Goal: Information Seeking & Learning: Understand process/instructions

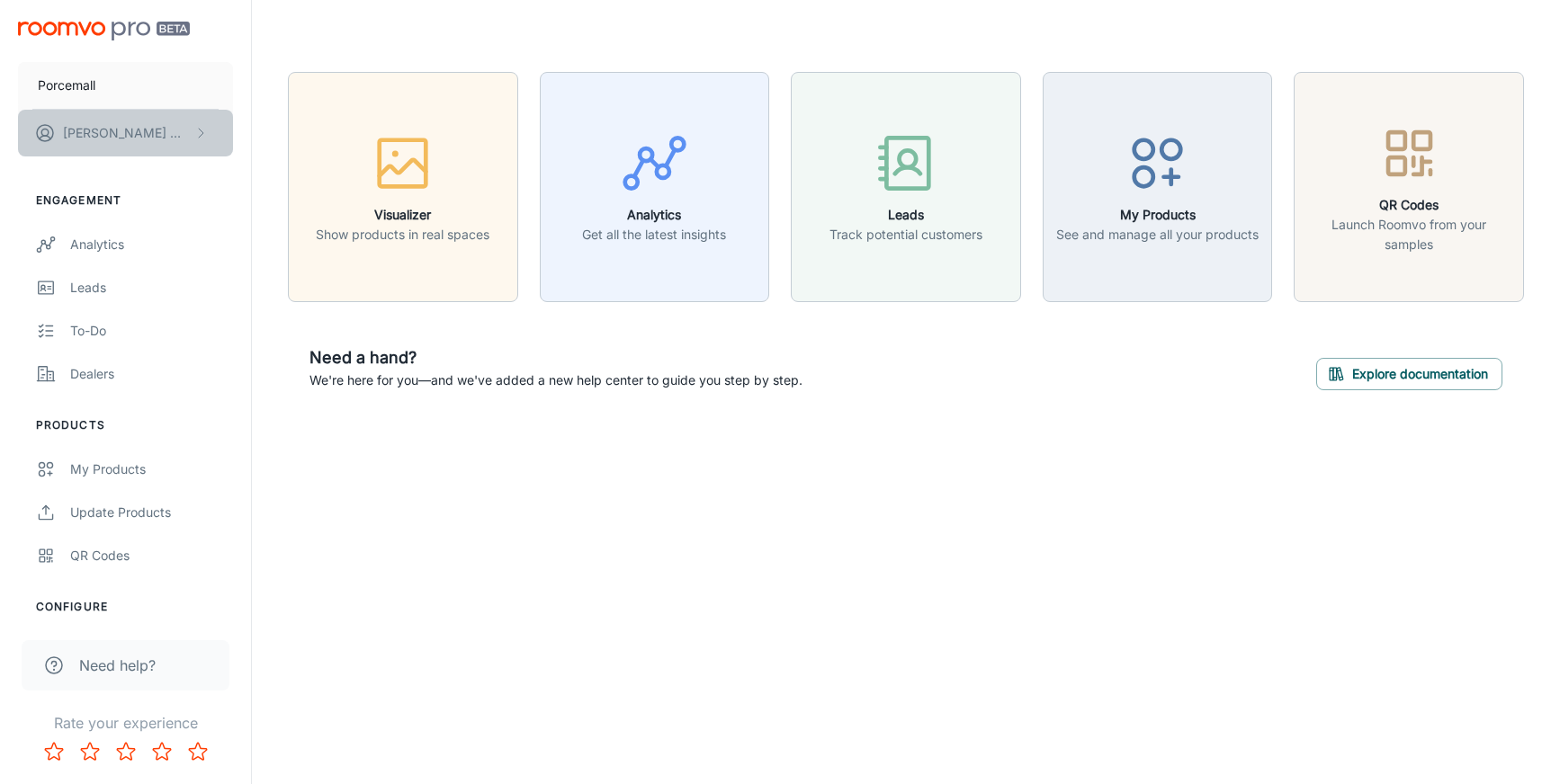
click at [204, 133] on icon "scrollable content" at bounding box center [201, 133] width 15 height 15
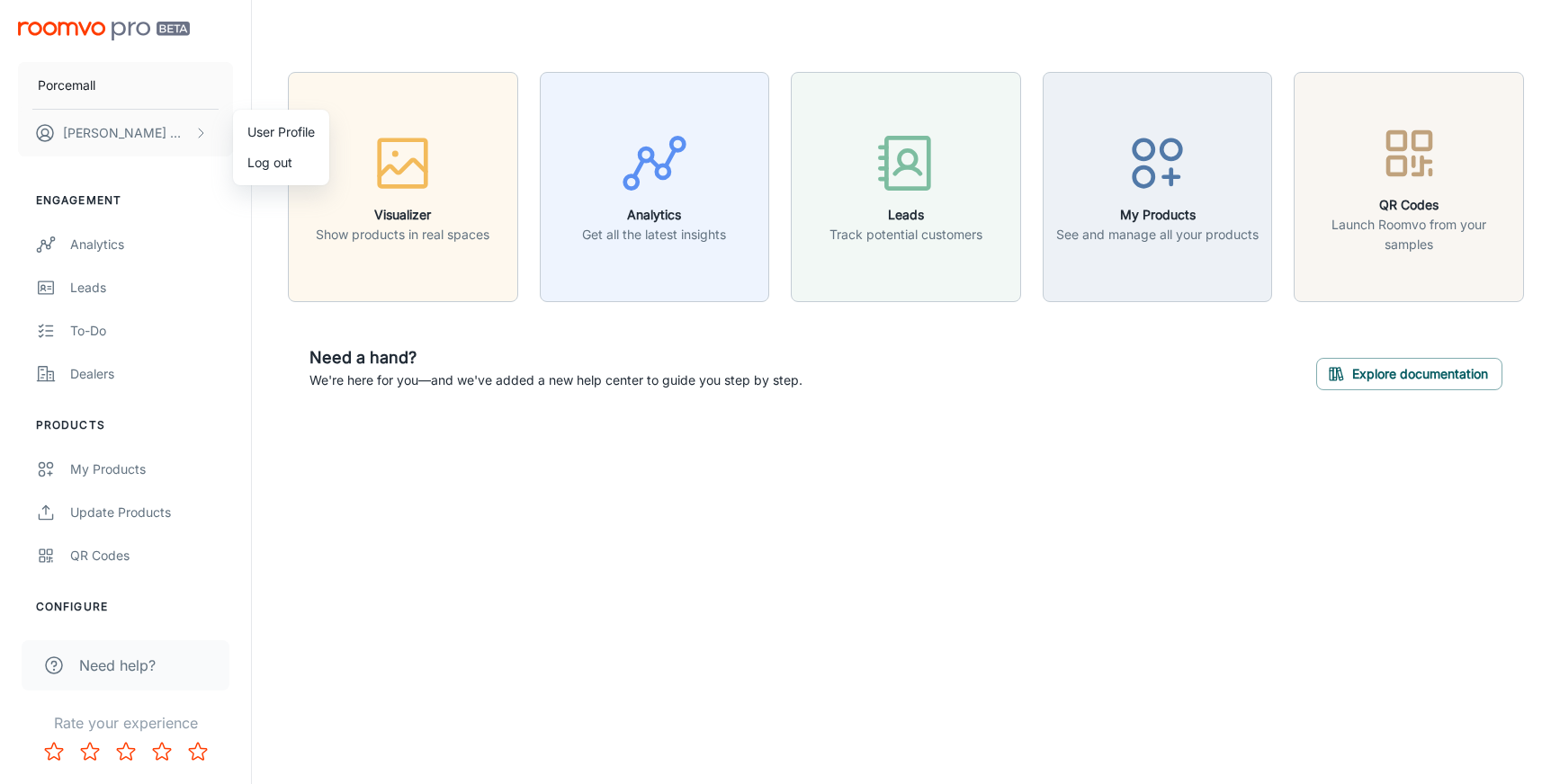
click at [244, 55] on div at bounding box center [780, 392] width 1560 height 784
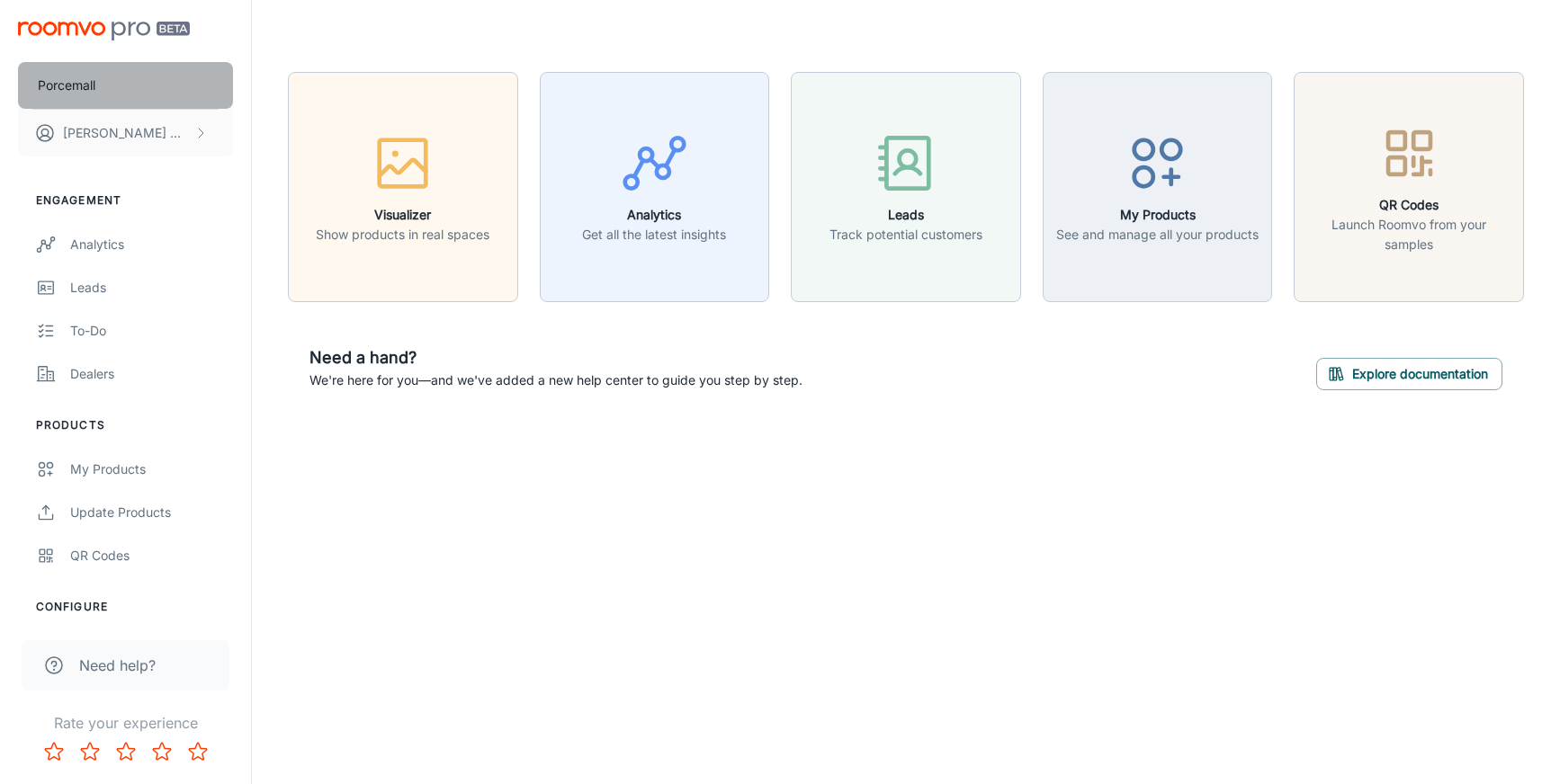
click at [72, 81] on p "Porcemall" at bounding box center [66, 86] width 57 height 20
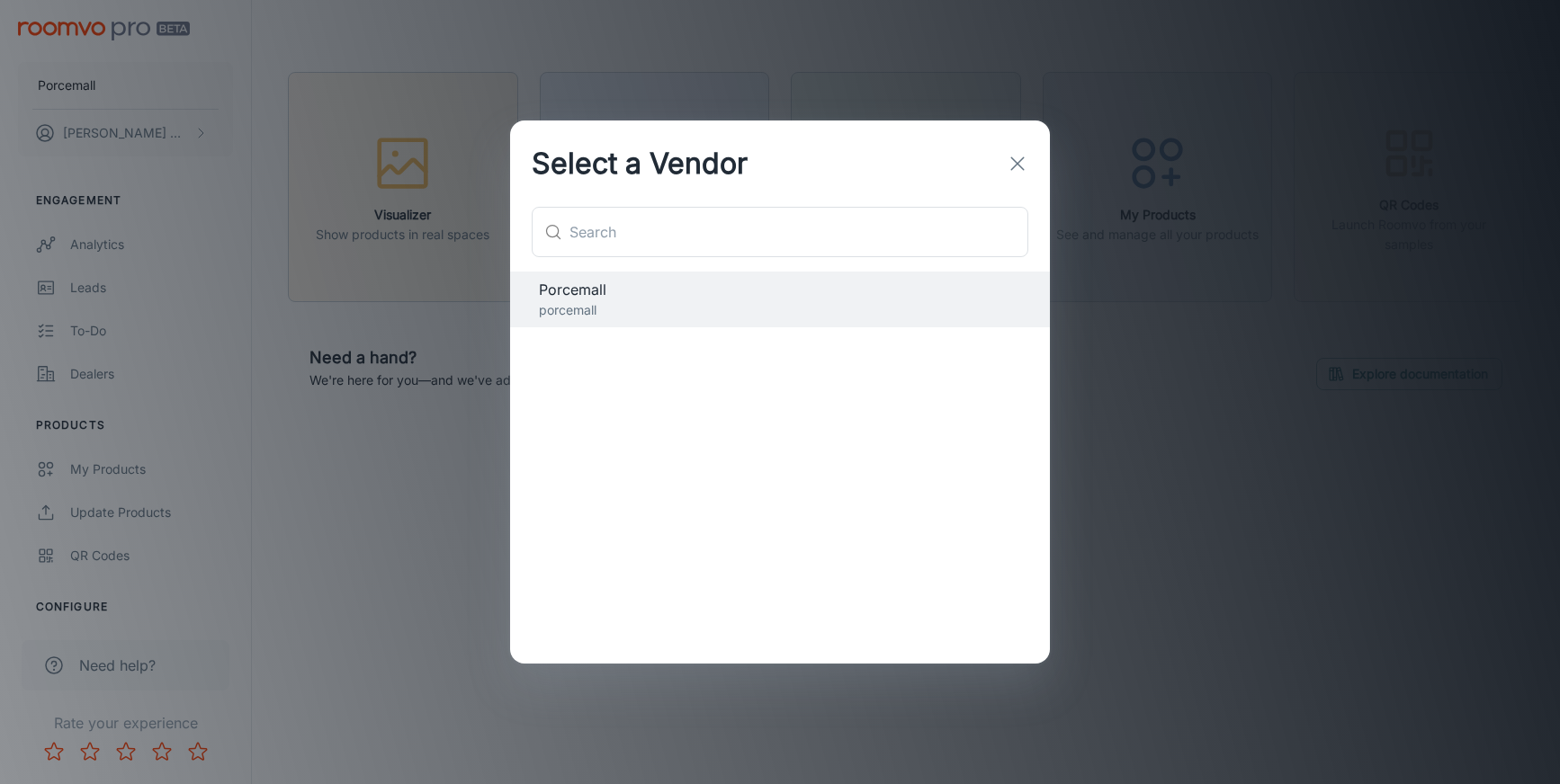
click at [1021, 155] on icon "button" at bounding box center [1018, 164] width 22 height 22
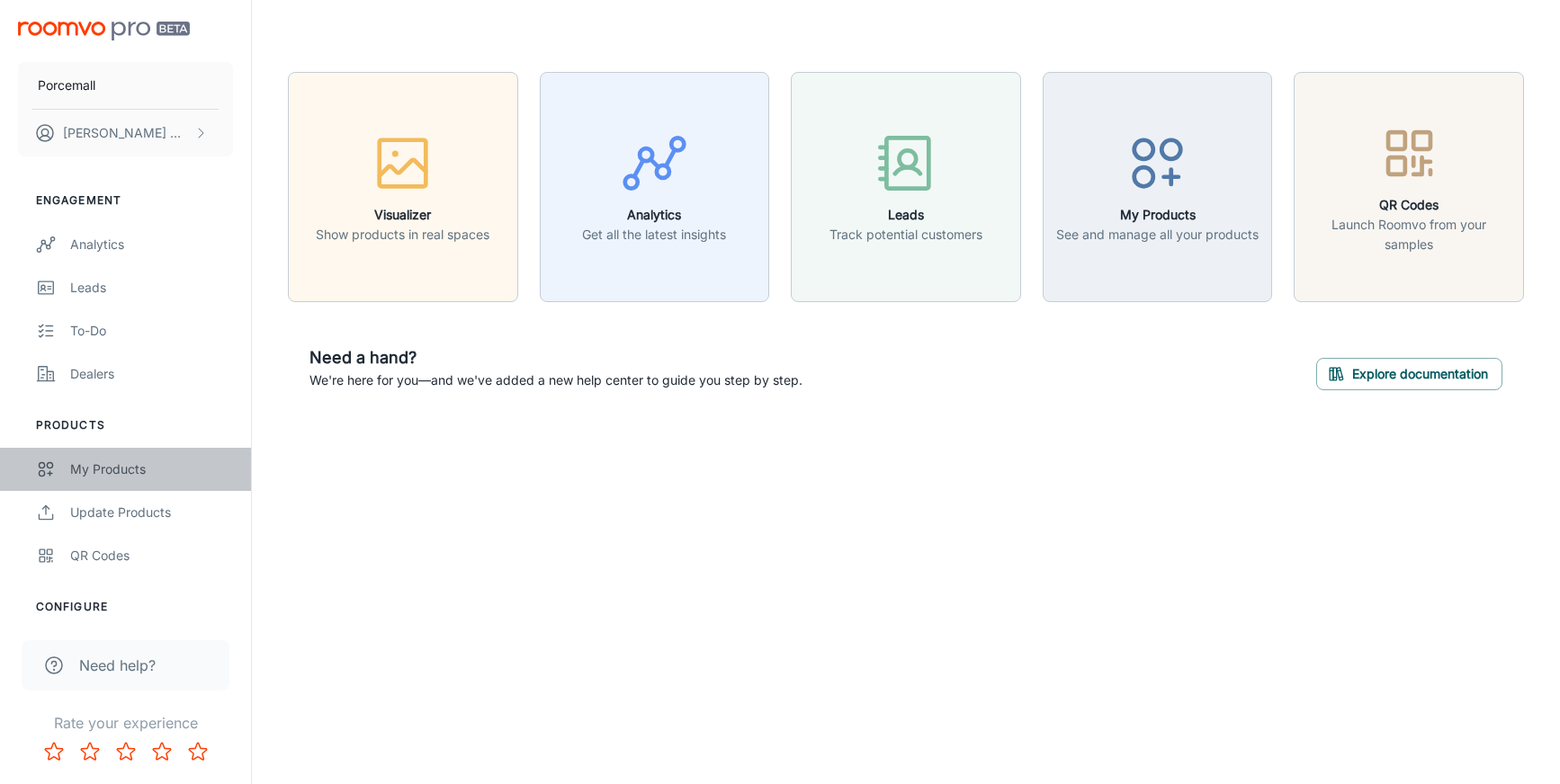
click at [119, 469] on div "My Products" at bounding box center [151, 469] width 163 height 20
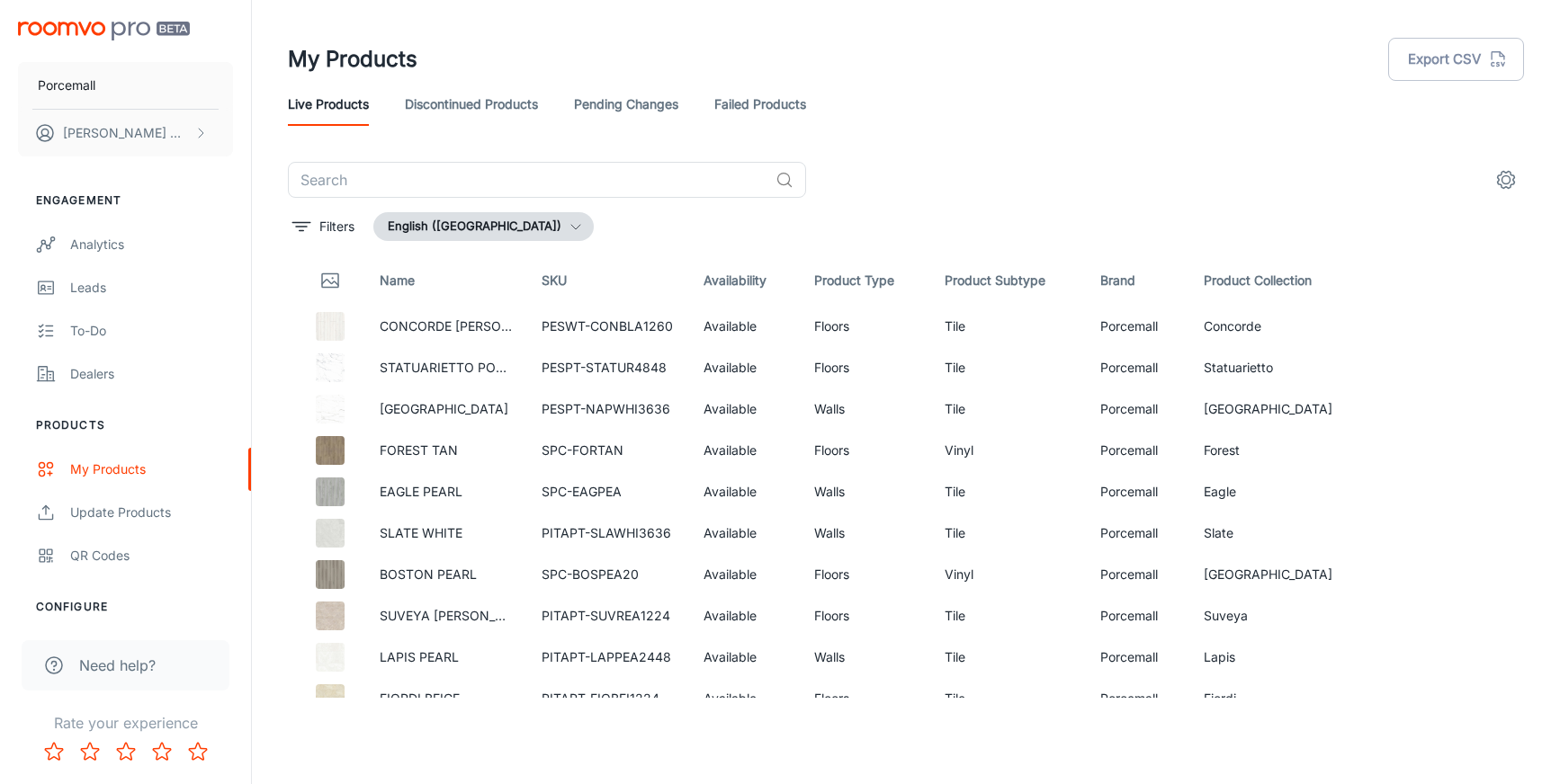
click at [133, 665] on span "Need help?" at bounding box center [118, 665] width 77 height 22
click at [813, 26] on header "My Products Export CSV Live Products Discontinued Products Pending Changes Fail…" at bounding box center [905, 81] width 1279 height 162
click at [119, 468] on div "My Products" at bounding box center [151, 469] width 163 height 20
click at [1406, 331] on icon "Edit" at bounding box center [1415, 326] width 22 height 22
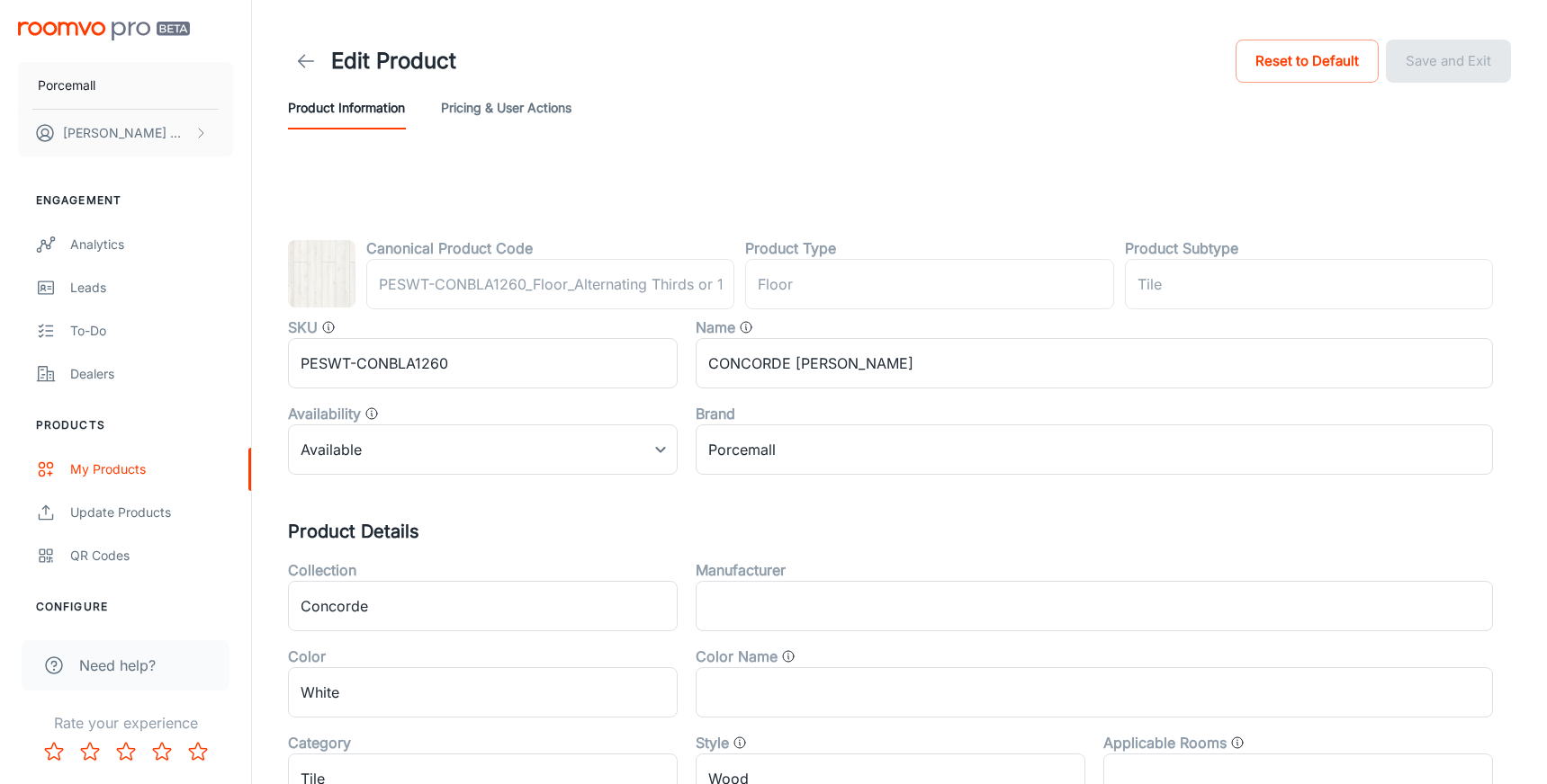
click at [344, 274] on img at bounding box center [322, 273] width 67 height 67
click at [497, 113] on button "Pricing & User Actions" at bounding box center [505, 108] width 130 height 43
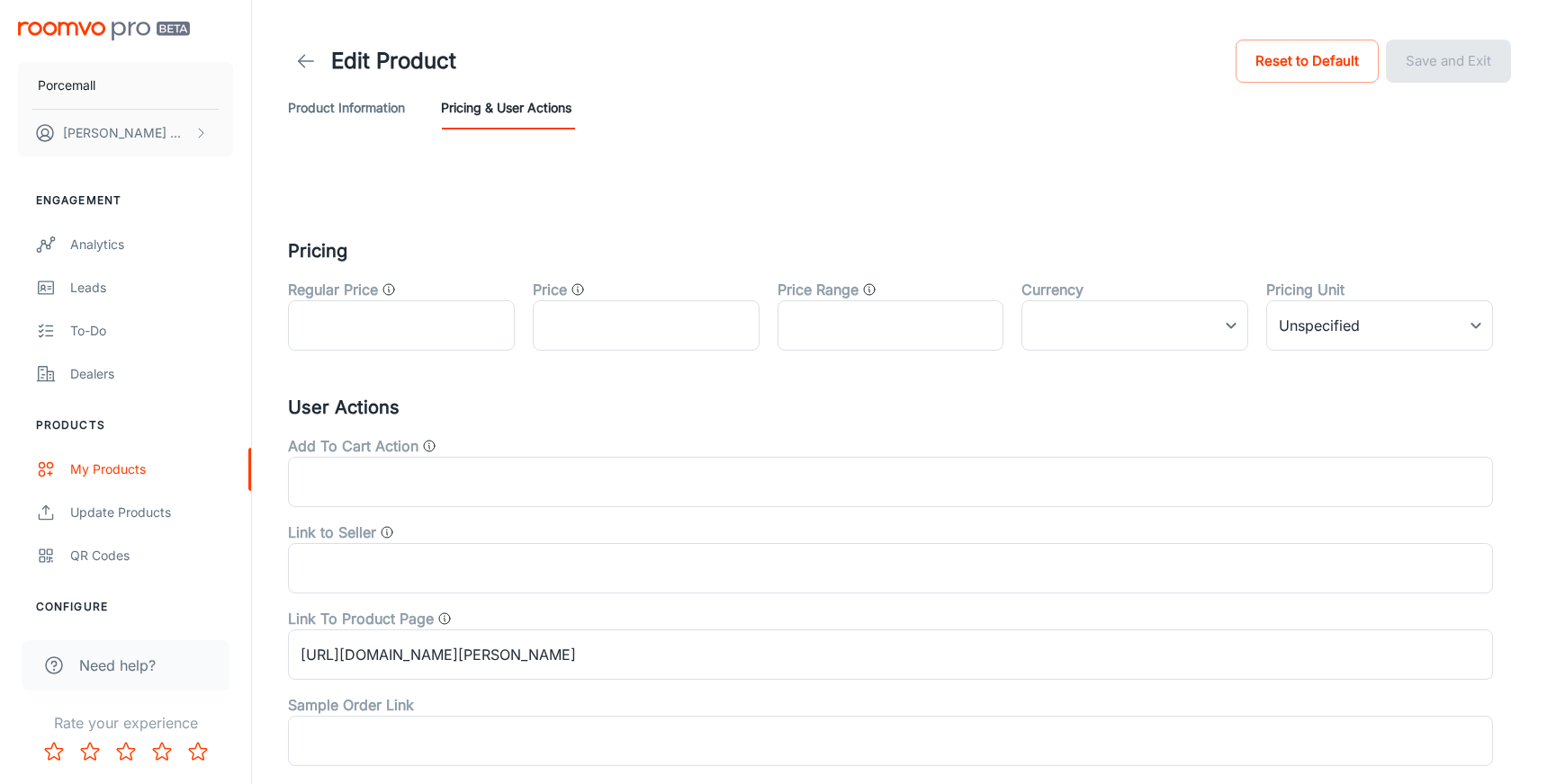
click at [388, 119] on button "Product Information" at bounding box center [347, 108] width 117 height 43
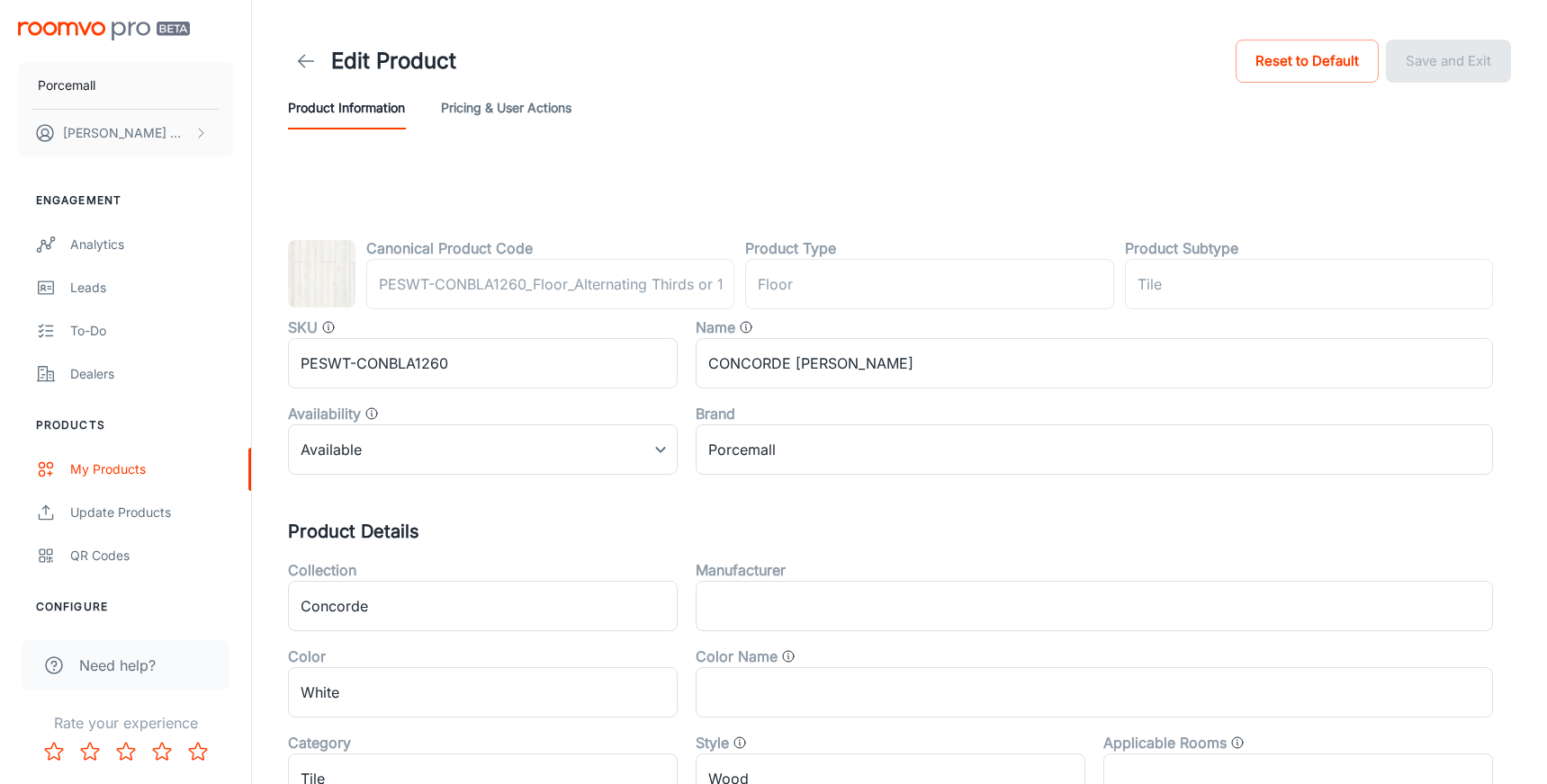
click at [293, 284] on img at bounding box center [322, 273] width 67 height 67
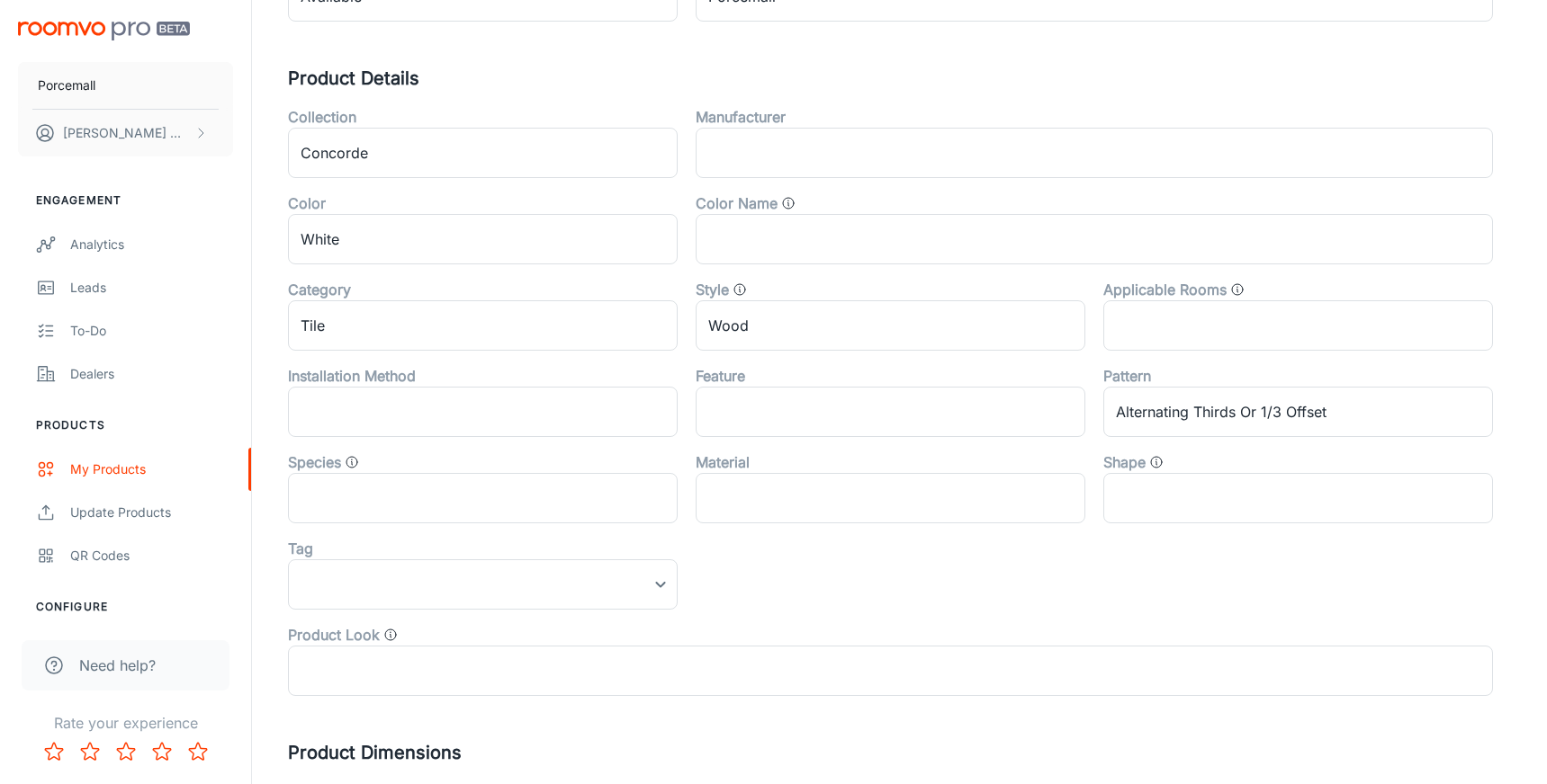
scroll to position [637, 0]
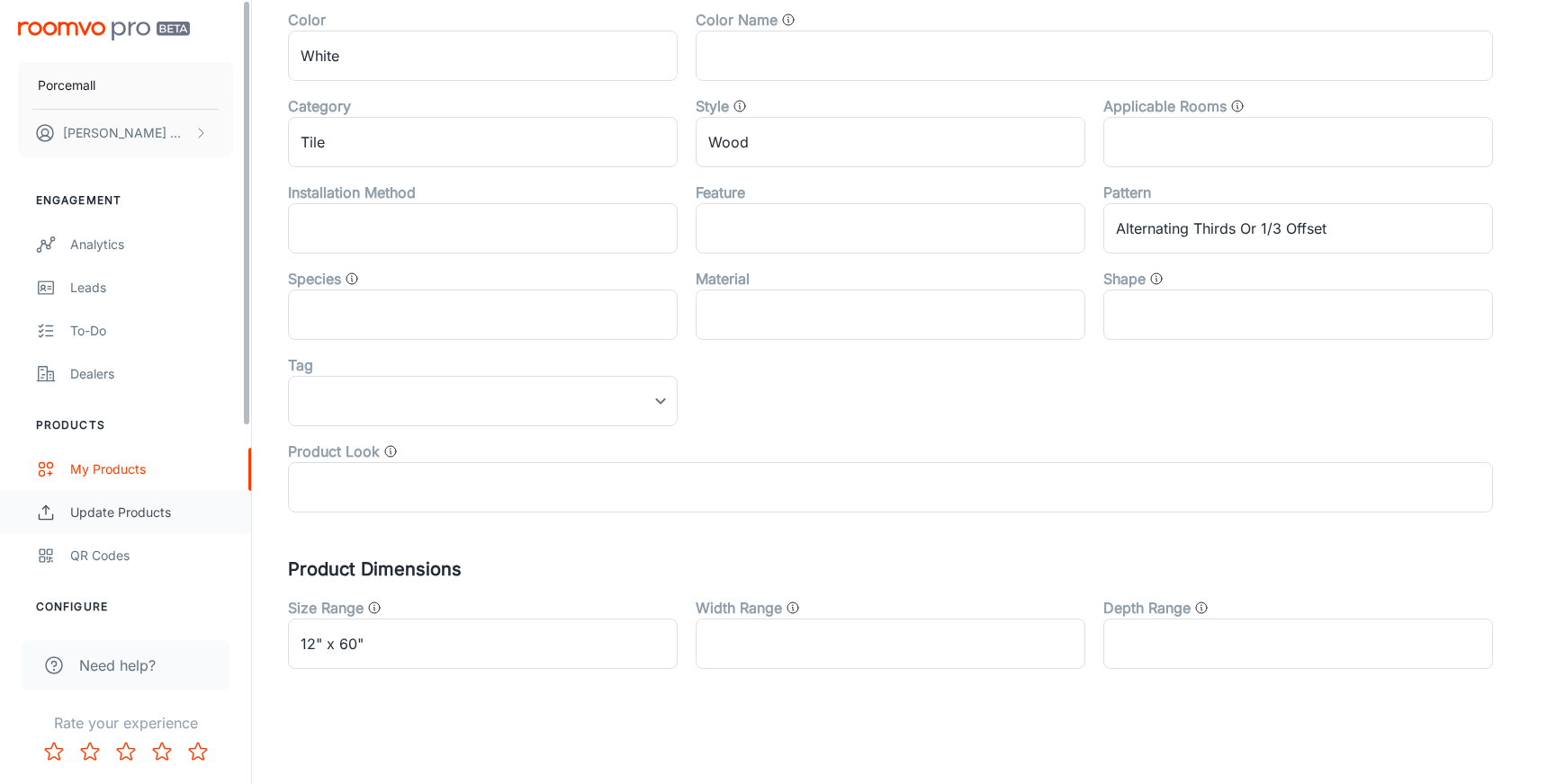
click at [140, 519] on div "Update Products" at bounding box center [151, 513] width 163 height 20
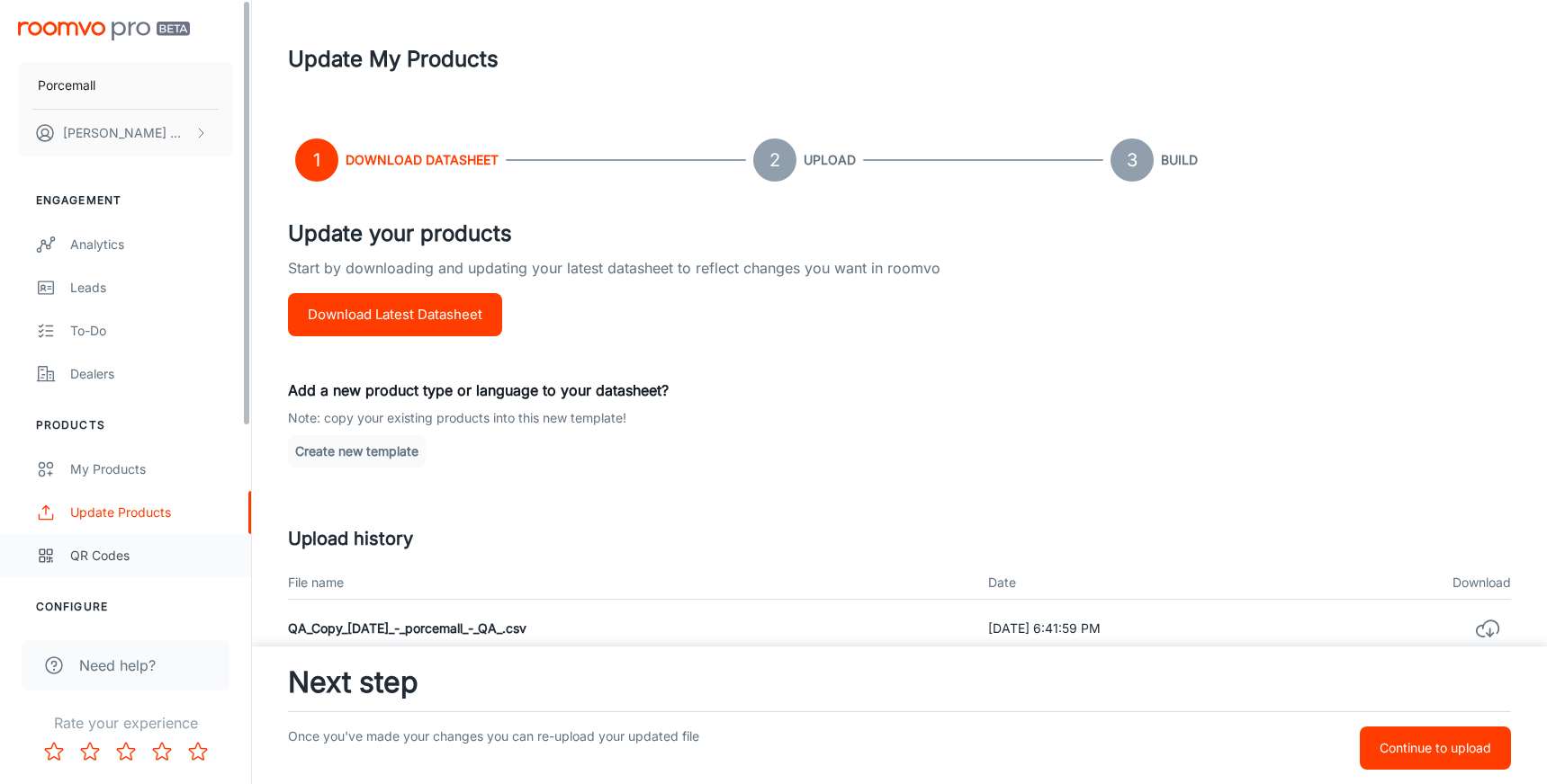
click at [103, 553] on div "QR Codes" at bounding box center [151, 556] width 163 height 20
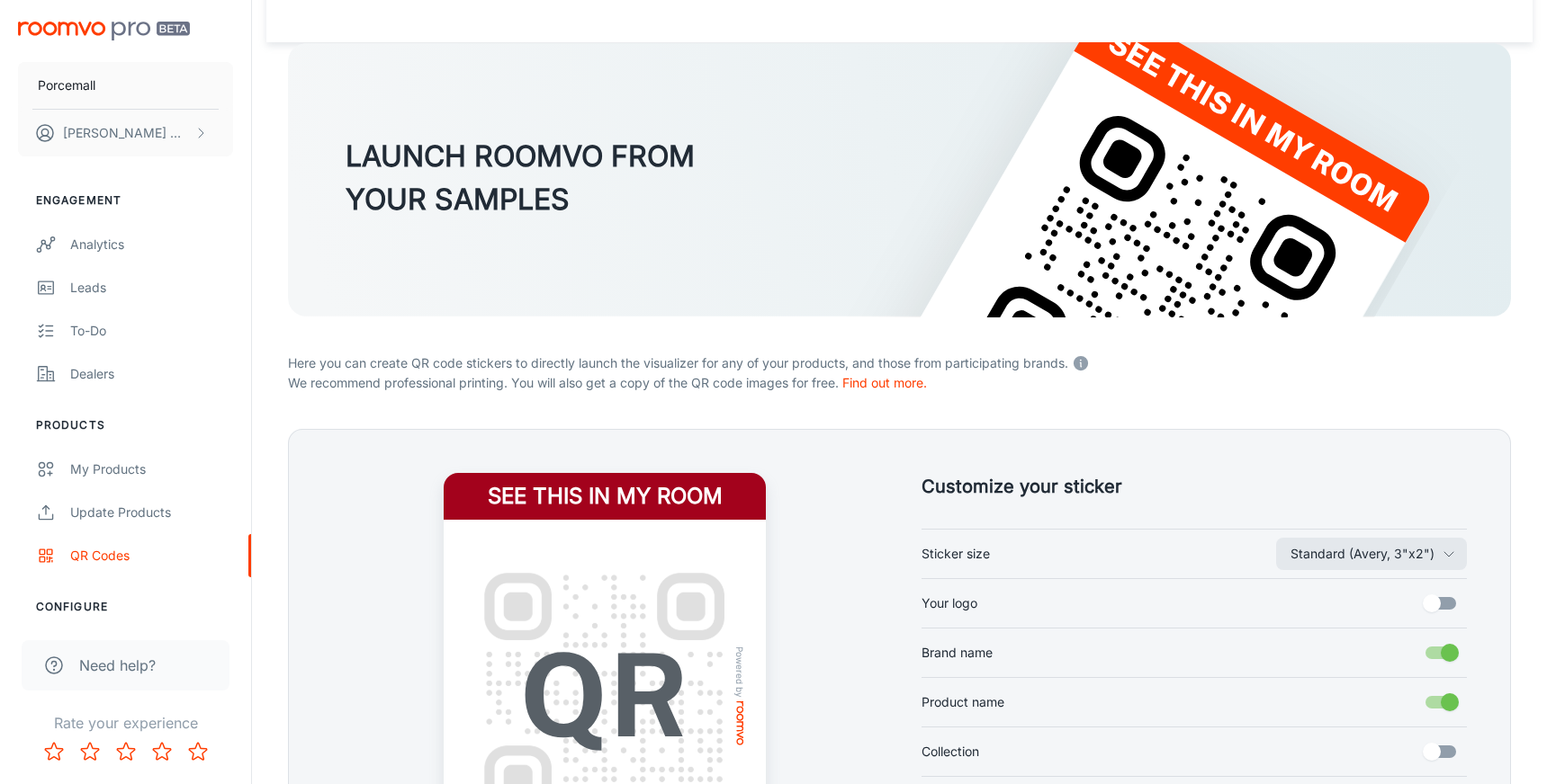
scroll to position [5, 0]
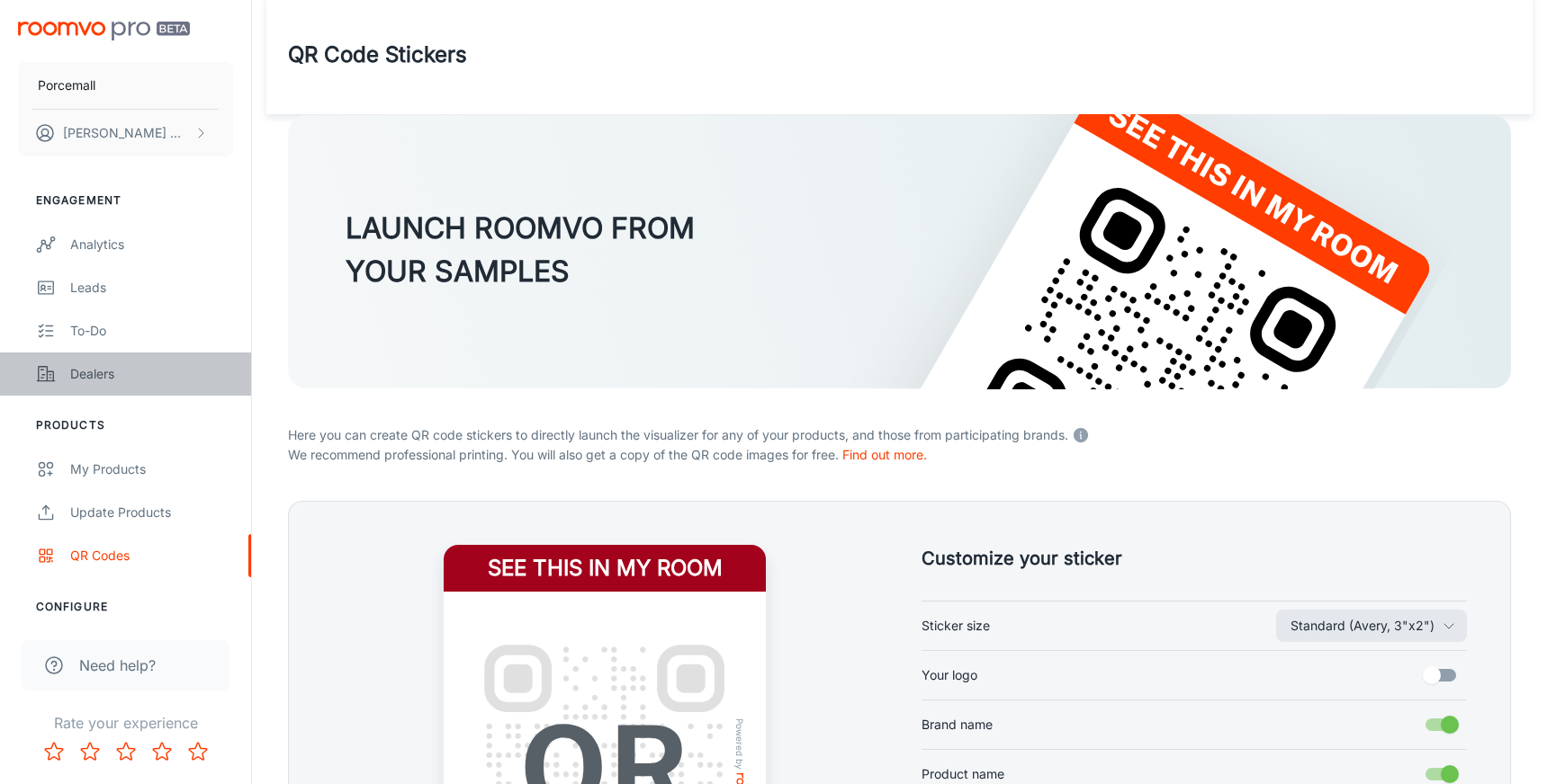
click at [96, 383] on div "Dealers" at bounding box center [151, 375] width 163 height 20
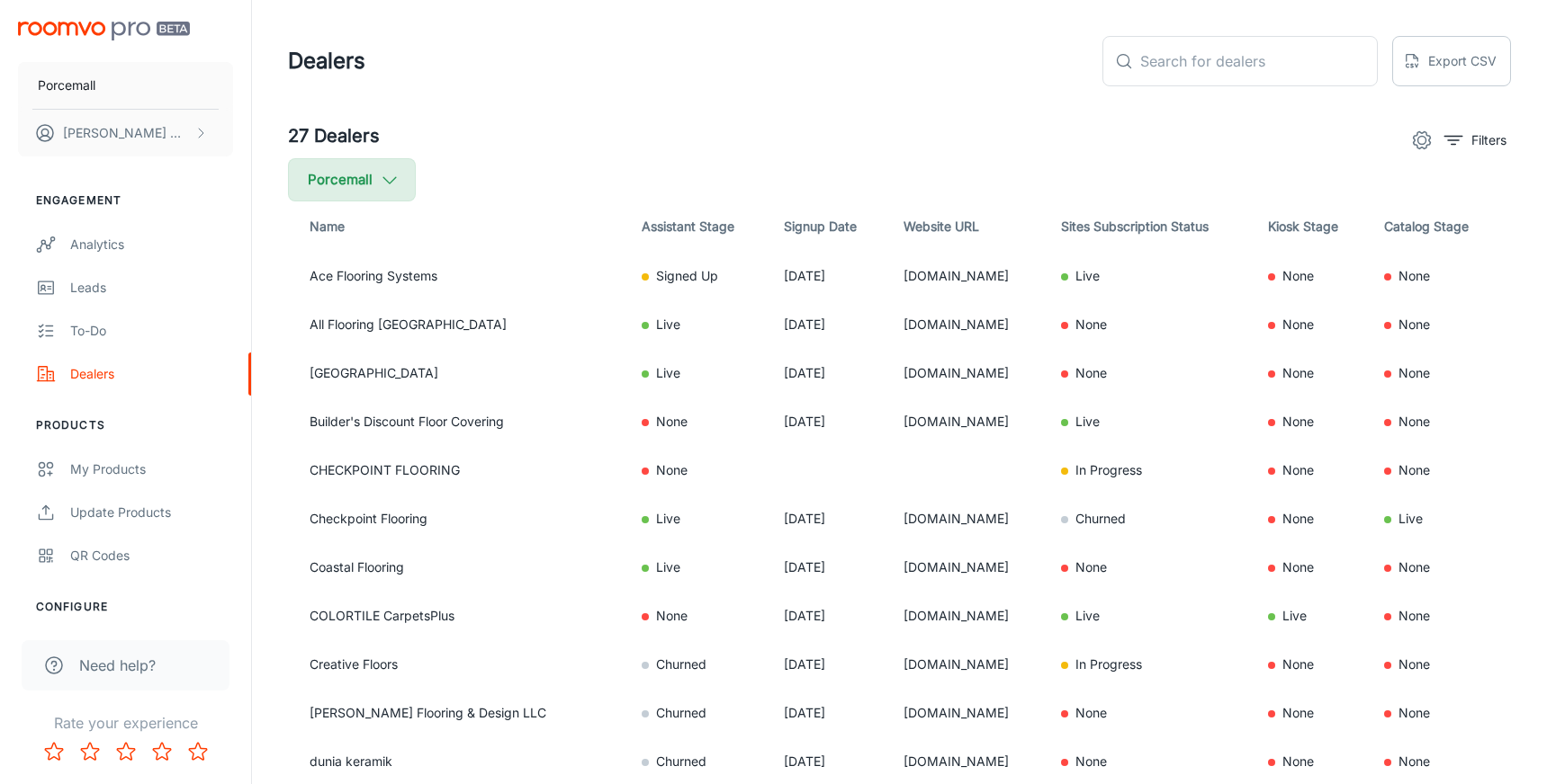
click at [392, 169] on button "Porcemall" at bounding box center [352, 180] width 128 height 43
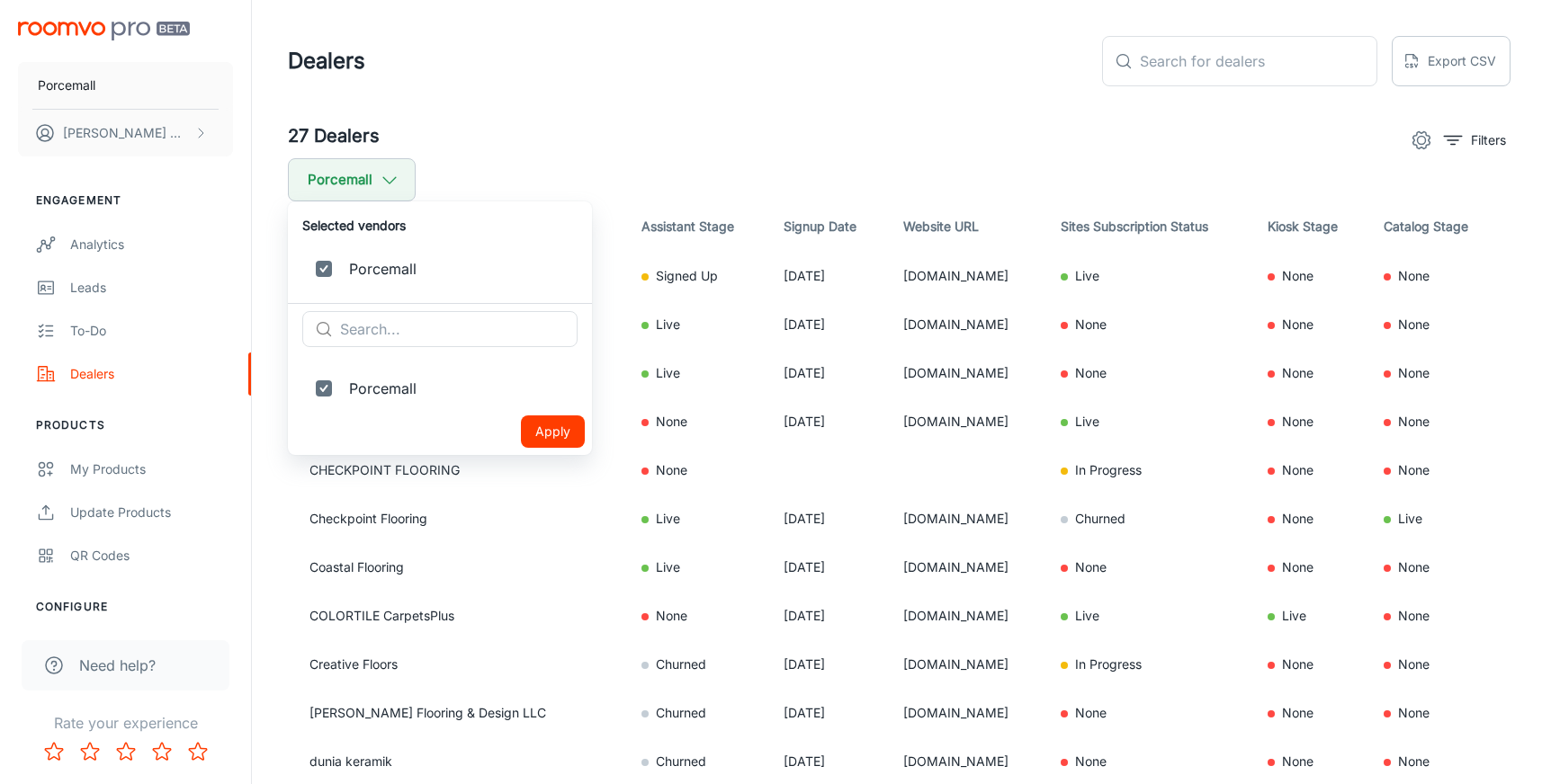
click at [594, 169] on div at bounding box center [780, 392] width 1560 height 784
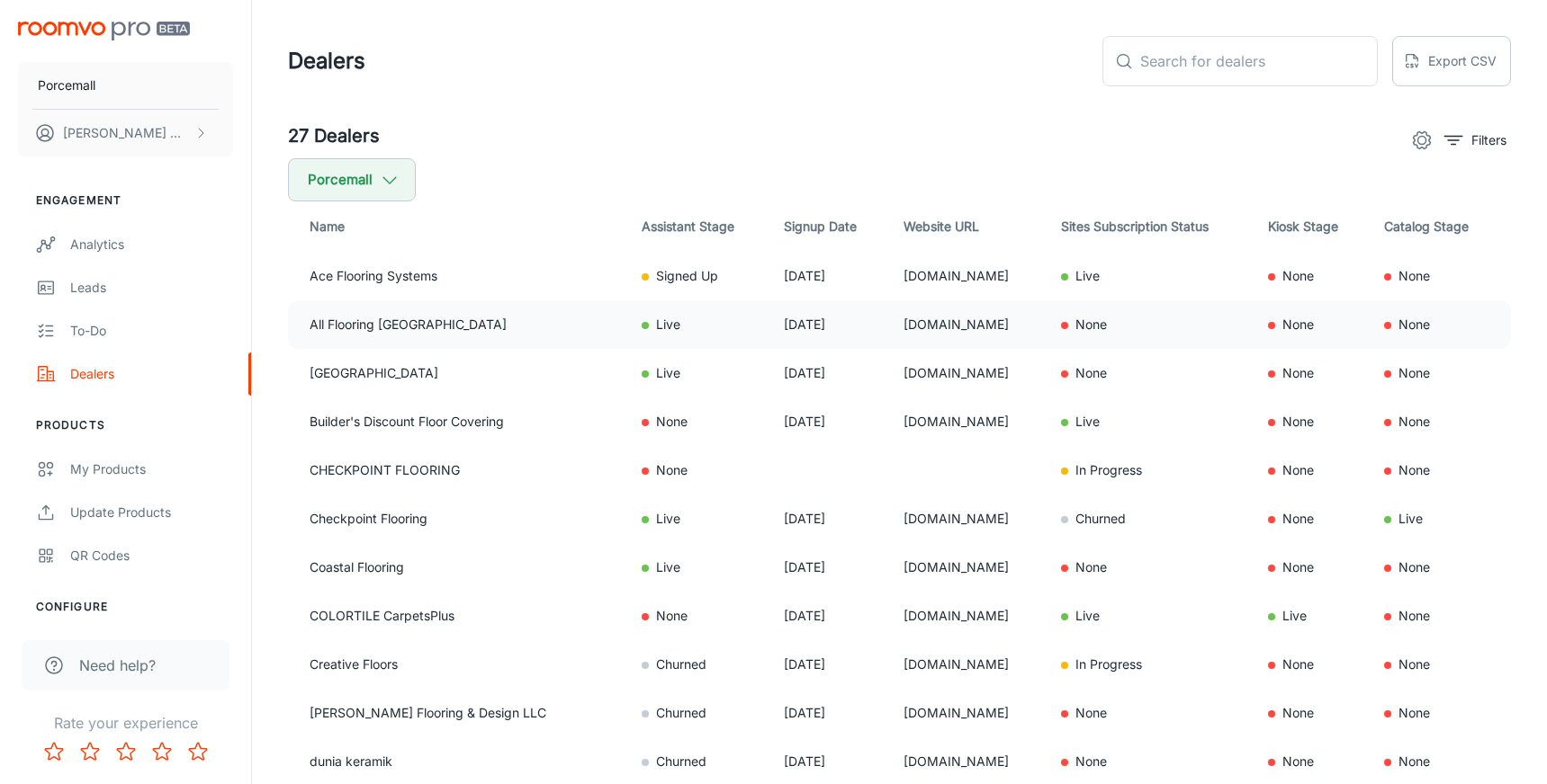
click at [373, 327] on td "All Flooring [GEOGRAPHIC_DATA]" at bounding box center [458, 325] width 339 height 48
click at [1420, 327] on td "None" at bounding box center [1440, 325] width 141 height 48
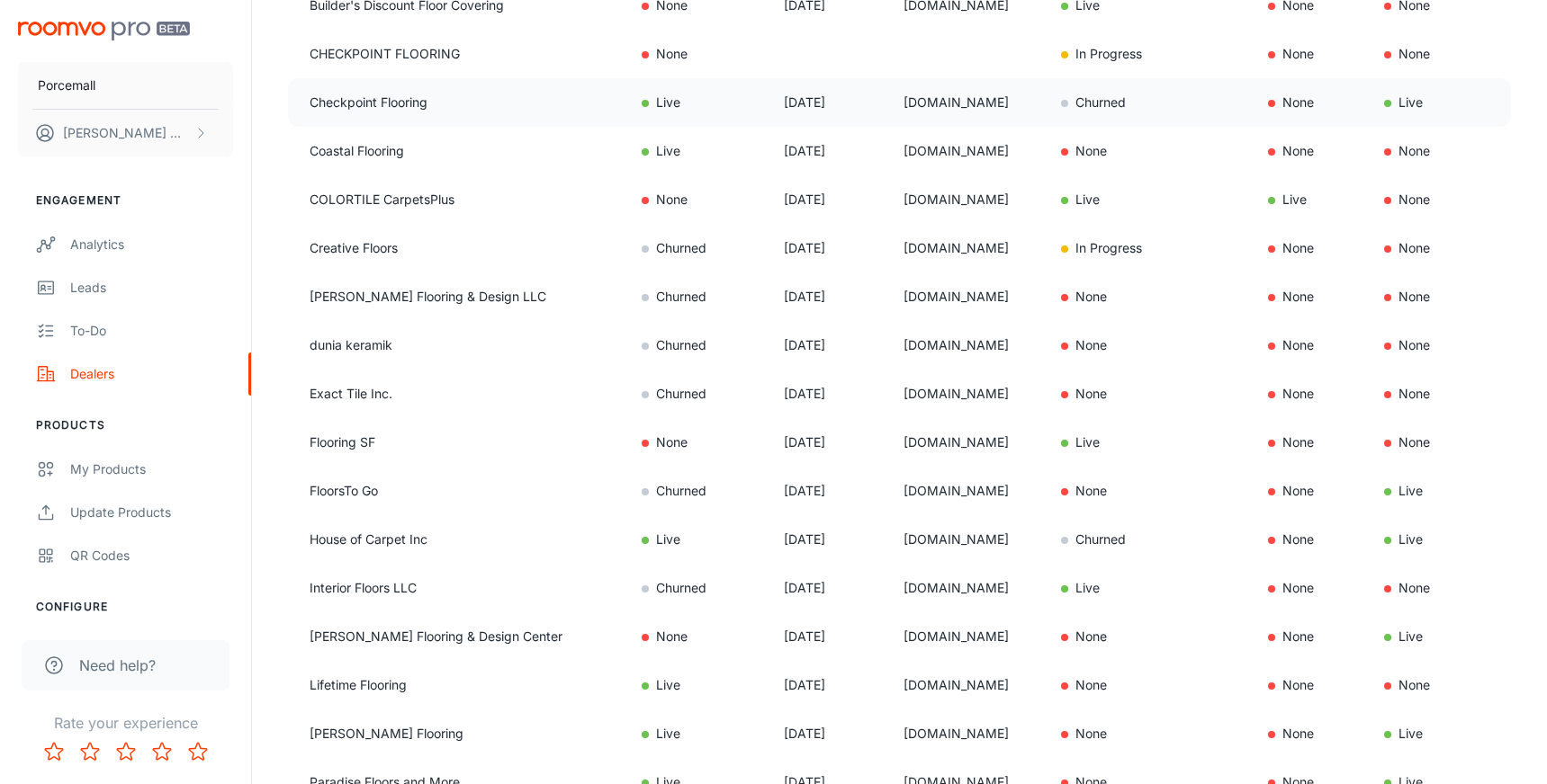
scroll to position [180, 0]
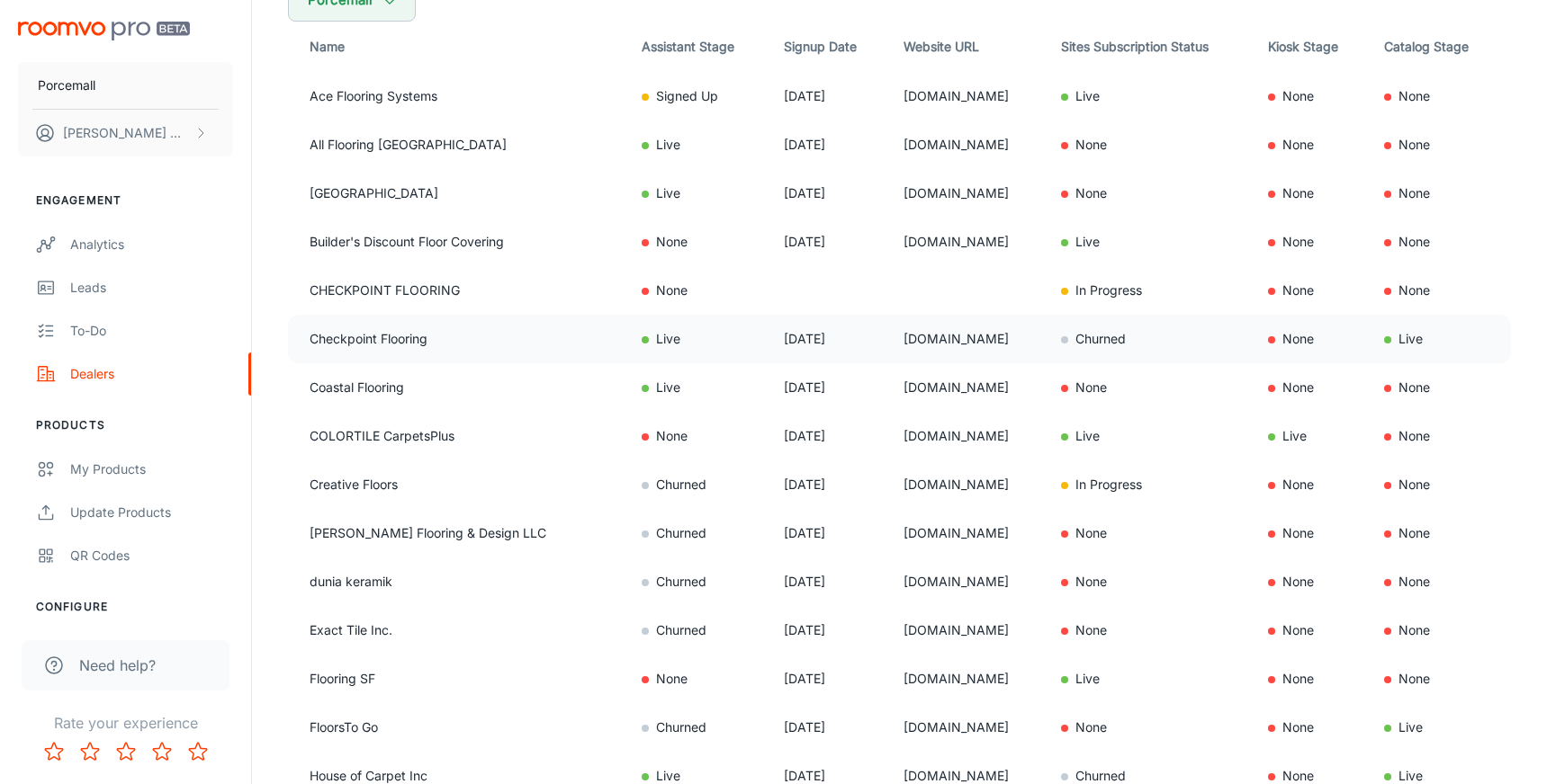
click at [1422, 344] on td "Live" at bounding box center [1440, 338] width 141 height 48
click at [1302, 430] on td "Live" at bounding box center [1311, 436] width 116 height 48
click at [378, 343] on td "Checkpoint Flooring" at bounding box center [458, 338] width 339 height 48
click at [963, 335] on td "[DOMAIN_NAME]" at bounding box center [968, 338] width 158 height 48
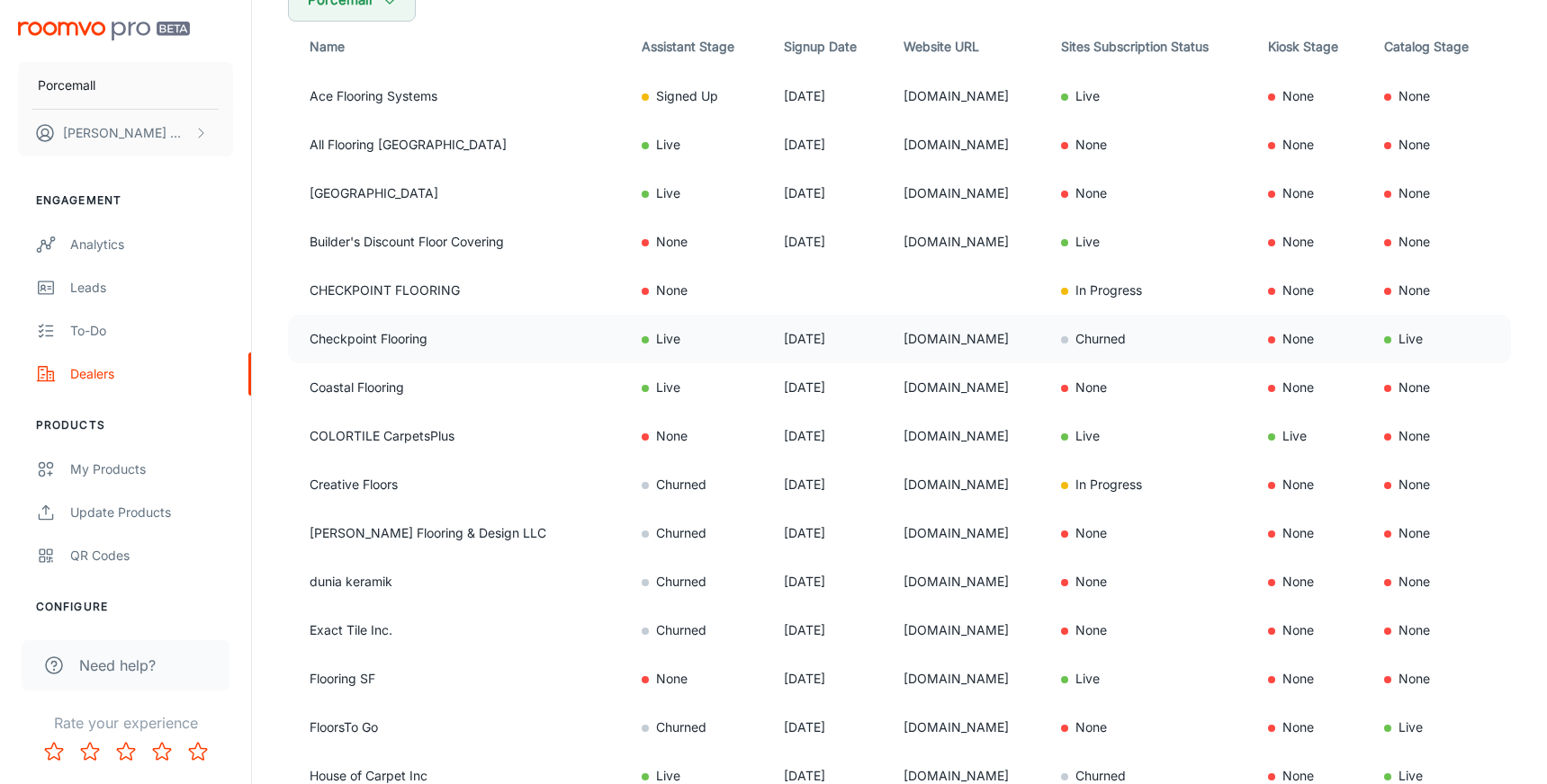
click at [963, 335] on td "[DOMAIN_NAME]" at bounding box center [968, 338] width 158 height 48
copy td "[DOMAIN_NAME]"
drag, startPoint x: 1059, startPoint y: 243, endPoint x: 820, endPoint y: 246, distance: 239.0
click at [820, 246] on tr "Builder's Discount Floor Covering None [DATE] [DOMAIN_NAME] Live None None" at bounding box center [899, 242] width 1223 height 48
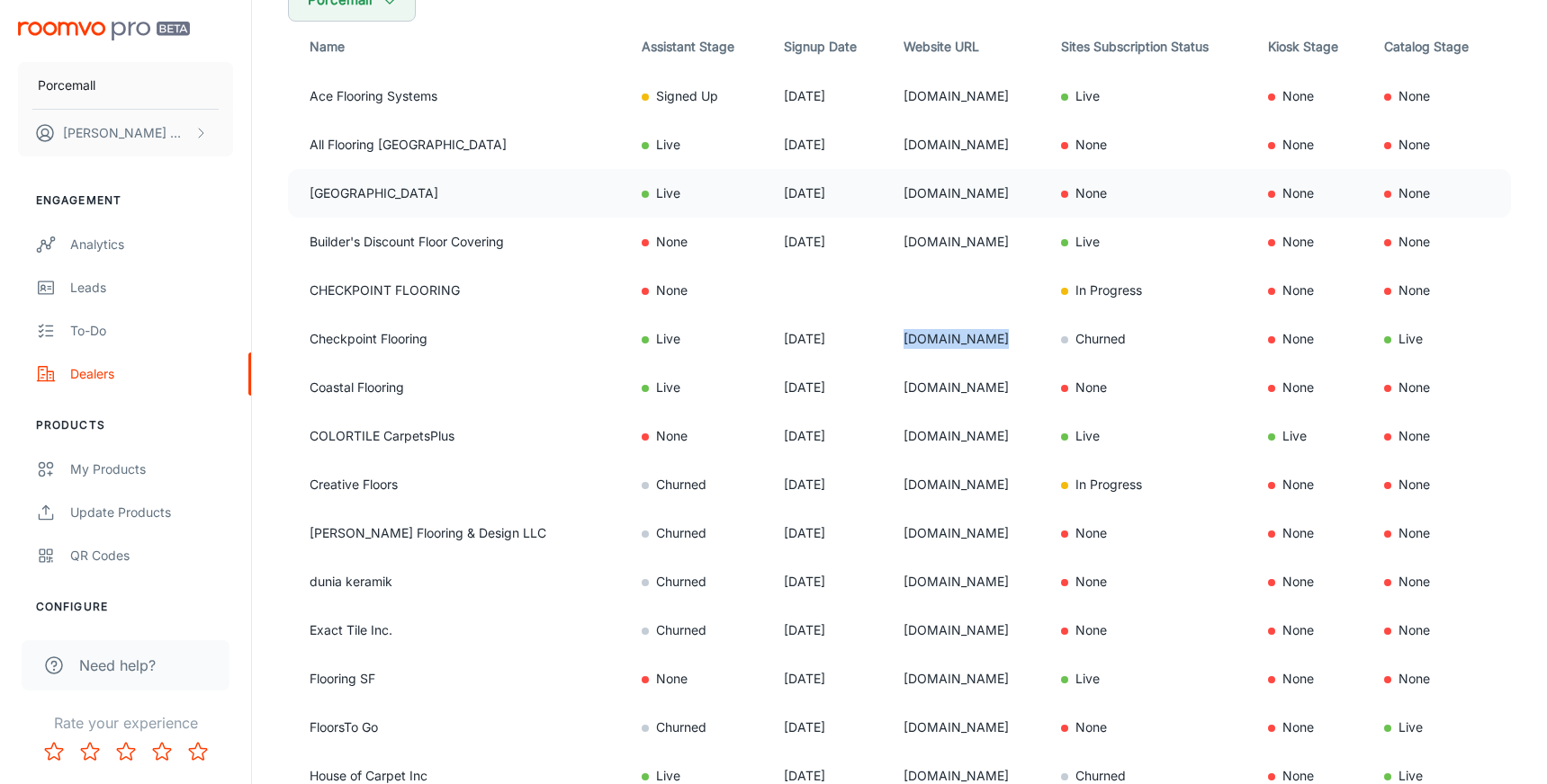
copy tr "[DOMAIN_NAME]"
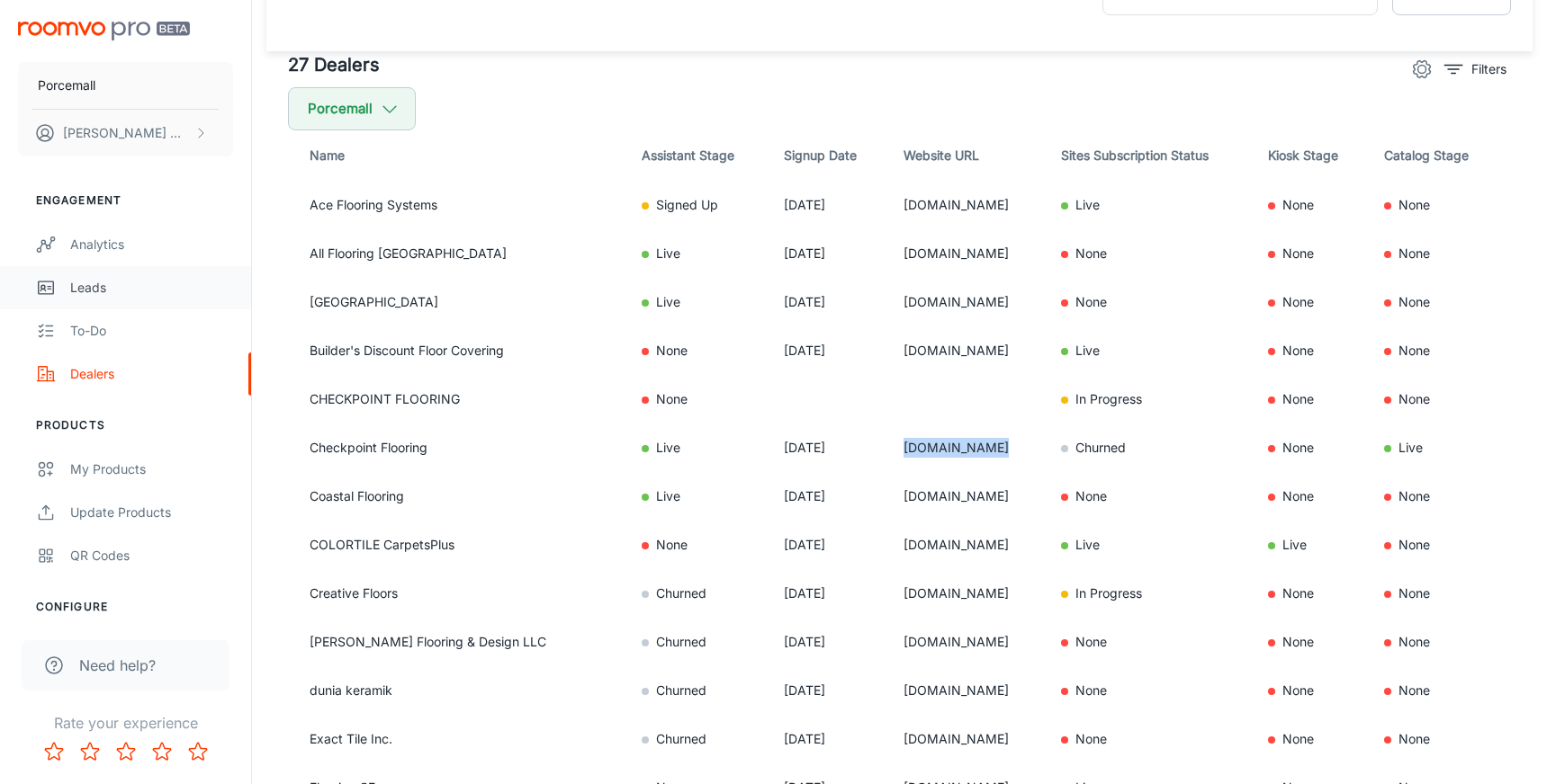
scroll to position [0, 0]
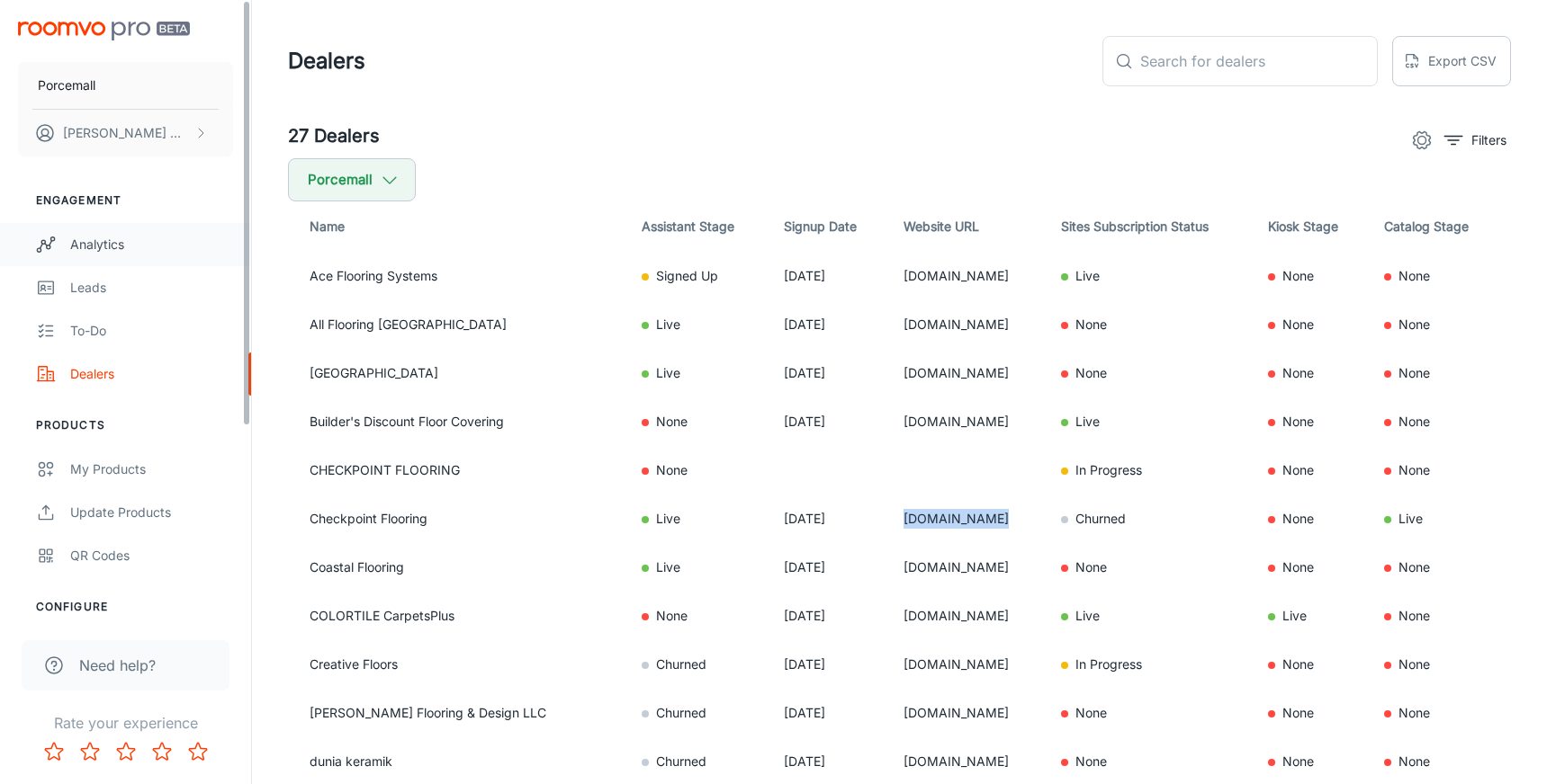
click at [119, 239] on div "Analytics" at bounding box center [151, 245] width 163 height 20
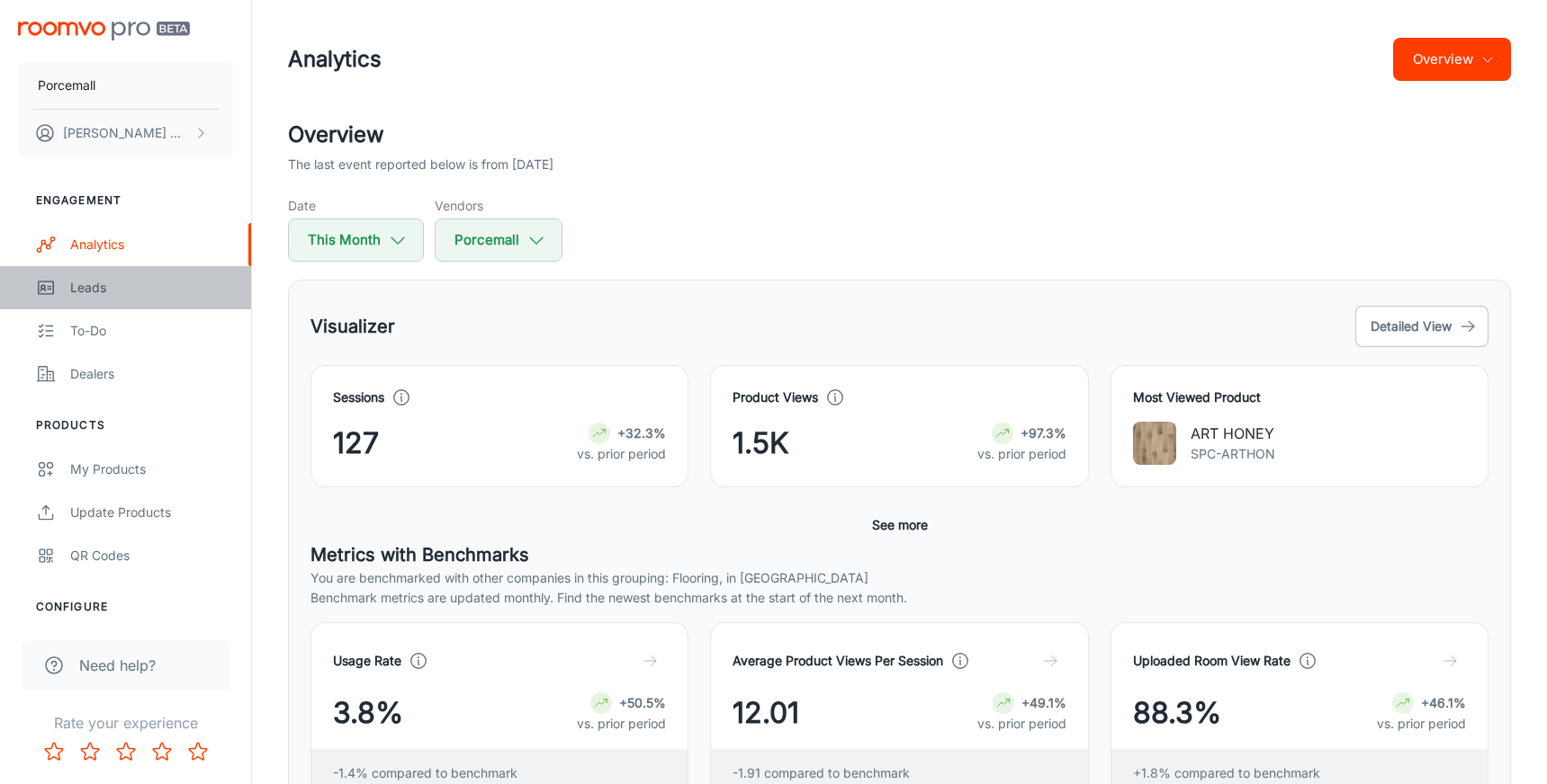
click at [115, 292] on div "Leads" at bounding box center [151, 288] width 163 height 20
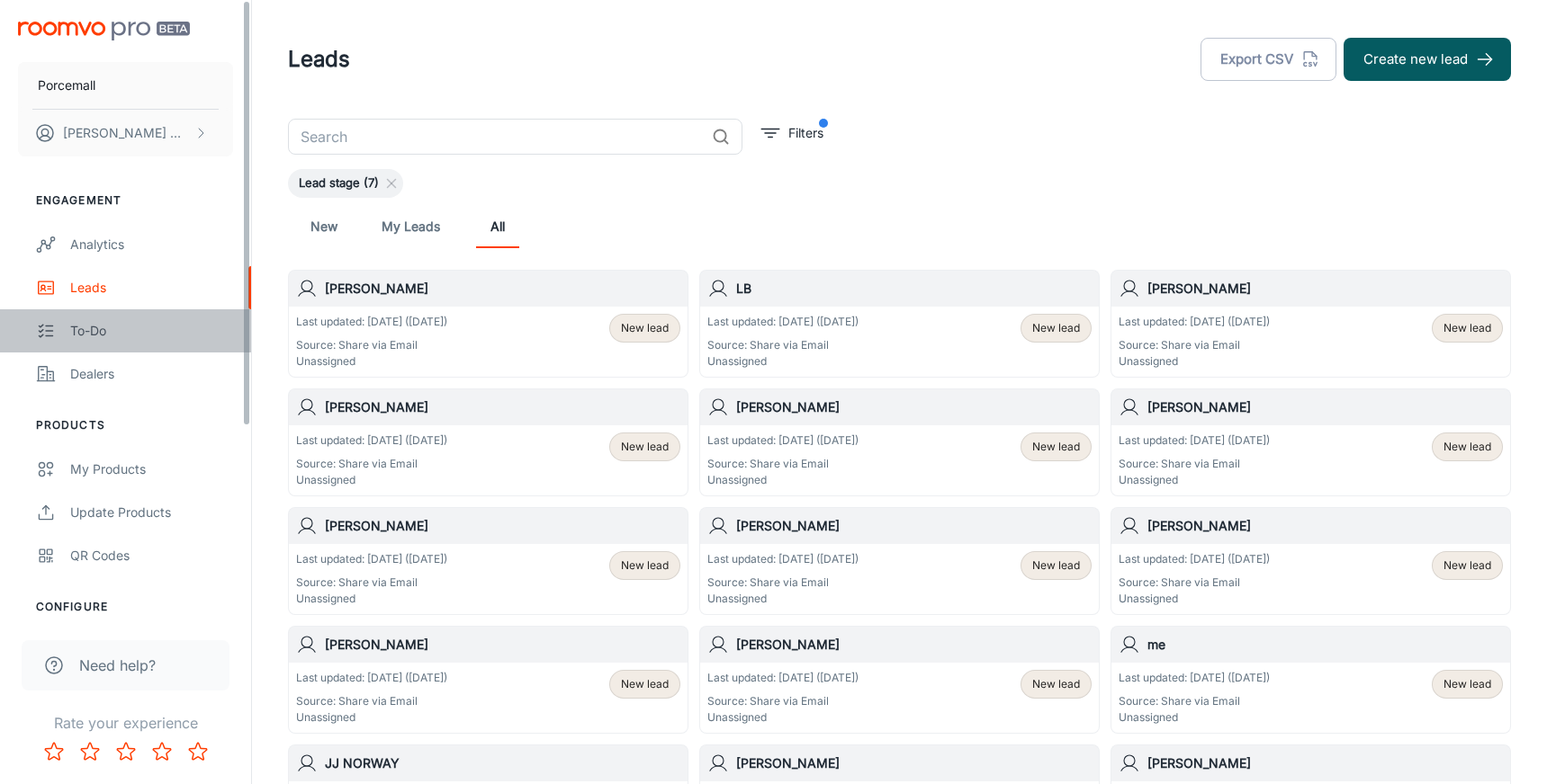
click at [65, 334] on link "To-do" at bounding box center [125, 330] width 251 height 43
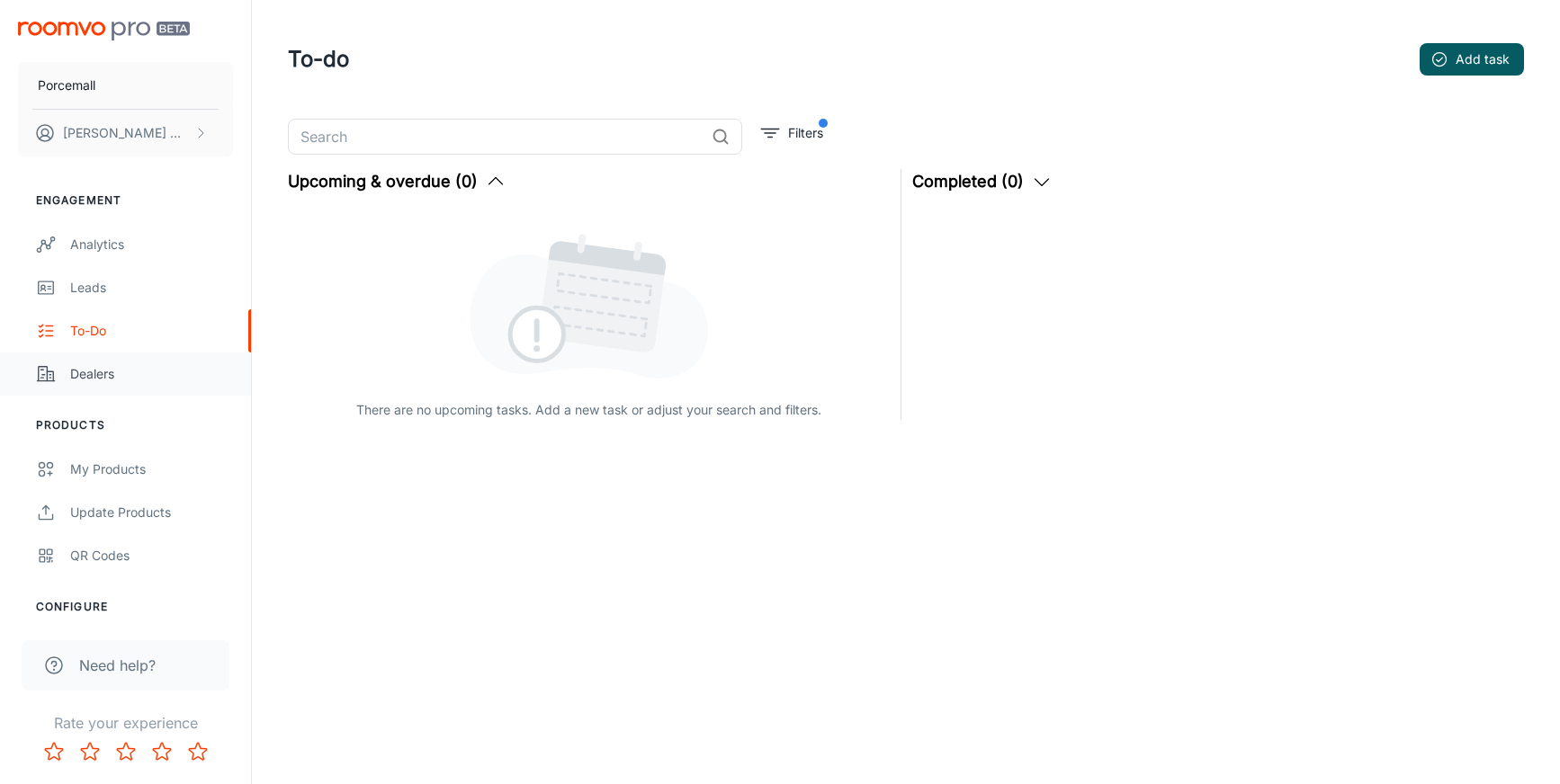
click at [89, 373] on div "Dealers" at bounding box center [151, 375] width 163 height 20
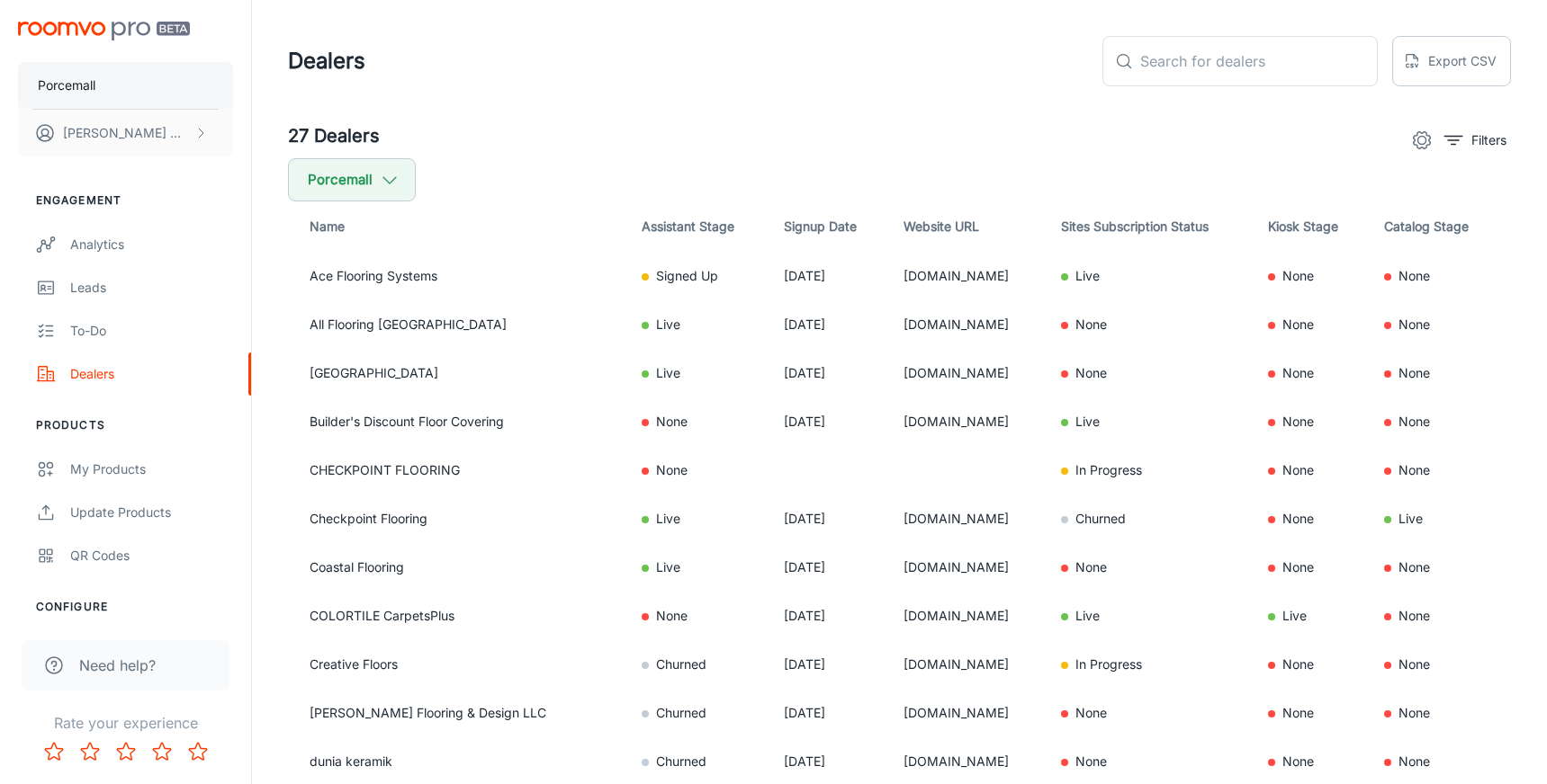
click at [81, 93] on p "Porcemall" at bounding box center [66, 86] width 57 height 20
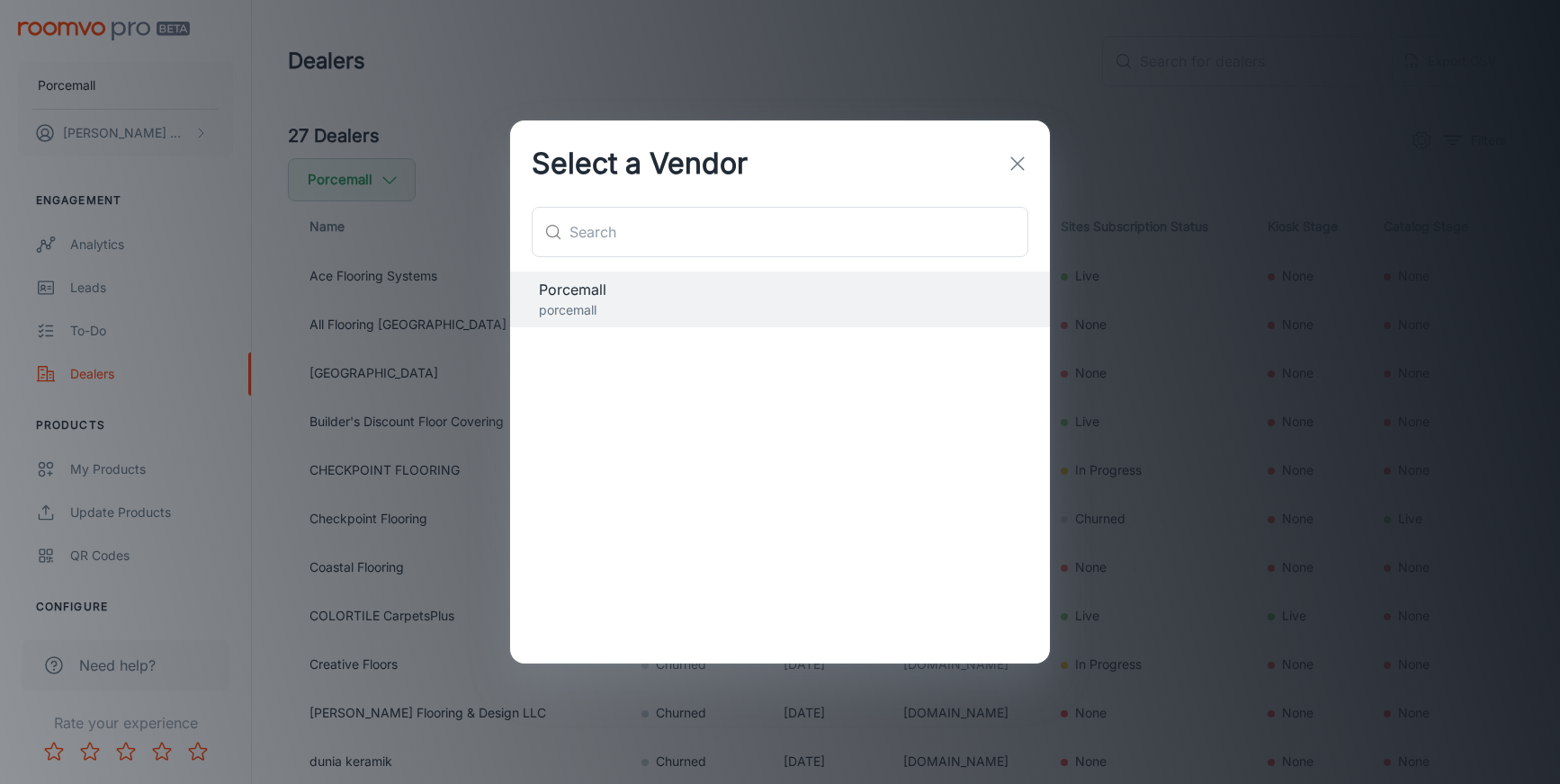
click at [1021, 162] on icon "button" at bounding box center [1018, 164] width 22 height 22
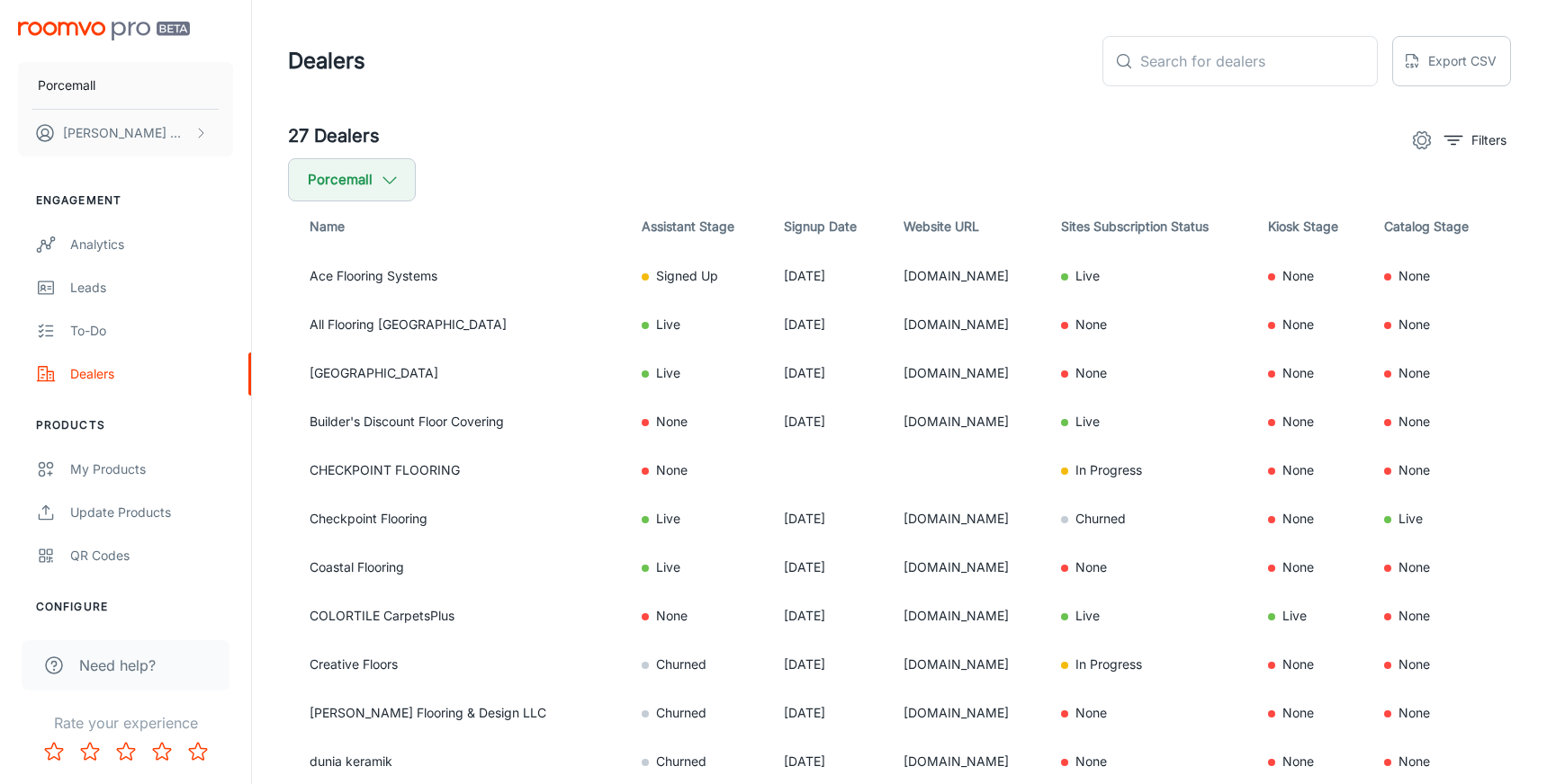
click at [119, 659] on span "Need help?" at bounding box center [118, 665] width 77 height 22
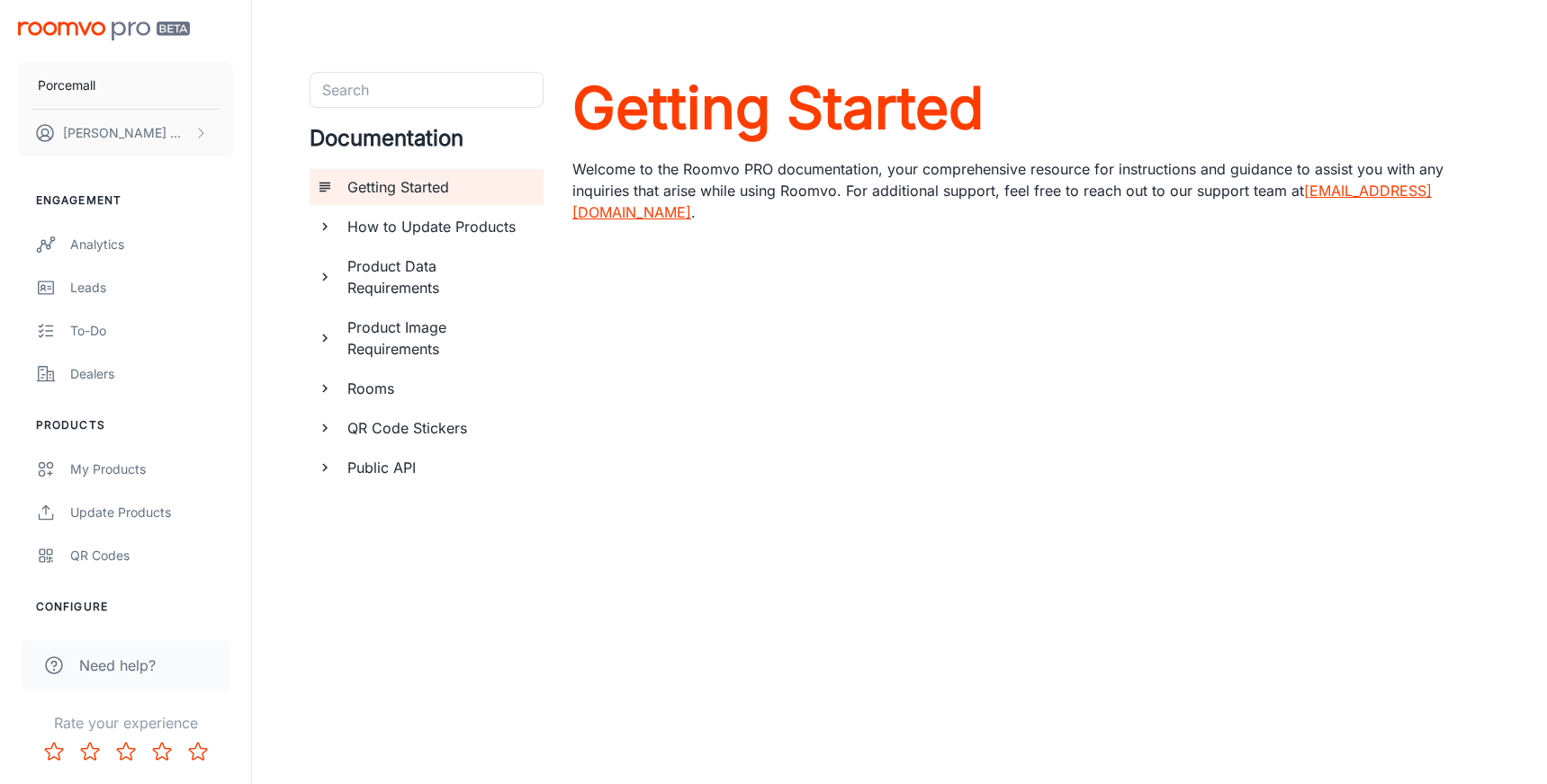
click at [409, 236] on h6 "How to Update Products" at bounding box center [438, 227] width 182 height 22
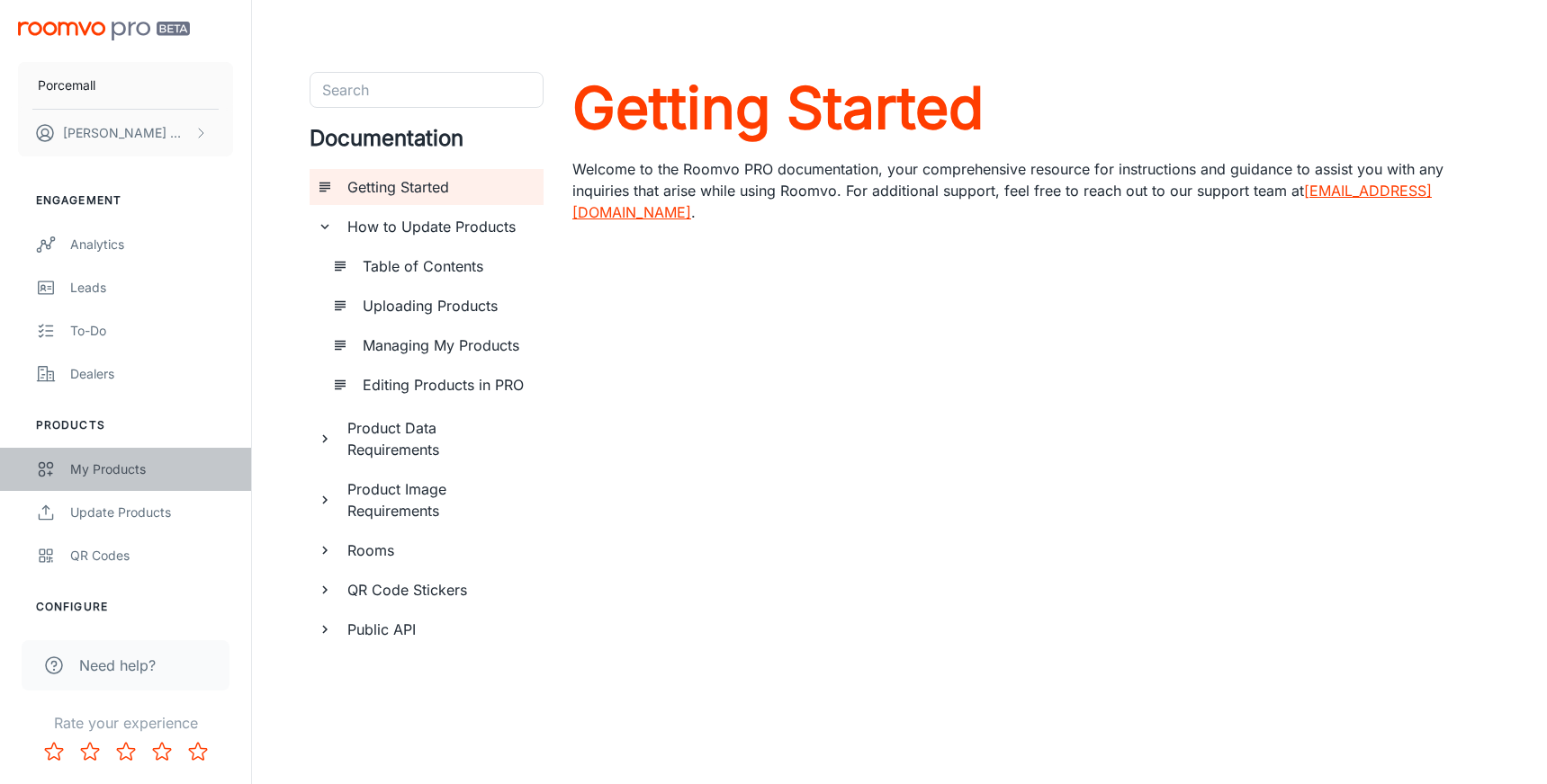
click at [101, 469] on div "My Products" at bounding box center [151, 469] width 163 height 20
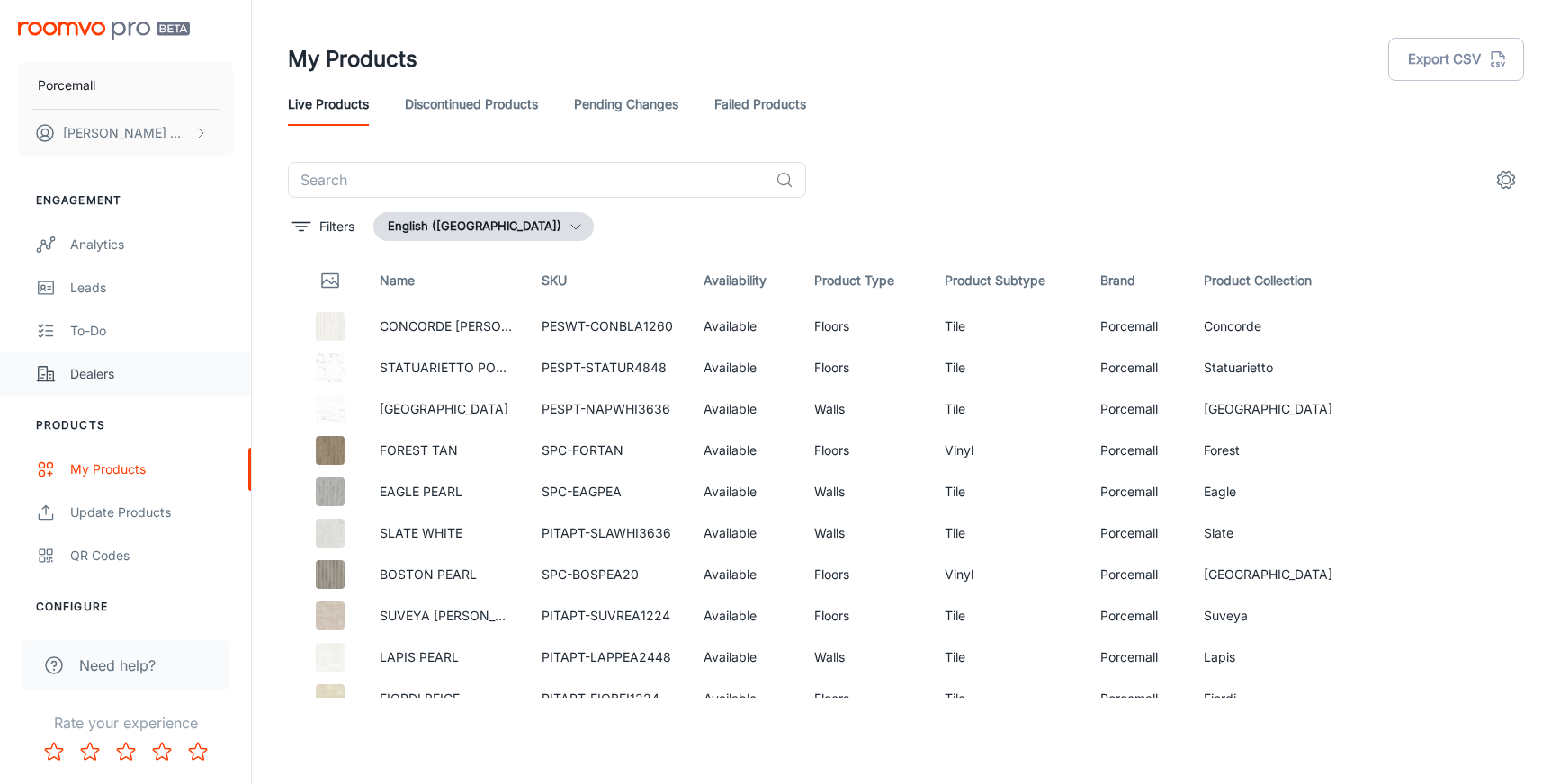
click at [101, 371] on div "Dealers" at bounding box center [151, 375] width 163 height 20
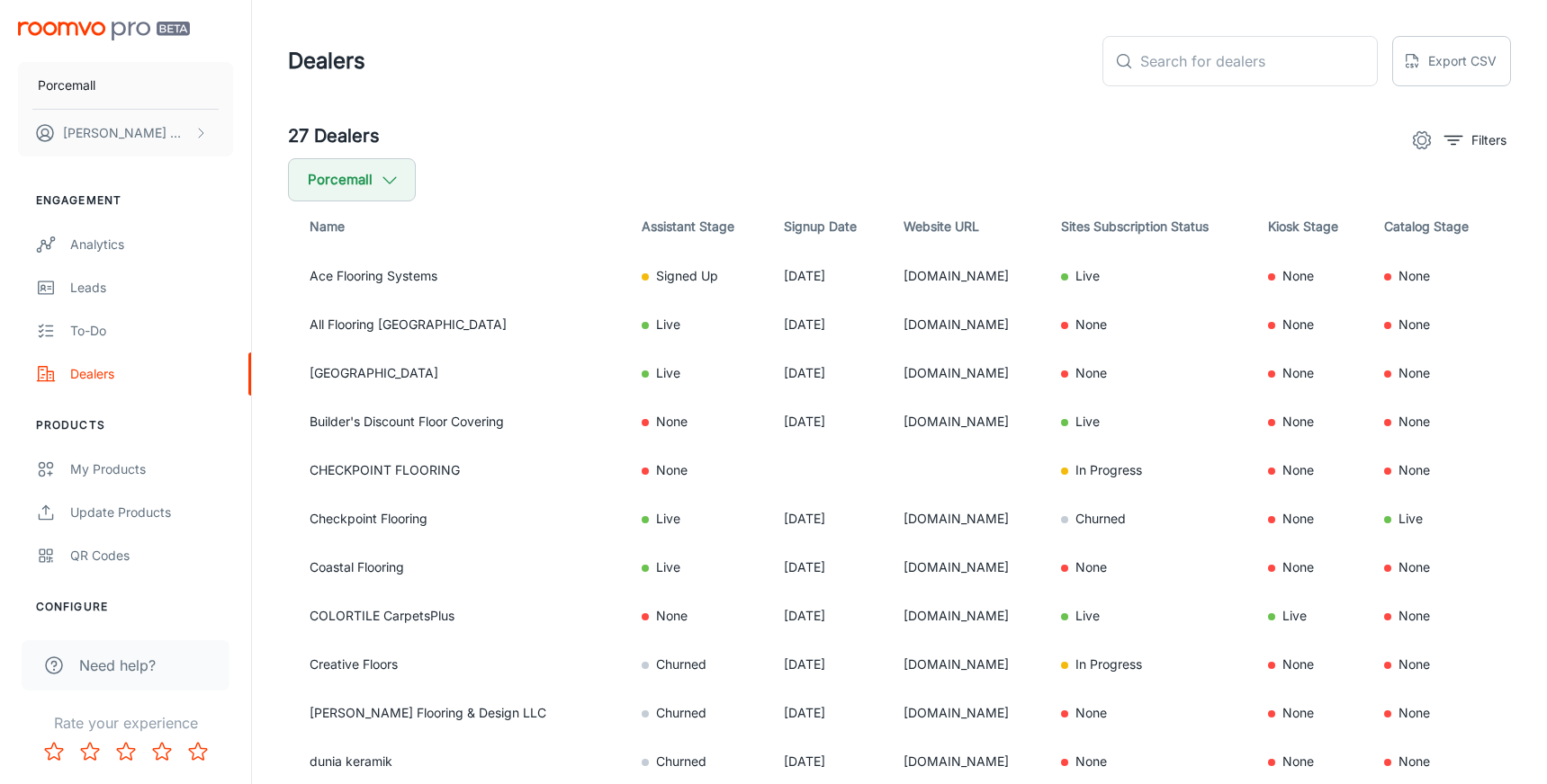
click at [108, 672] on span "Need help?" at bounding box center [118, 665] width 77 height 22
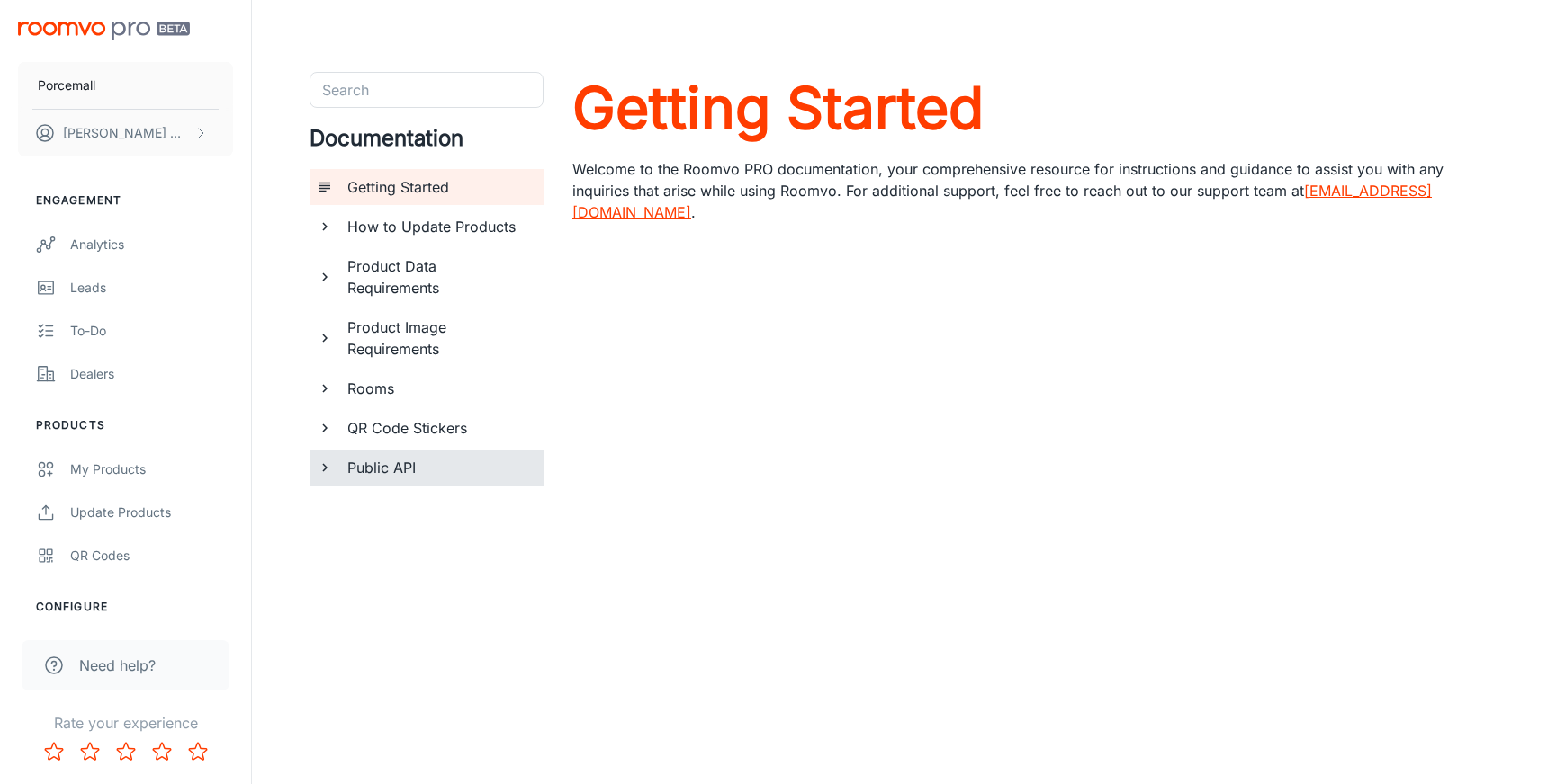
click at [321, 472] on icon "documentation page list" at bounding box center [325, 468] width 16 height 16
click at [324, 430] on icon "documentation page list" at bounding box center [325, 428] width 5 height 8
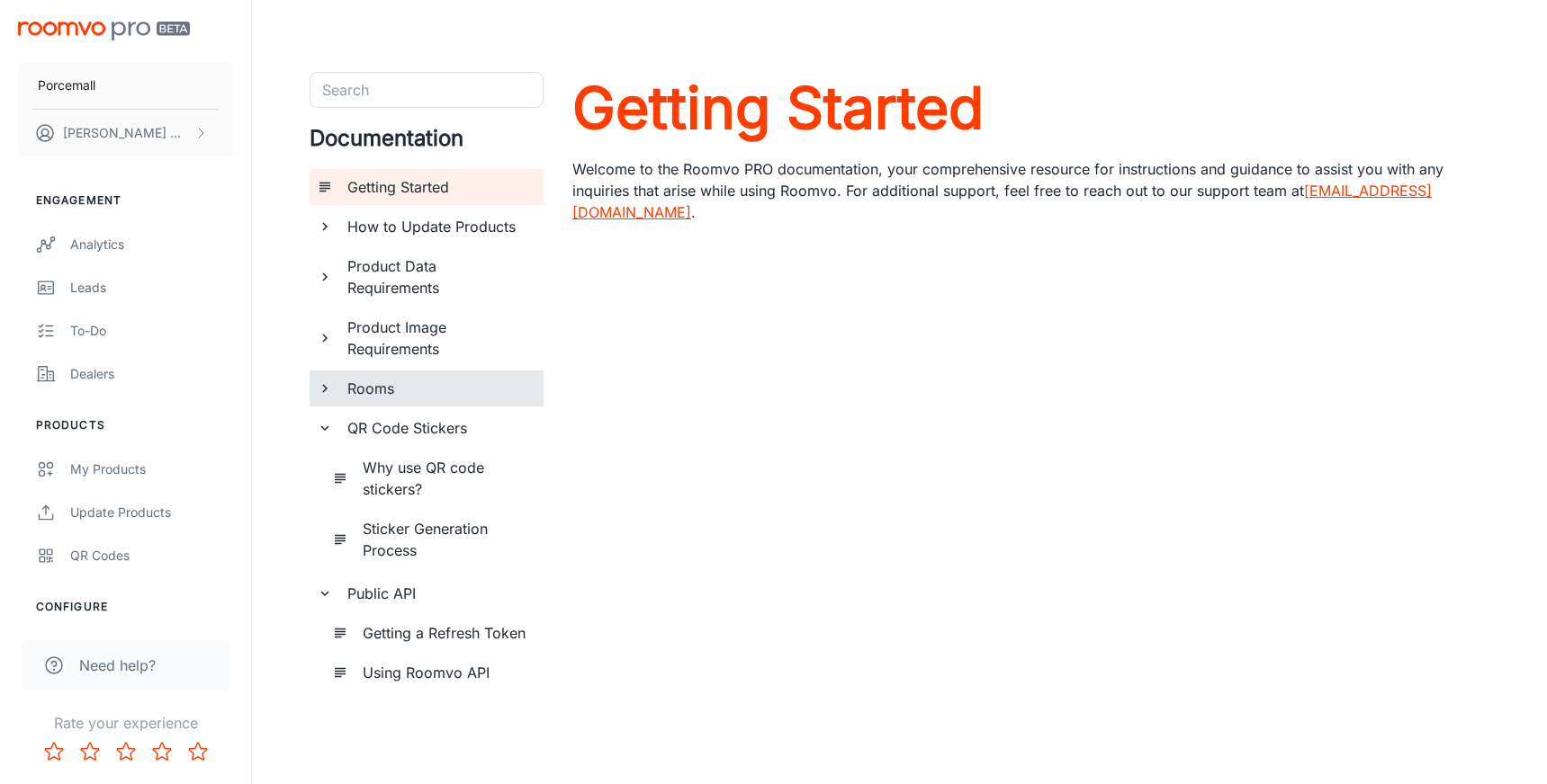
click at [323, 383] on icon "documentation page list" at bounding box center [325, 388] width 16 height 16
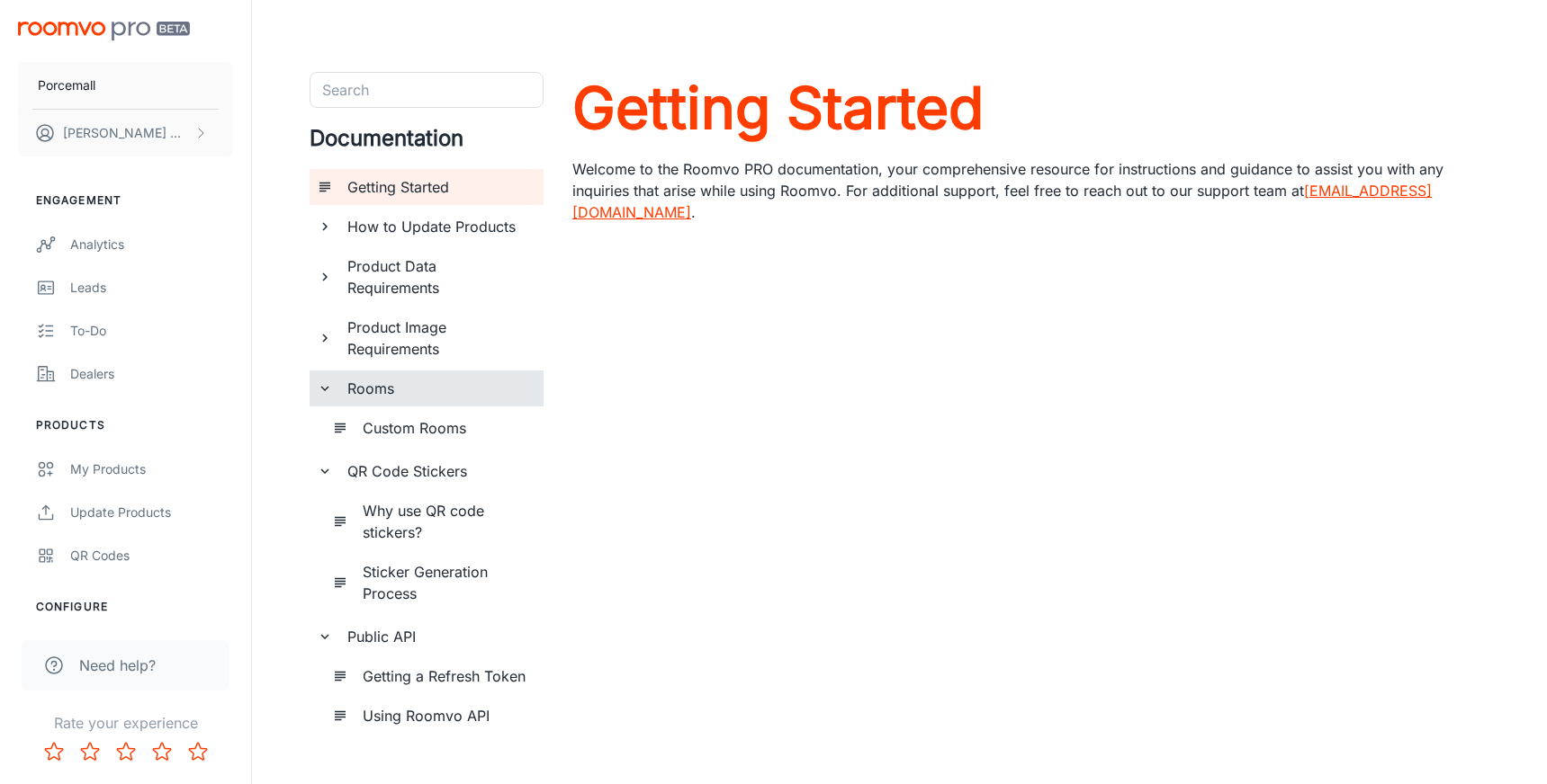
click at [314, 333] on div "Product Image Requirements" at bounding box center [426, 337] width 234 height 57
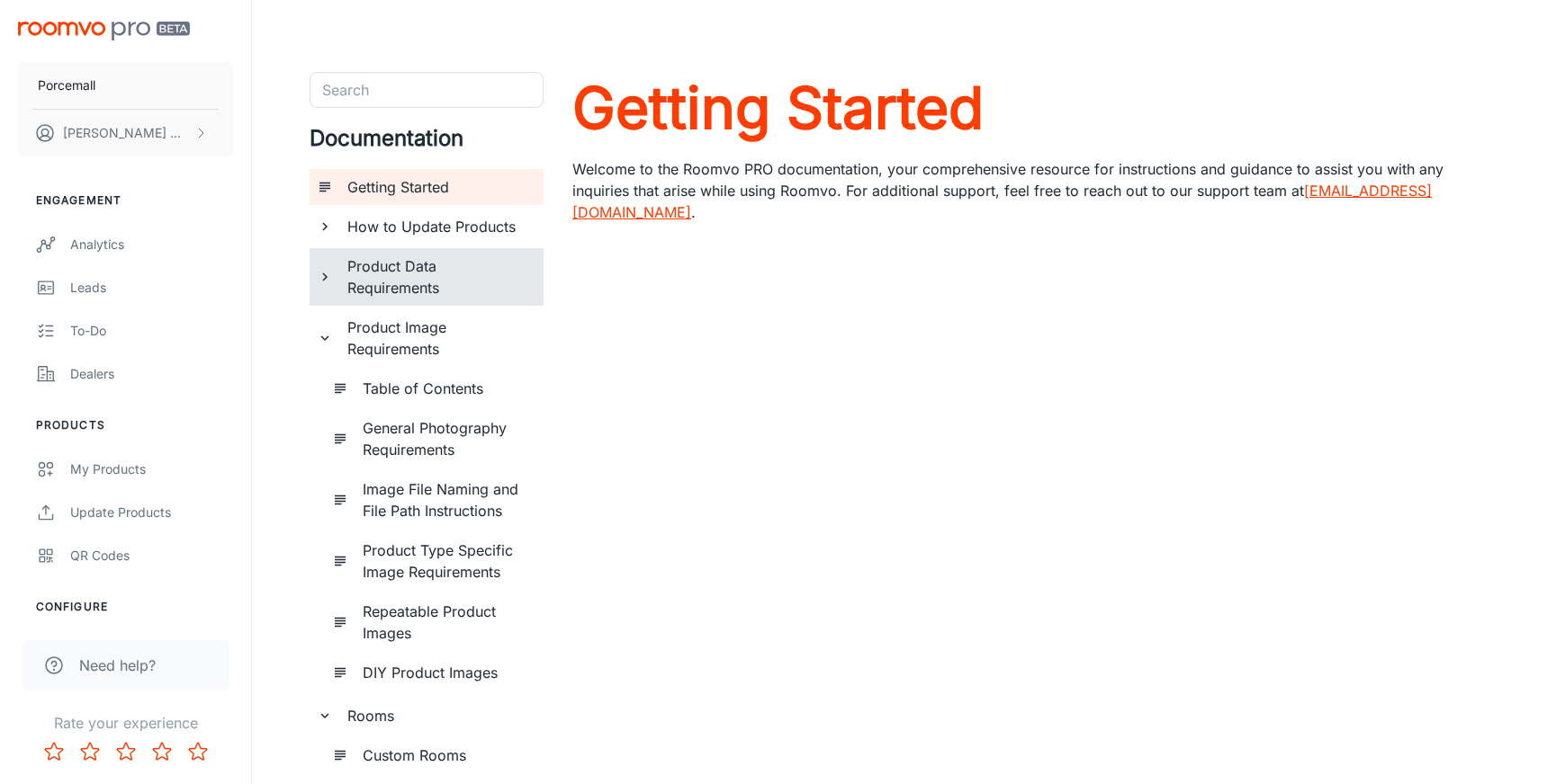
click at [323, 279] on icon "documentation page list" at bounding box center [325, 277] width 16 height 16
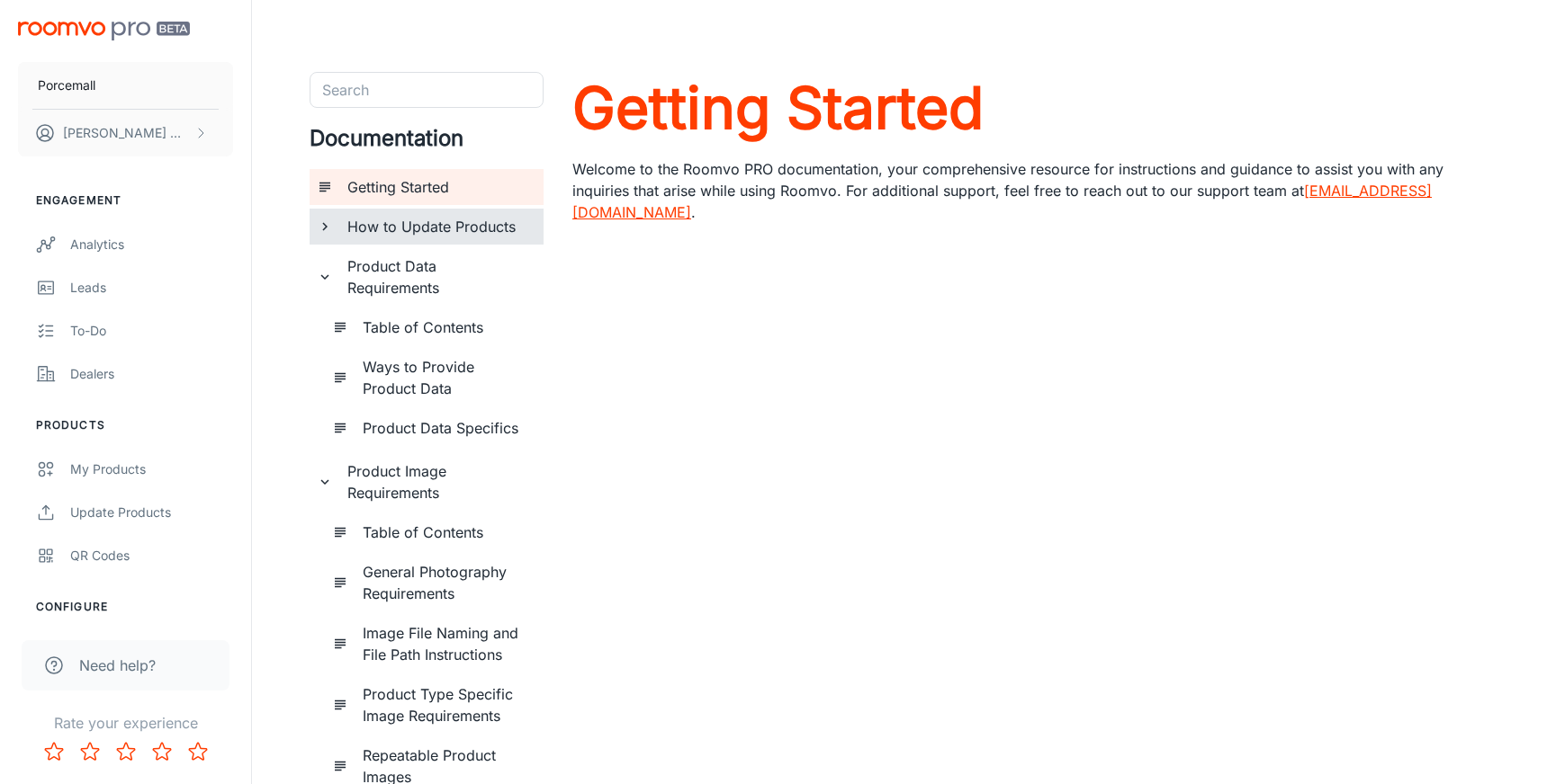
click at [328, 224] on icon "documentation page list" at bounding box center [325, 227] width 16 height 16
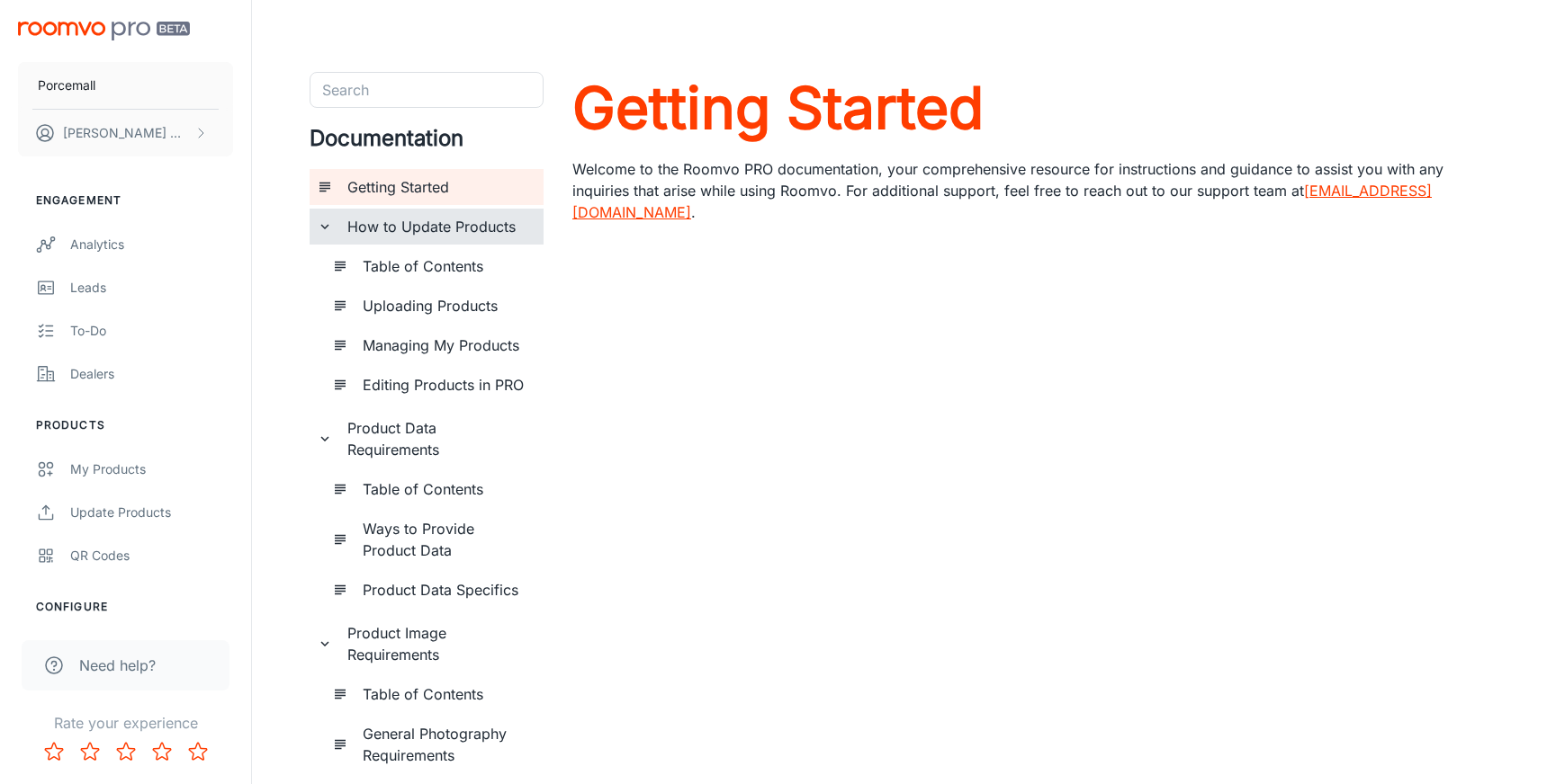
click at [400, 190] on h6 "Getting Started" at bounding box center [438, 187] width 182 height 22
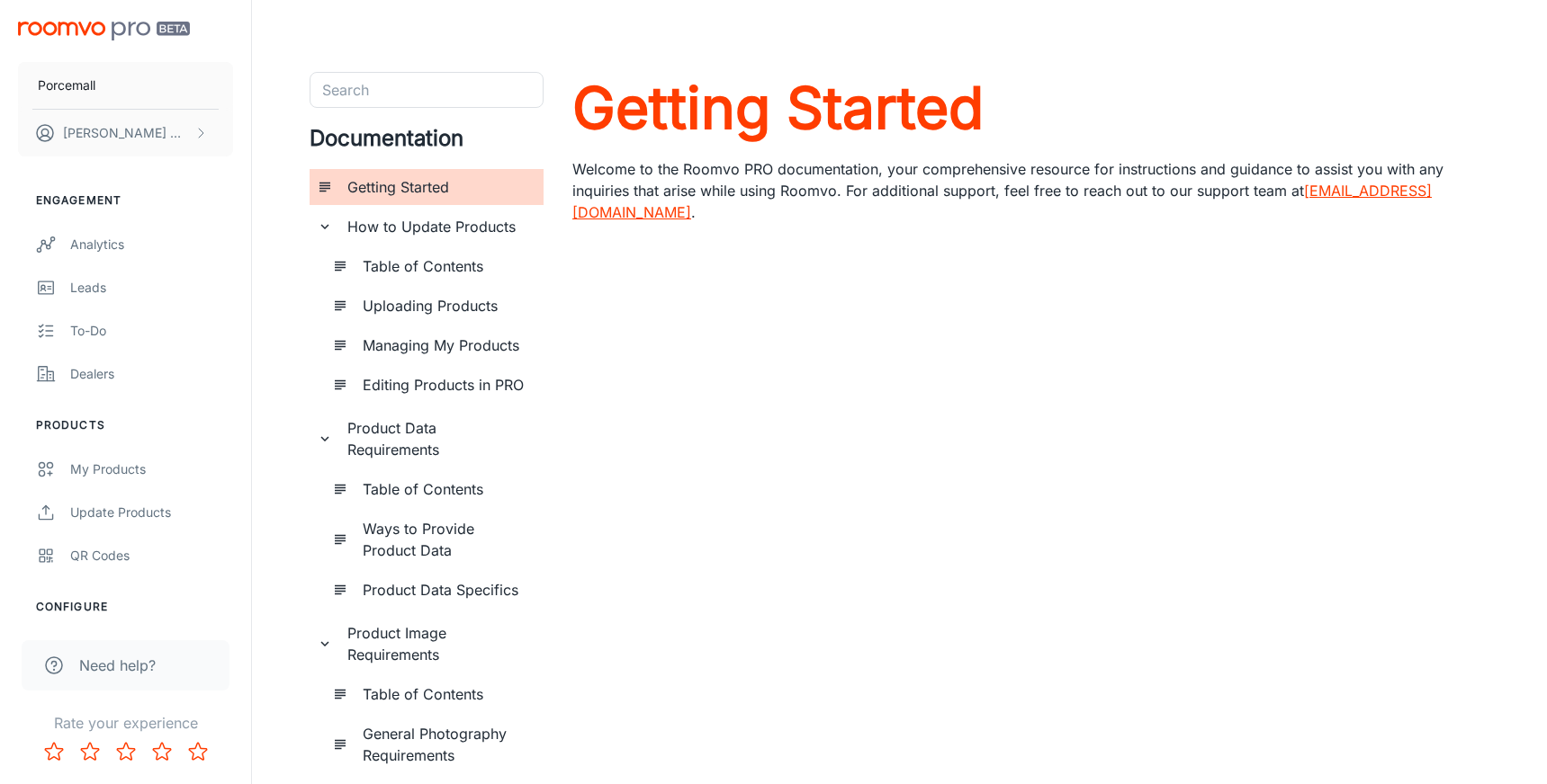
click at [321, 221] on icon "documentation page list" at bounding box center [325, 227] width 16 height 16
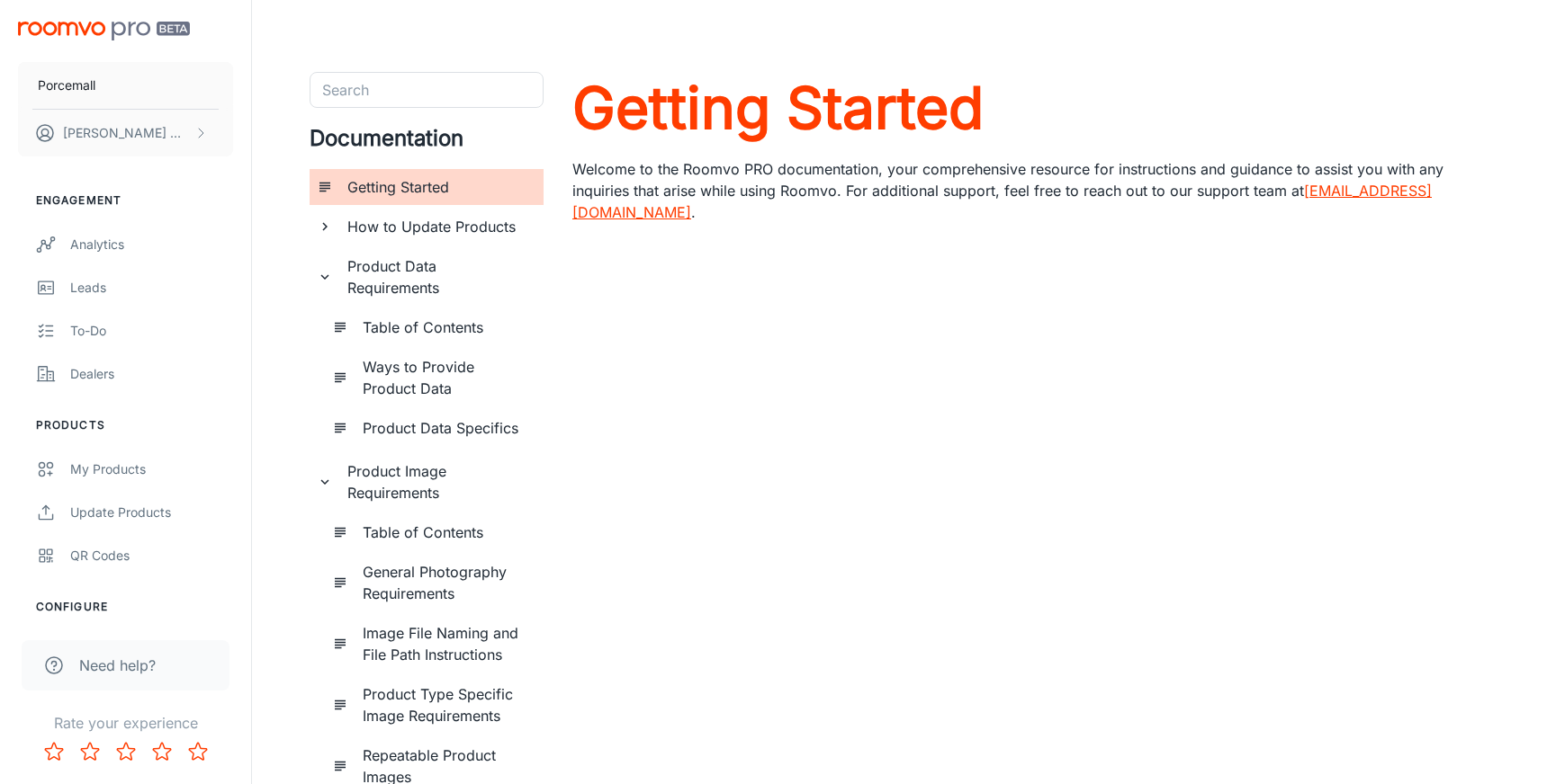
click at [322, 190] on icon "documentation page list" at bounding box center [325, 187] width 16 height 16
click at [325, 269] on icon "documentation page list" at bounding box center [325, 277] width 16 height 16
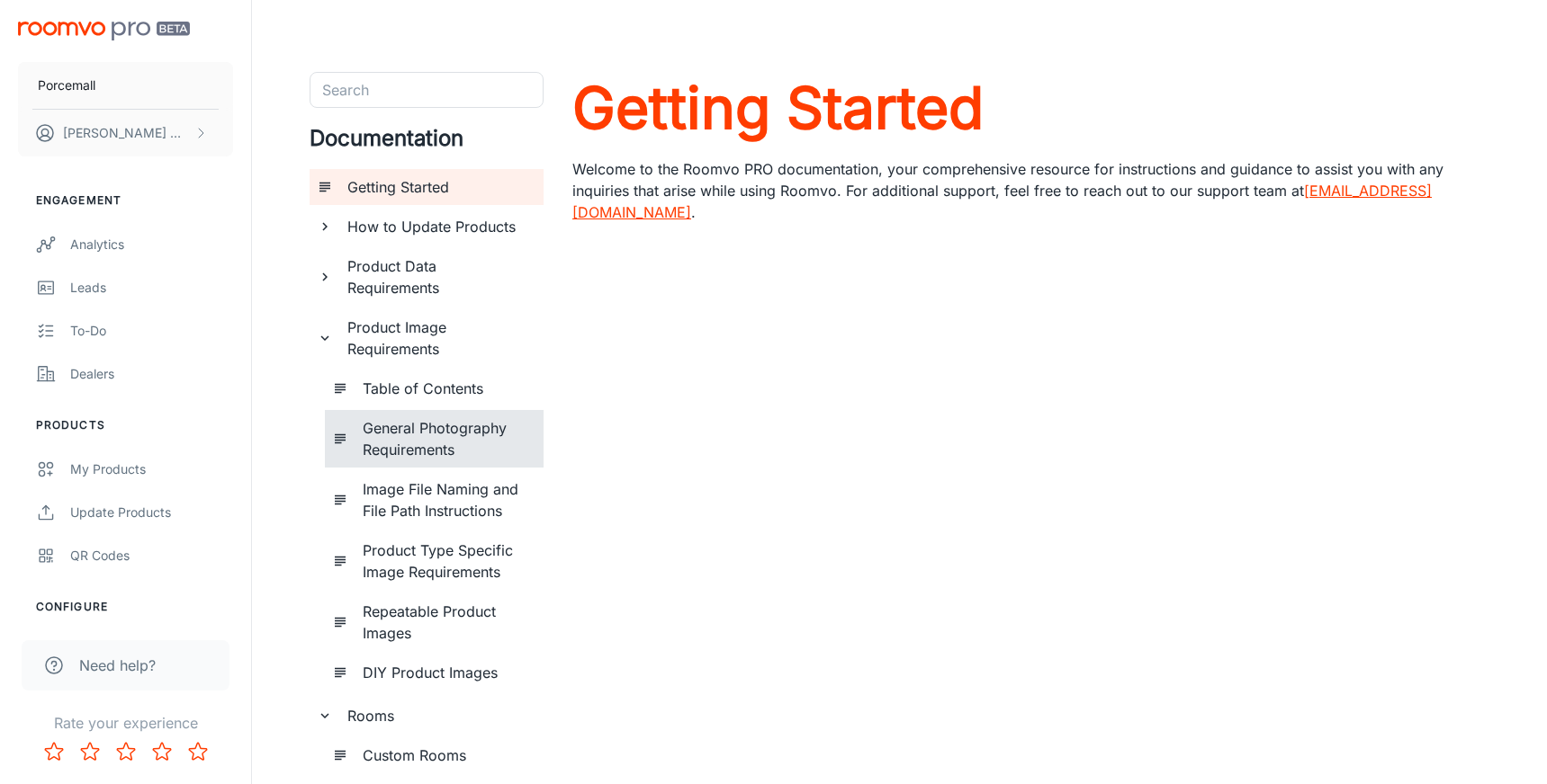
click at [444, 441] on h6 "General Photography Requirements" at bounding box center [446, 438] width 167 height 43
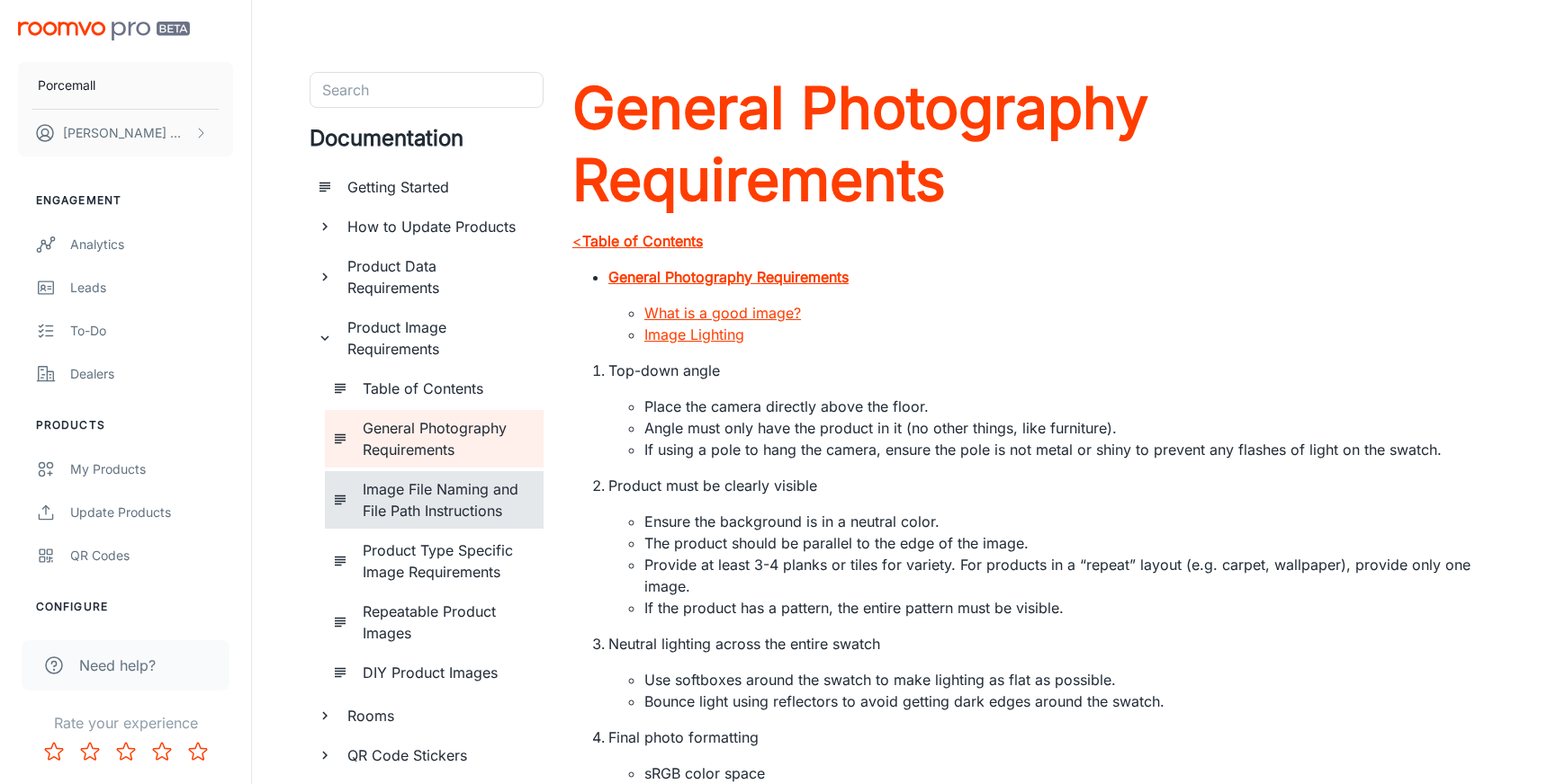
click at [427, 488] on h6 "Image File Naming and File Path Instructions" at bounding box center [446, 500] width 167 height 43
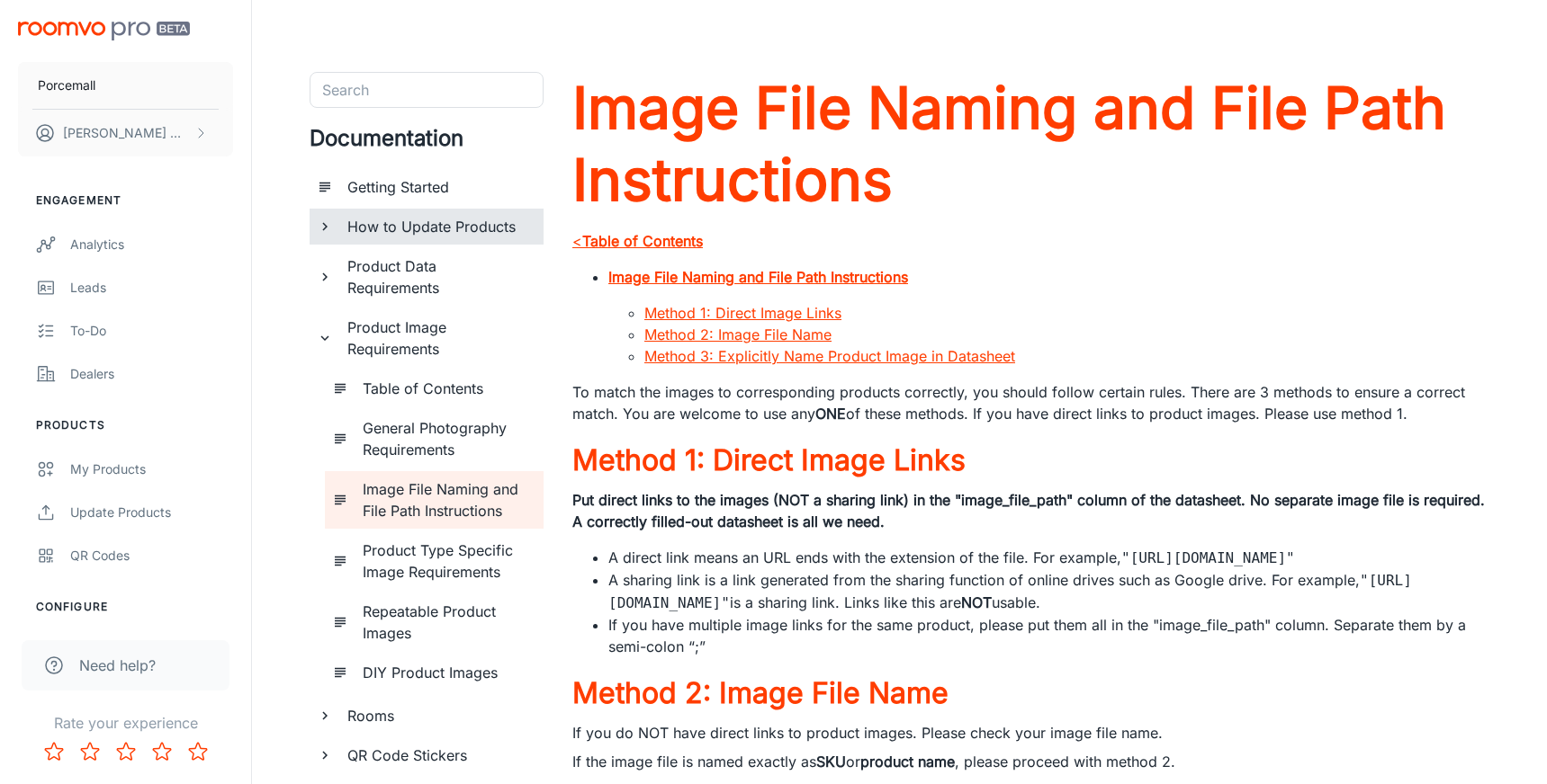
click at [483, 228] on h6 "How to Update Products" at bounding box center [438, 227] width 182 height 22
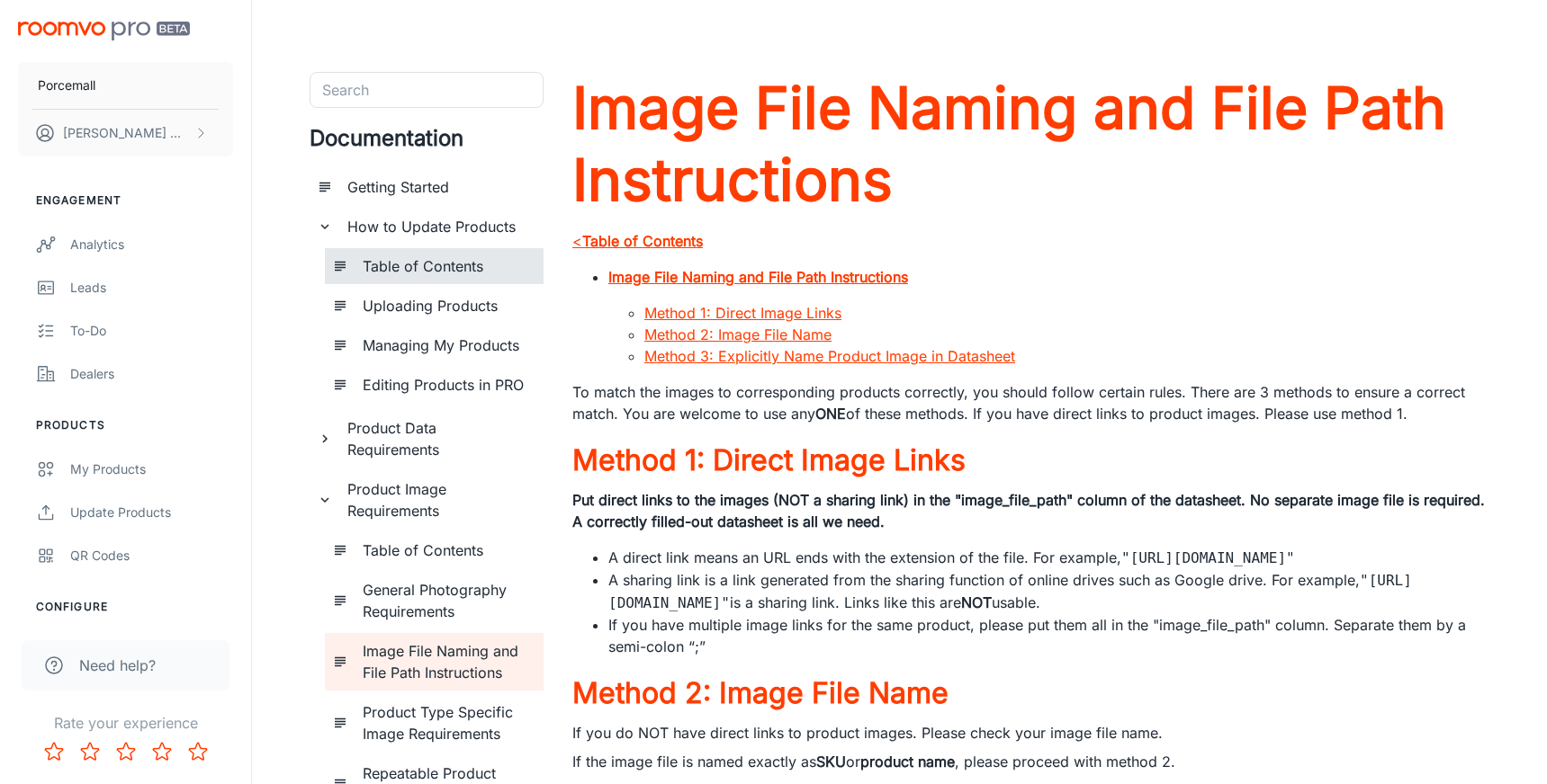
click at [449, 263] on h6 "Table of Contents" at bounding box center [446, 266] width 167 height 22
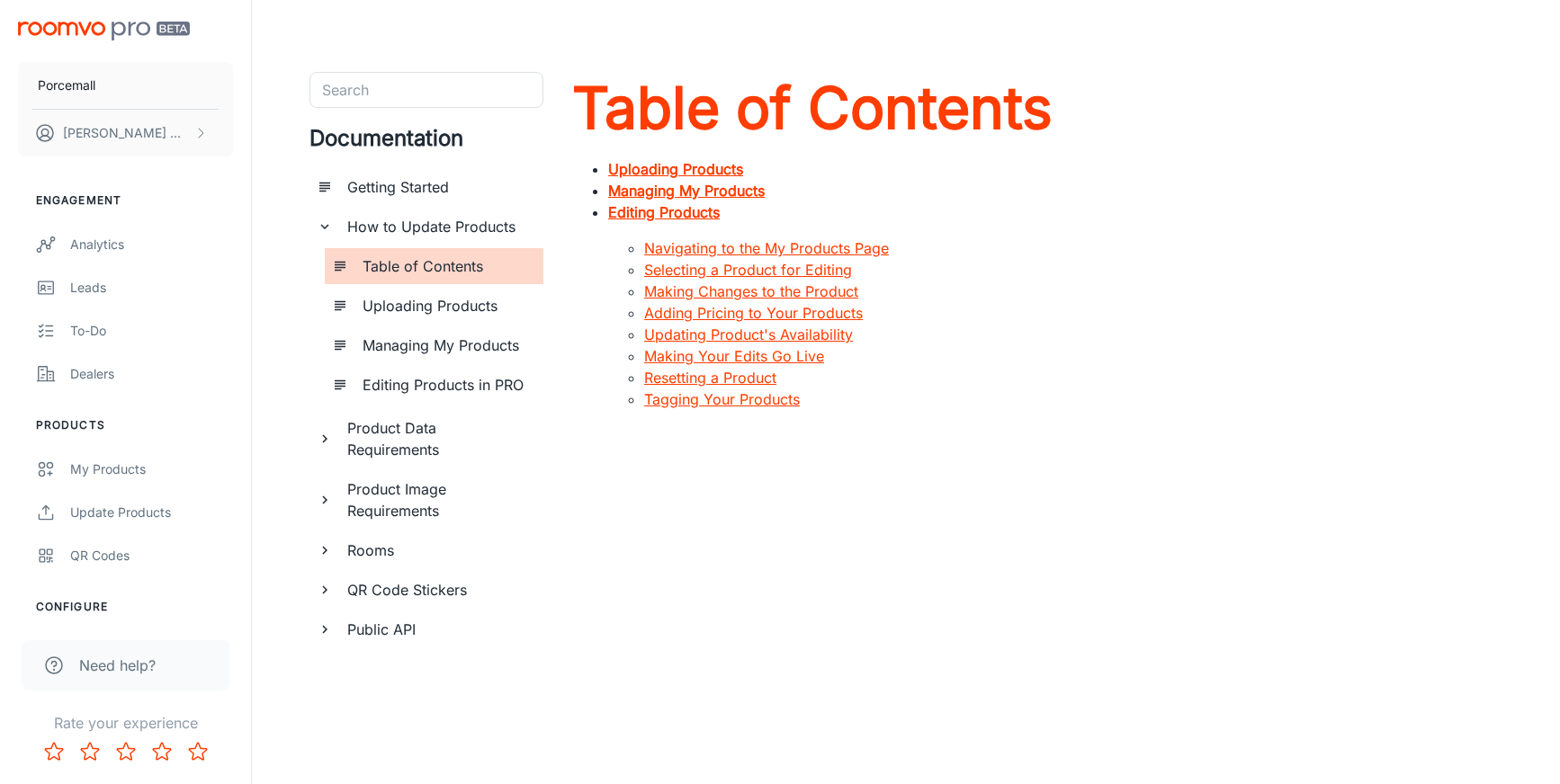
click at [471, 309] on h6 "Uploading Products" at bounding box center [446, 306] width 167 height 22
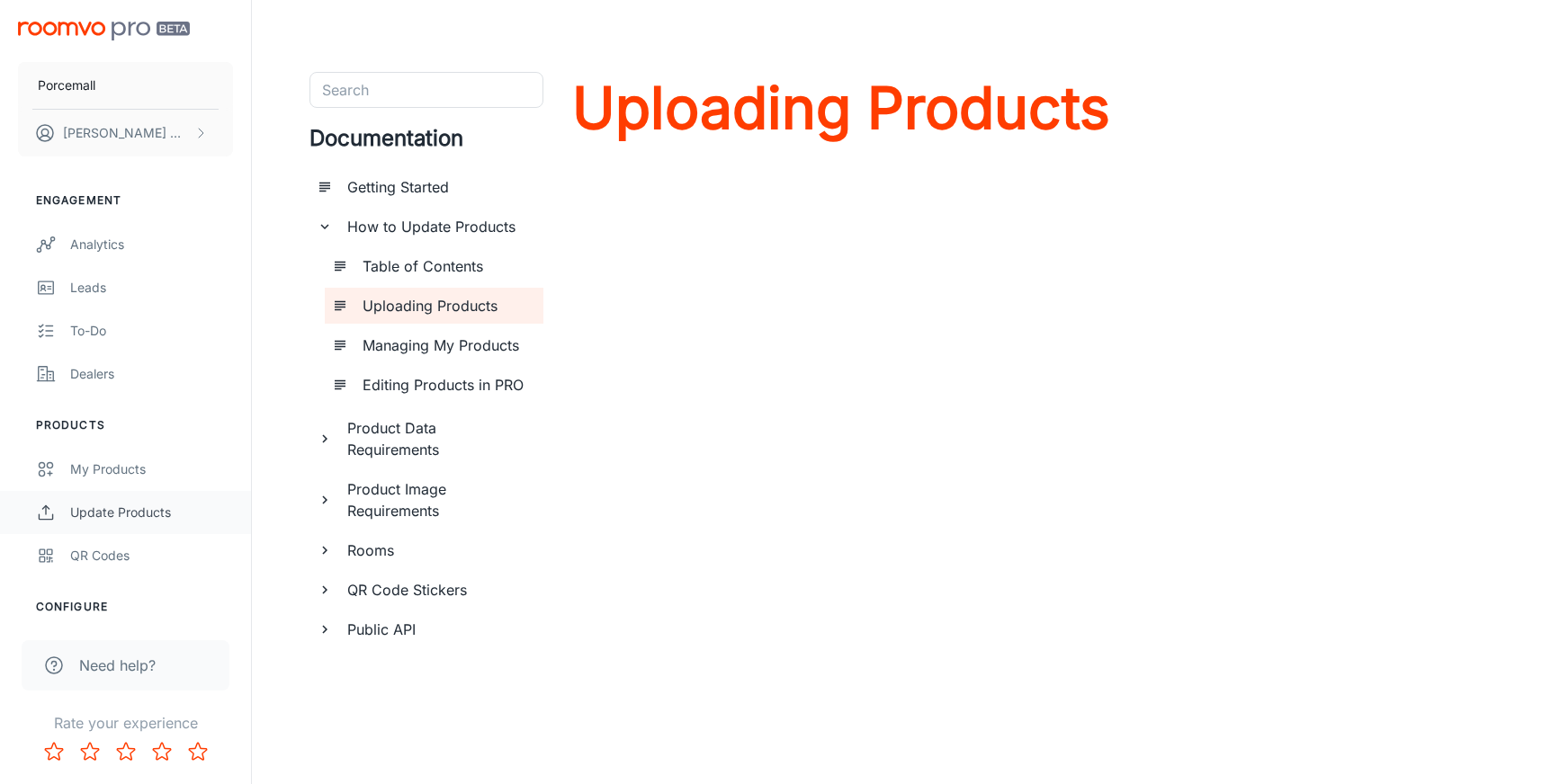
click at [107, 513] on div "Update Products" at bounding box center [151, 513] width 163 height 20
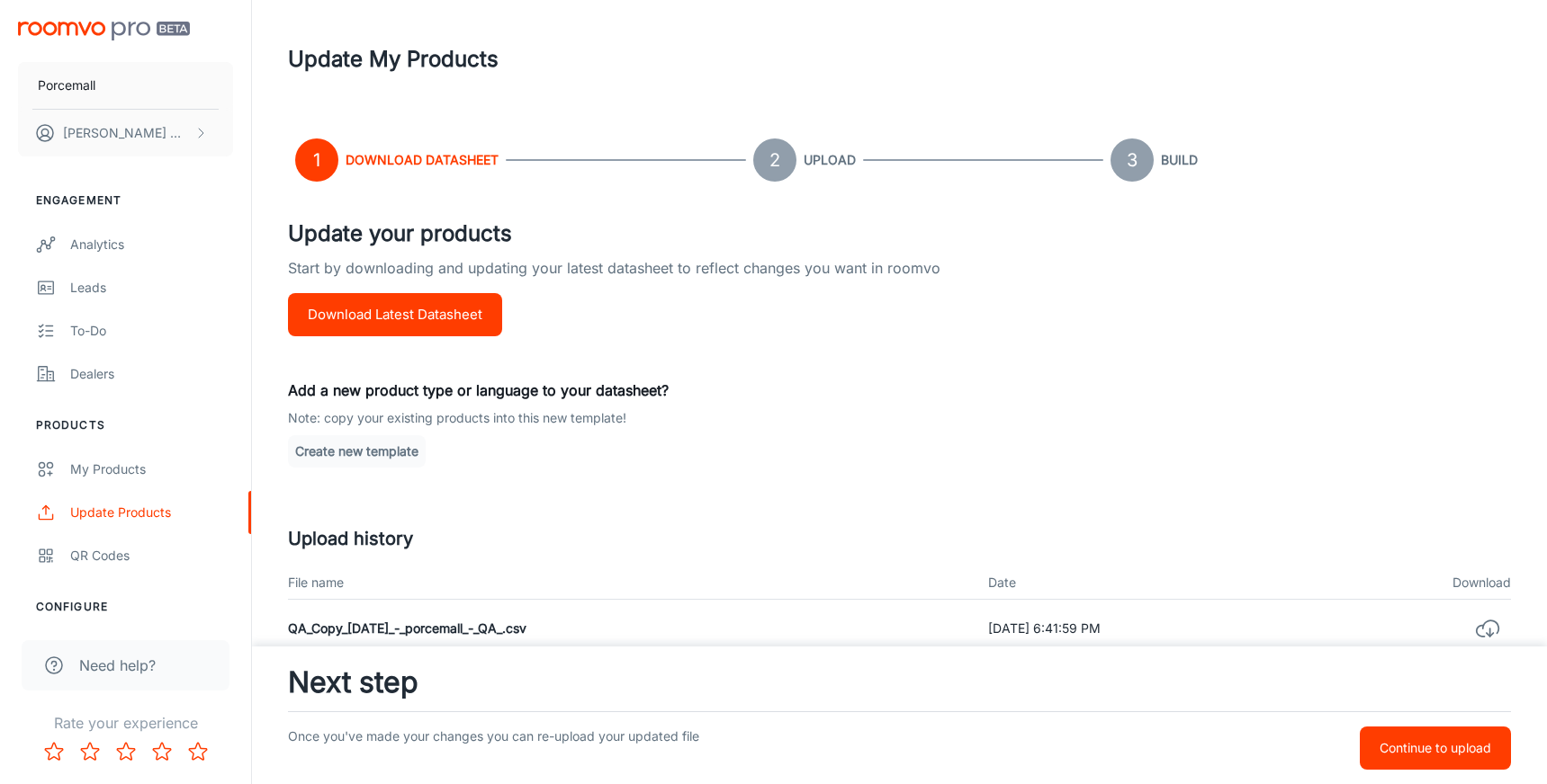
click at [416, 317] on button "Download Latest Datasheet" at bounding box center [395, 315] width 214 height 43
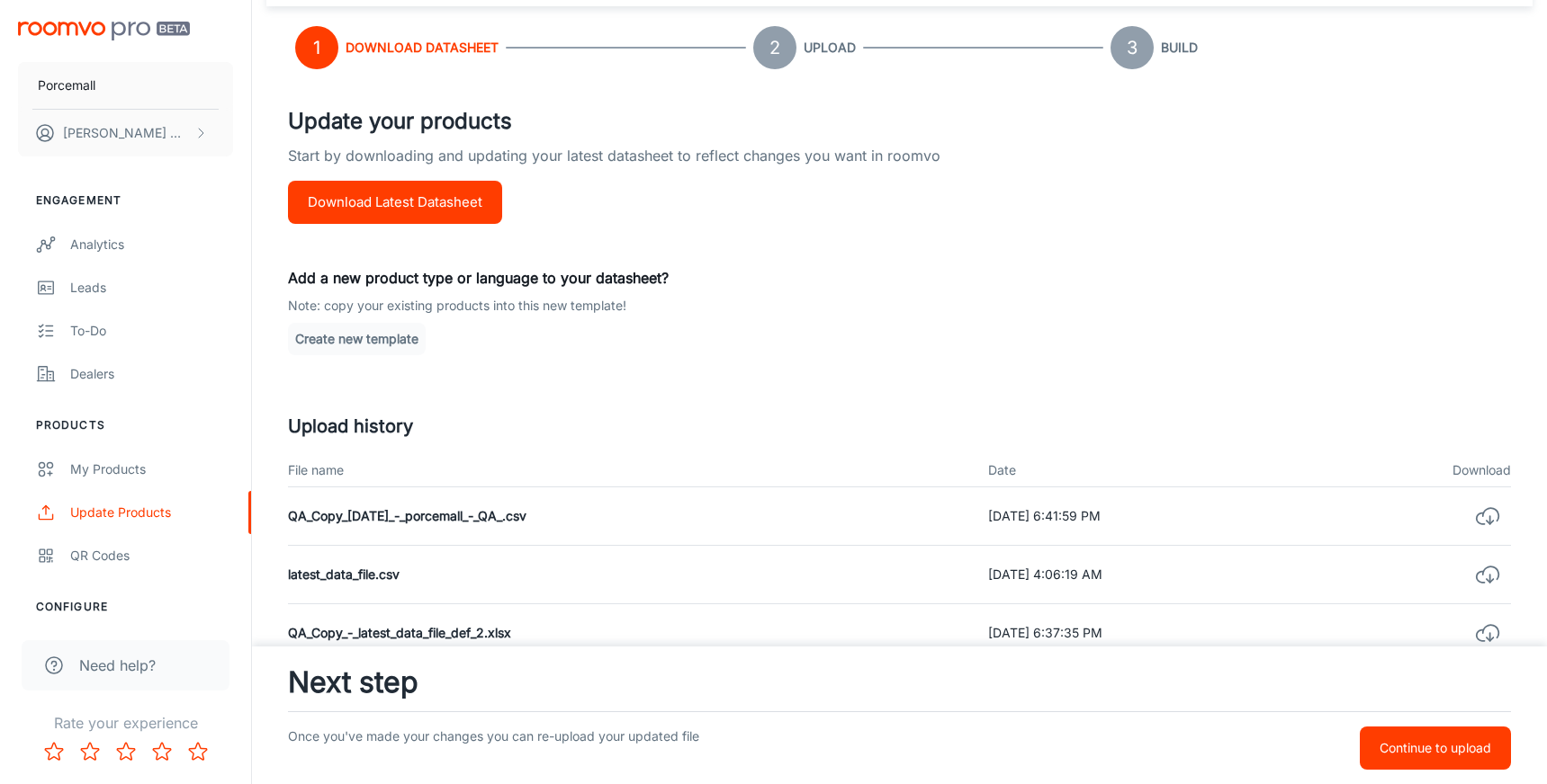
scroll to position [119, 0]
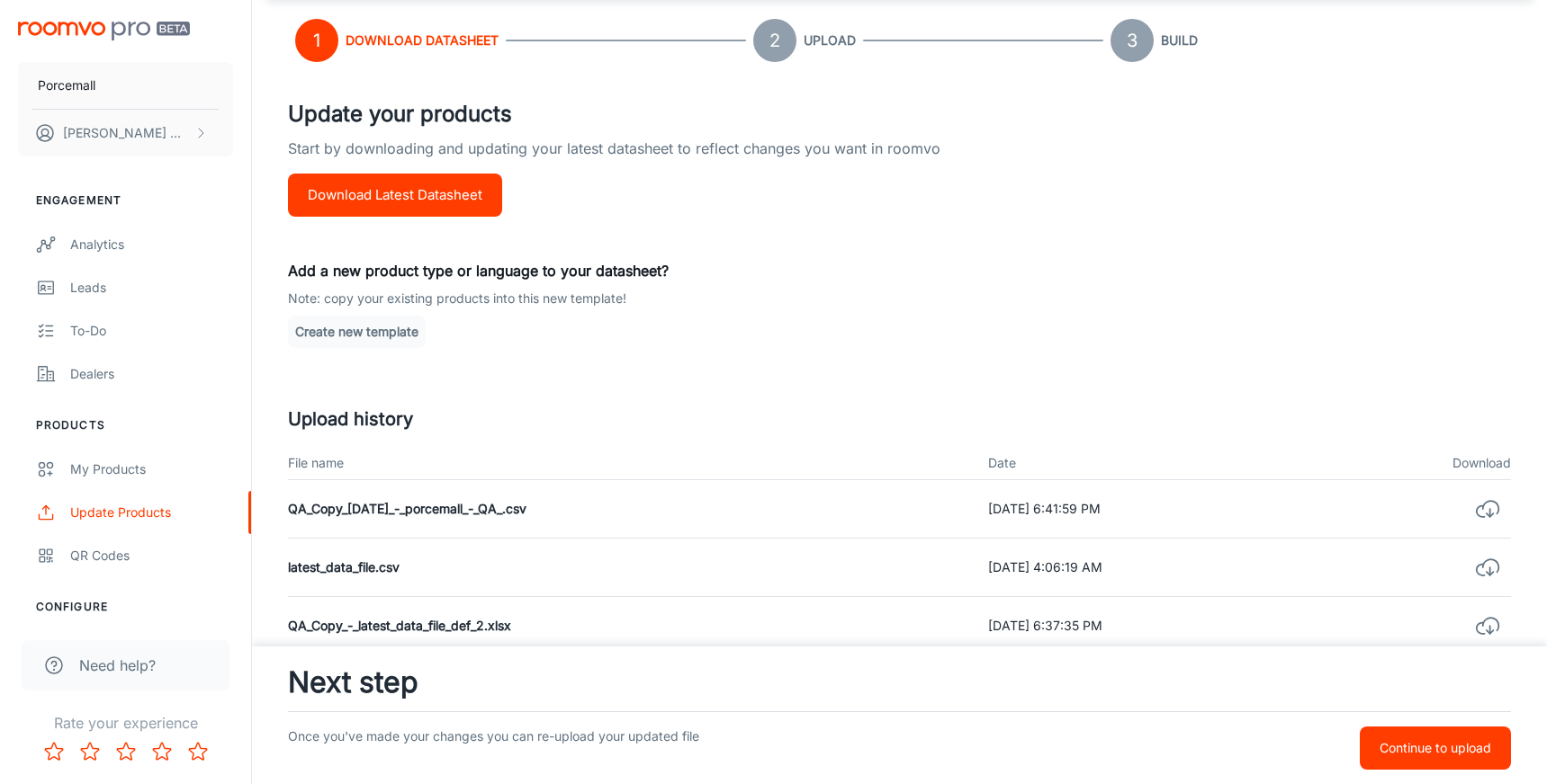
drag, startPoint x: 797, startPoint y: 28, endPoint x: 793, endPoint y: 46, distance: 18.4
click at [798, 28] on span "2" at bounding box center [778, 40] width 50 height 43
click at [792, 47] on circle at bounding box center [774, 40] width 43 height 43
click at [1425, 753] on p "Continue to upload" at bounding box center [1436, 748] width 111 height 20
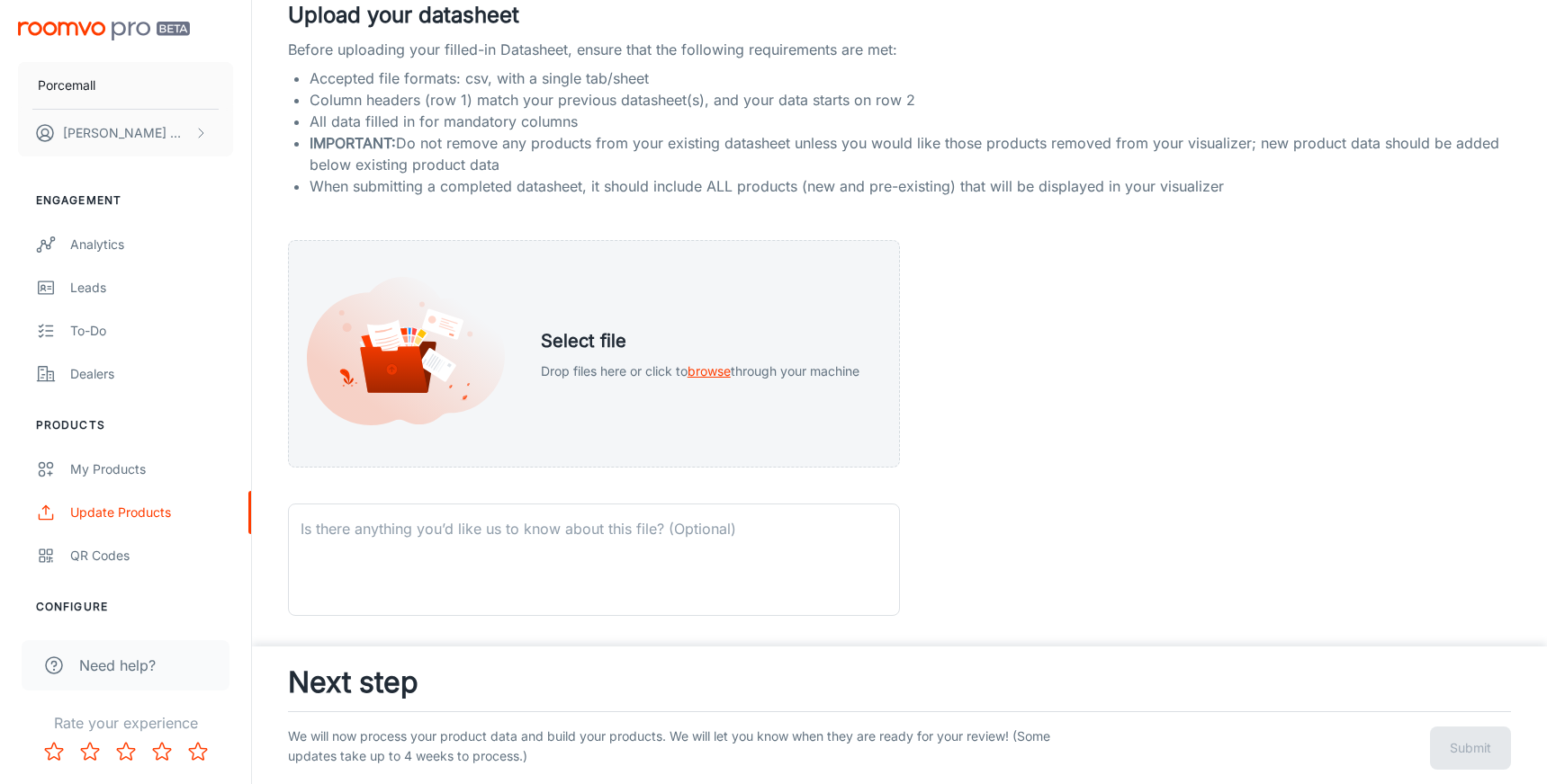
scroll to position [480, 0]
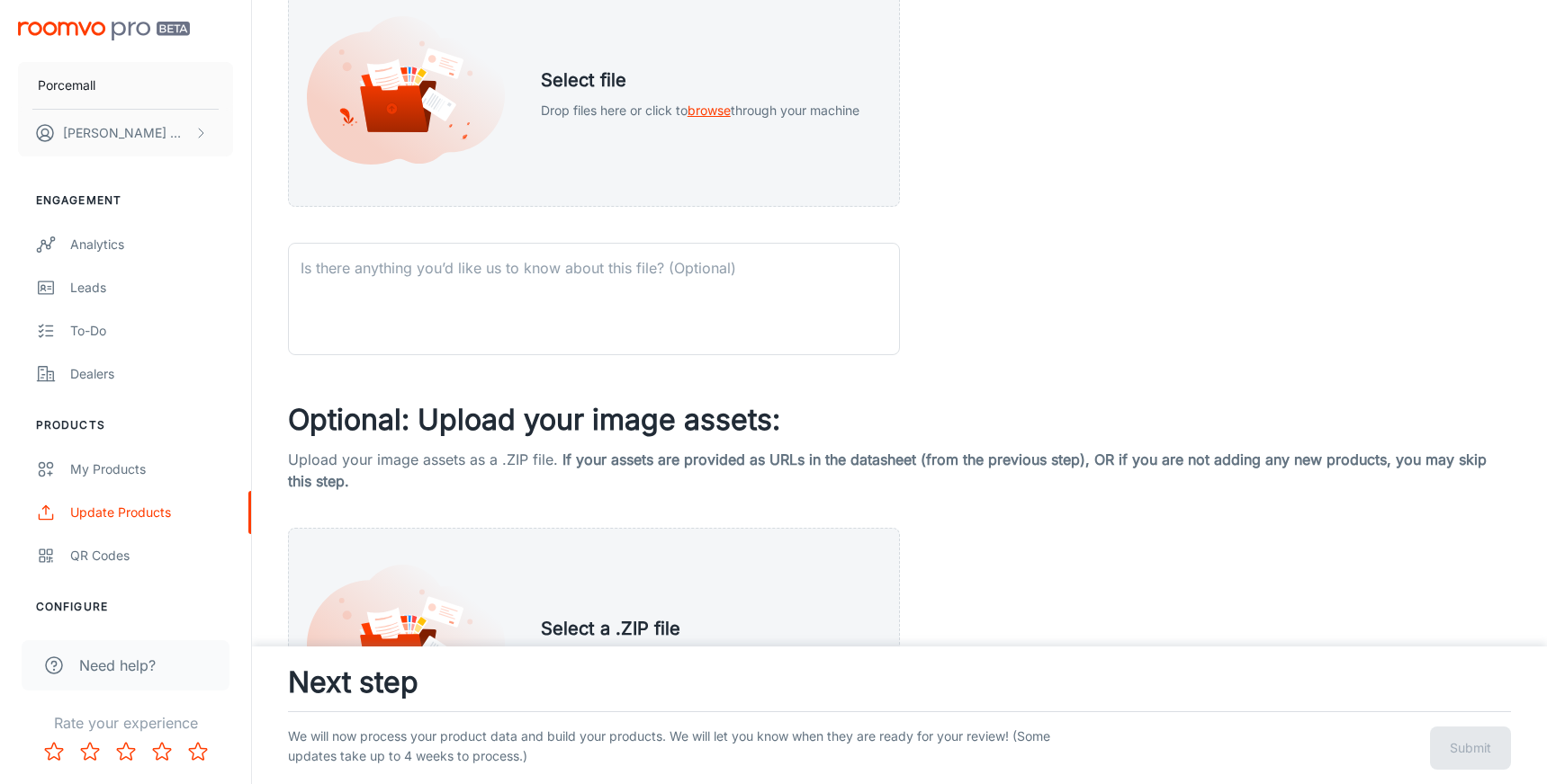
click at [116, 669] on span "Need help?" at bounding box center [118, 665] width 77 height 22
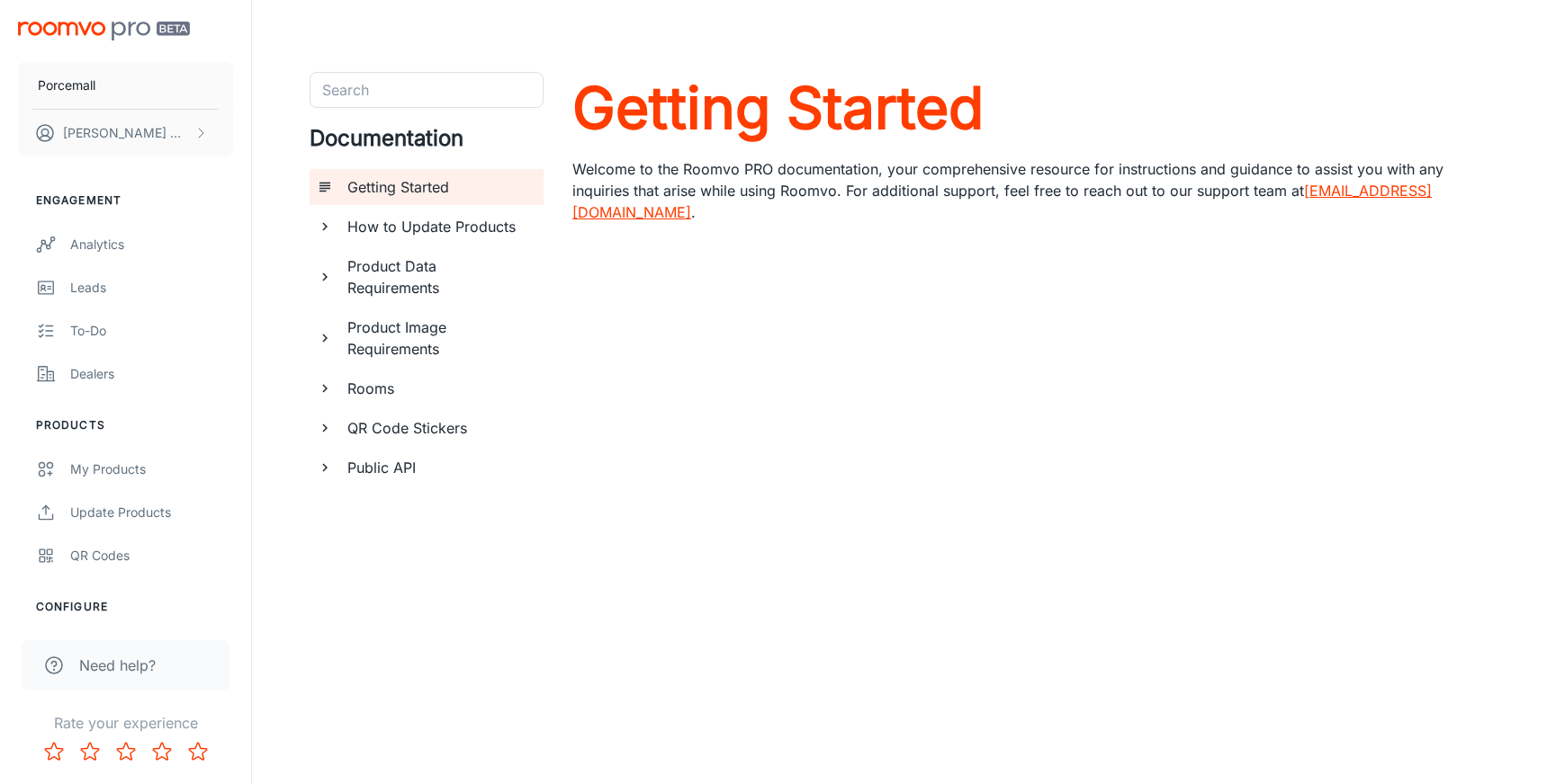
click at [414, 274] on h6 "Product Data Requirements" at bounding box center [438, 276] width 182 height 43
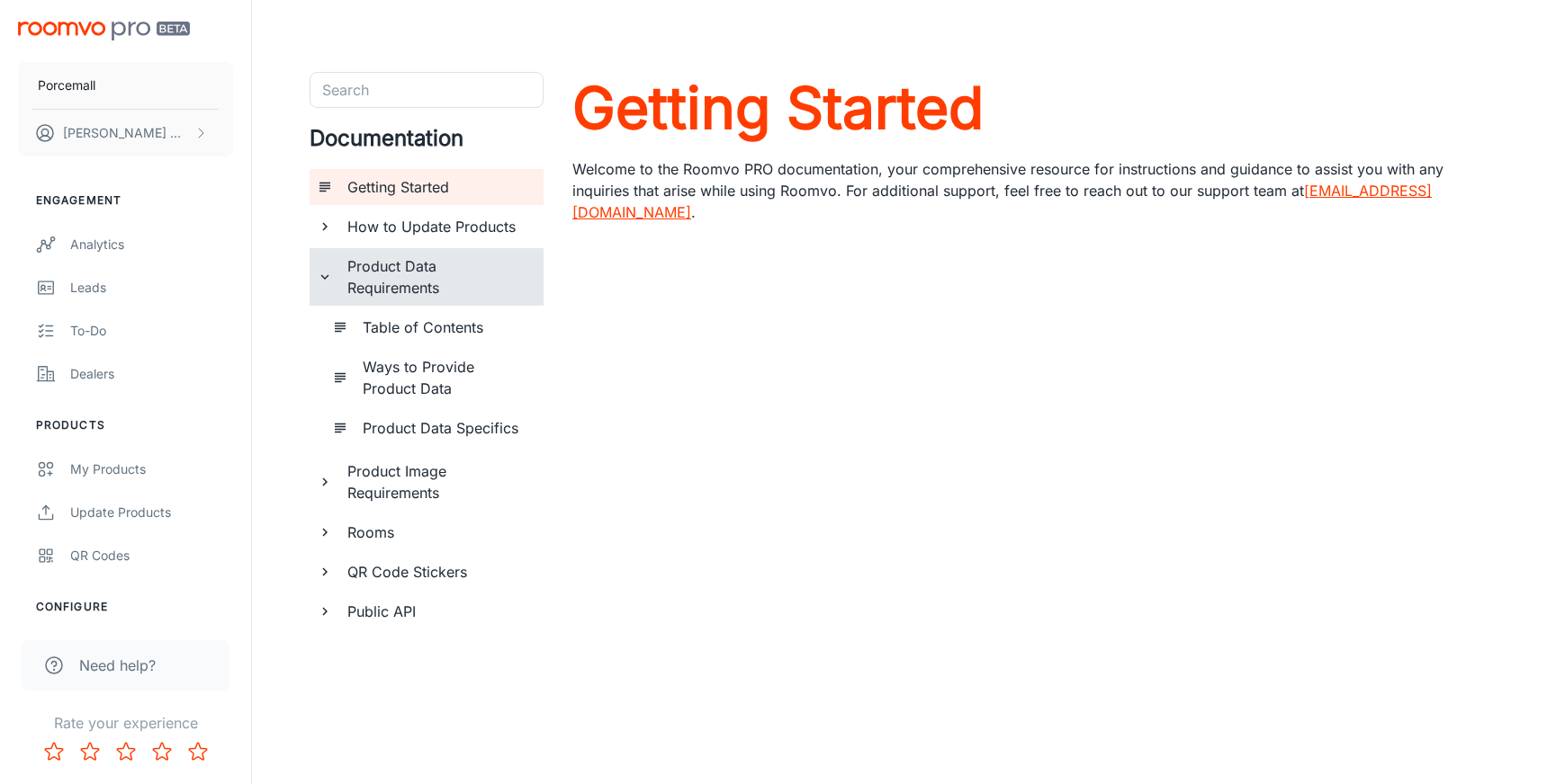
click at [431, 235] on h6 "How to Update Products" at bounding box center [438, 227] width 182 height 22
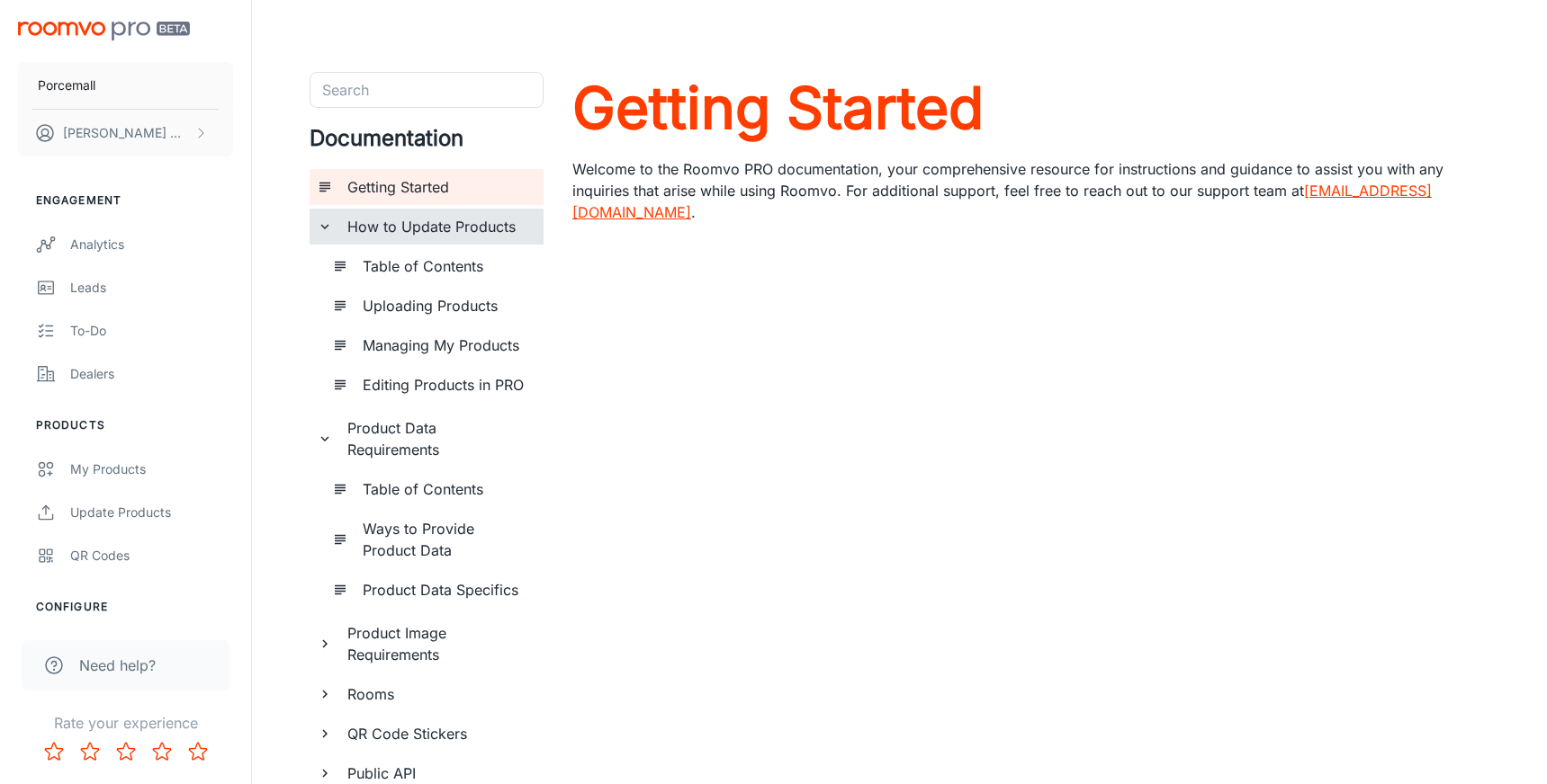
click at [452, 311] on h6 "Uploading Products" at bounding box center [446, 306] width 167 height 22
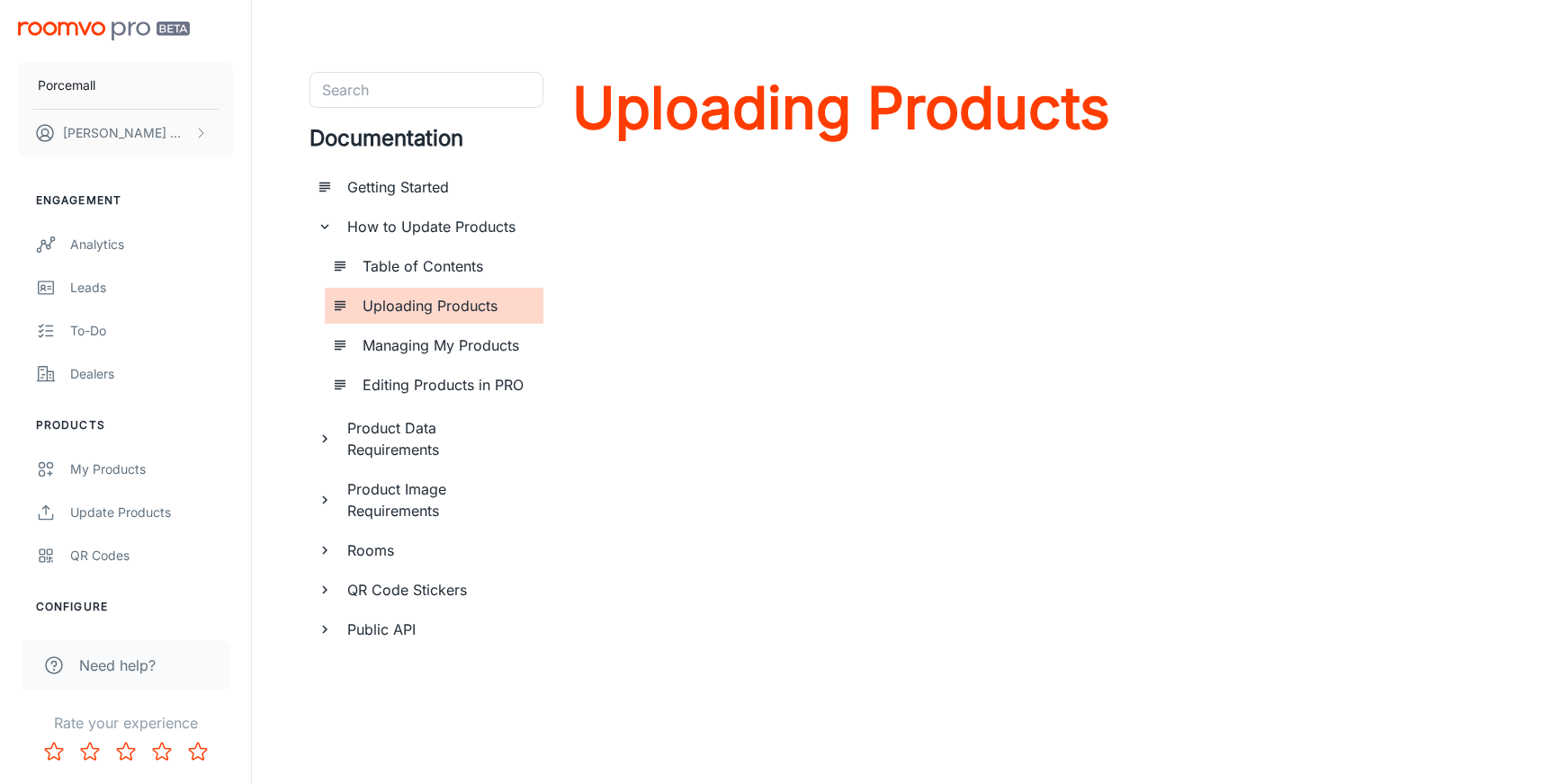
click at [419, 450] on h6 "Product Data Requirements" at bounding box center [438, 438] width 181 height 43
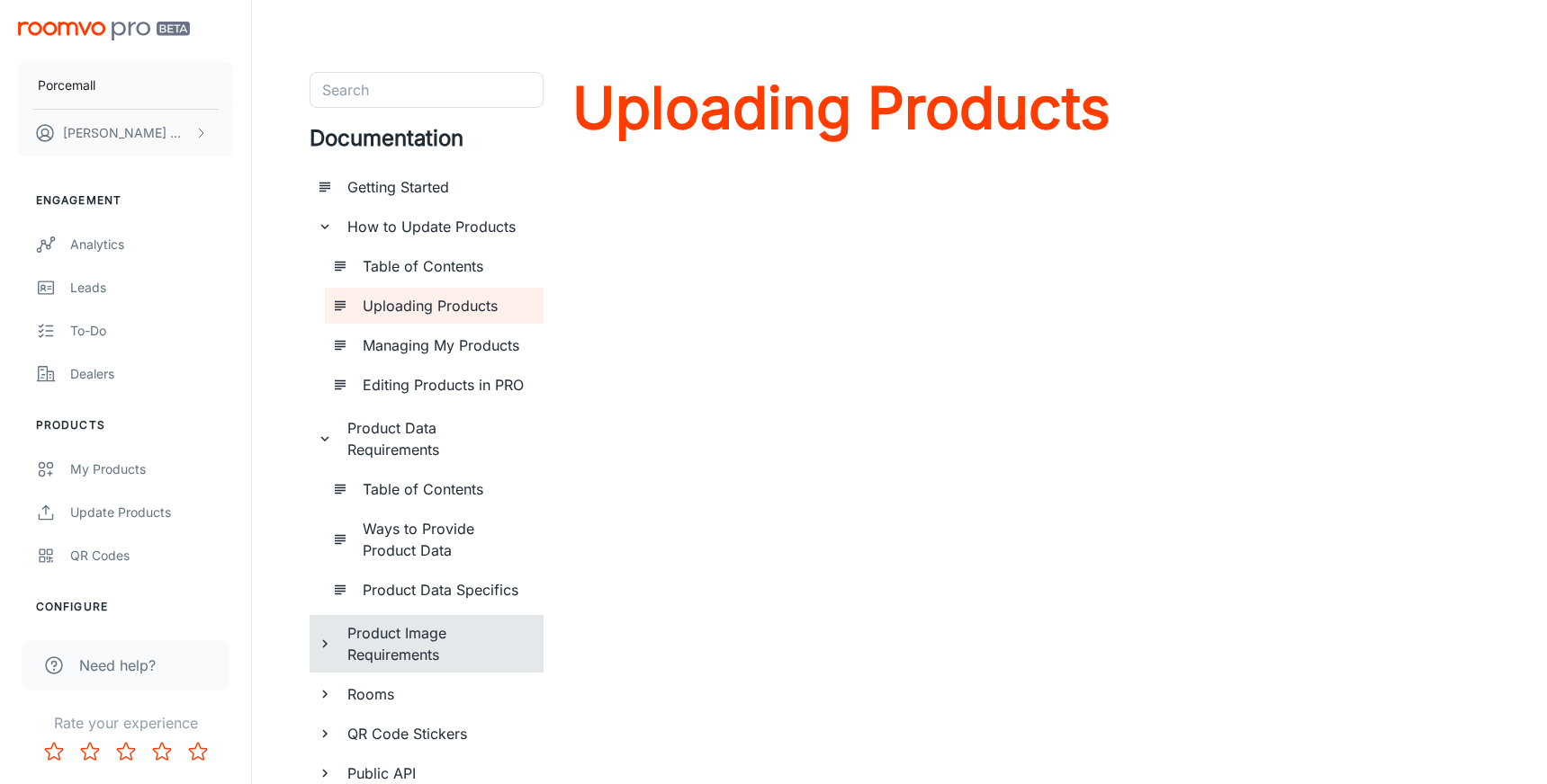
click at [435, 647] on h6 "Product Image Requirements" at bounding box center [438, 644] width 182 height 43
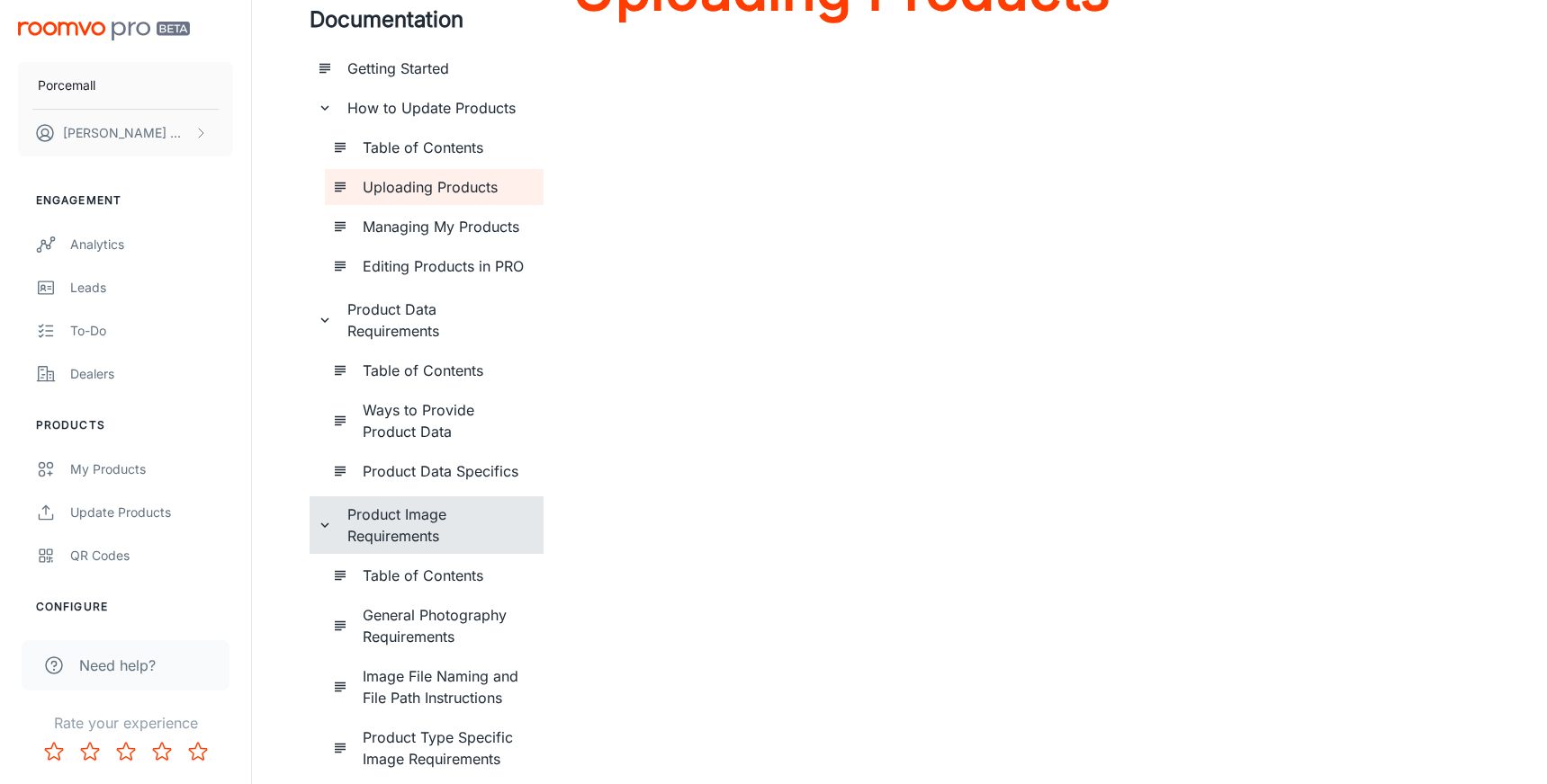
scroll to position [119, 0]
click at [441, 582] on h6 "Table of Contents" at bounding box center [446, 575] width 167 height 22
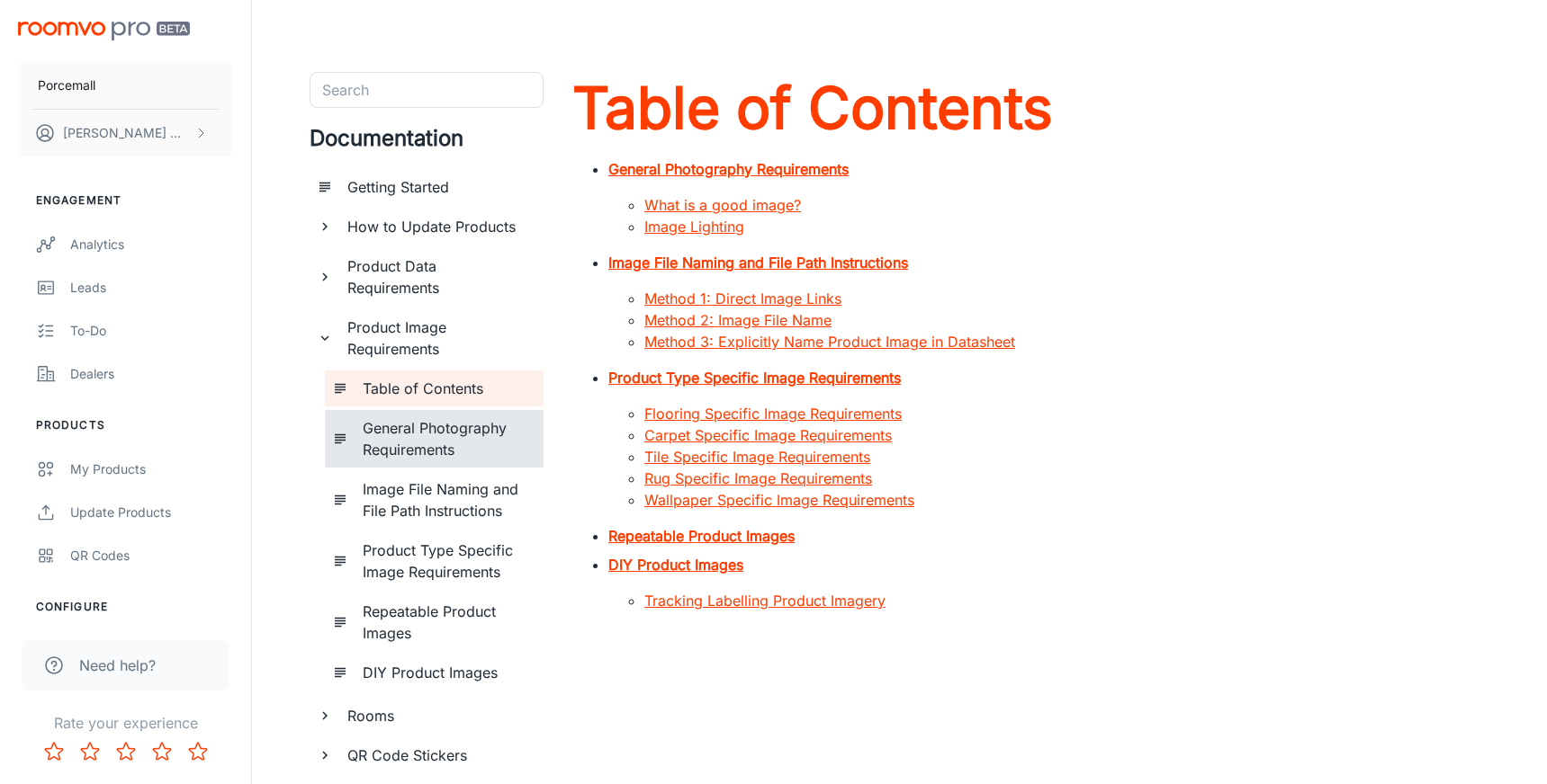
click at [436, 453] on h6 "General Photography Requirements" at bounding box center [446, 438] width 167 height 43
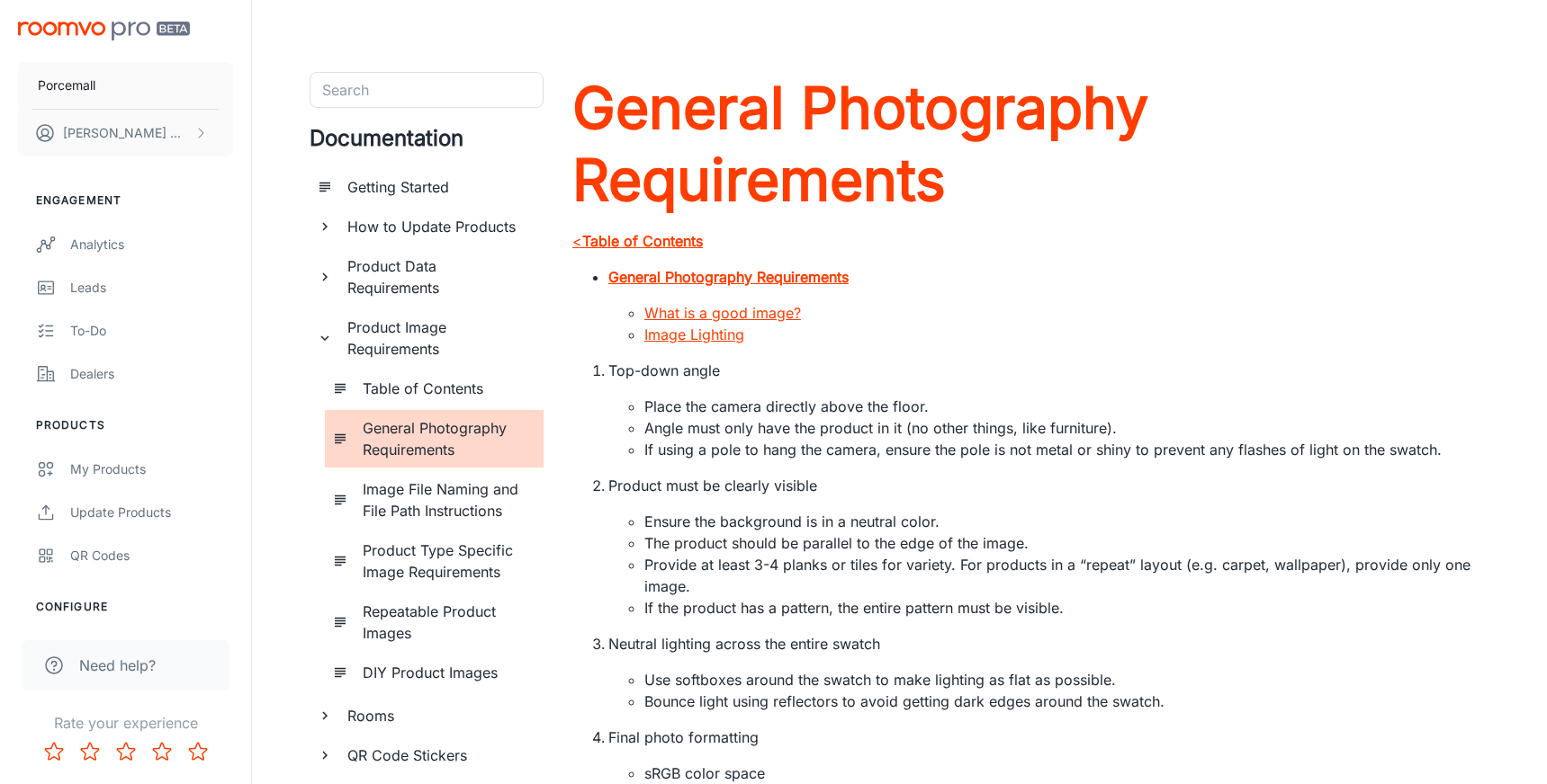
click at [460, 510] on h6 "Image File Naming and File Path Instructions" at bounding box center [446, 500] width 167 height 43
